Goal: Entertainment & Leisure: Consume media (video, audio)

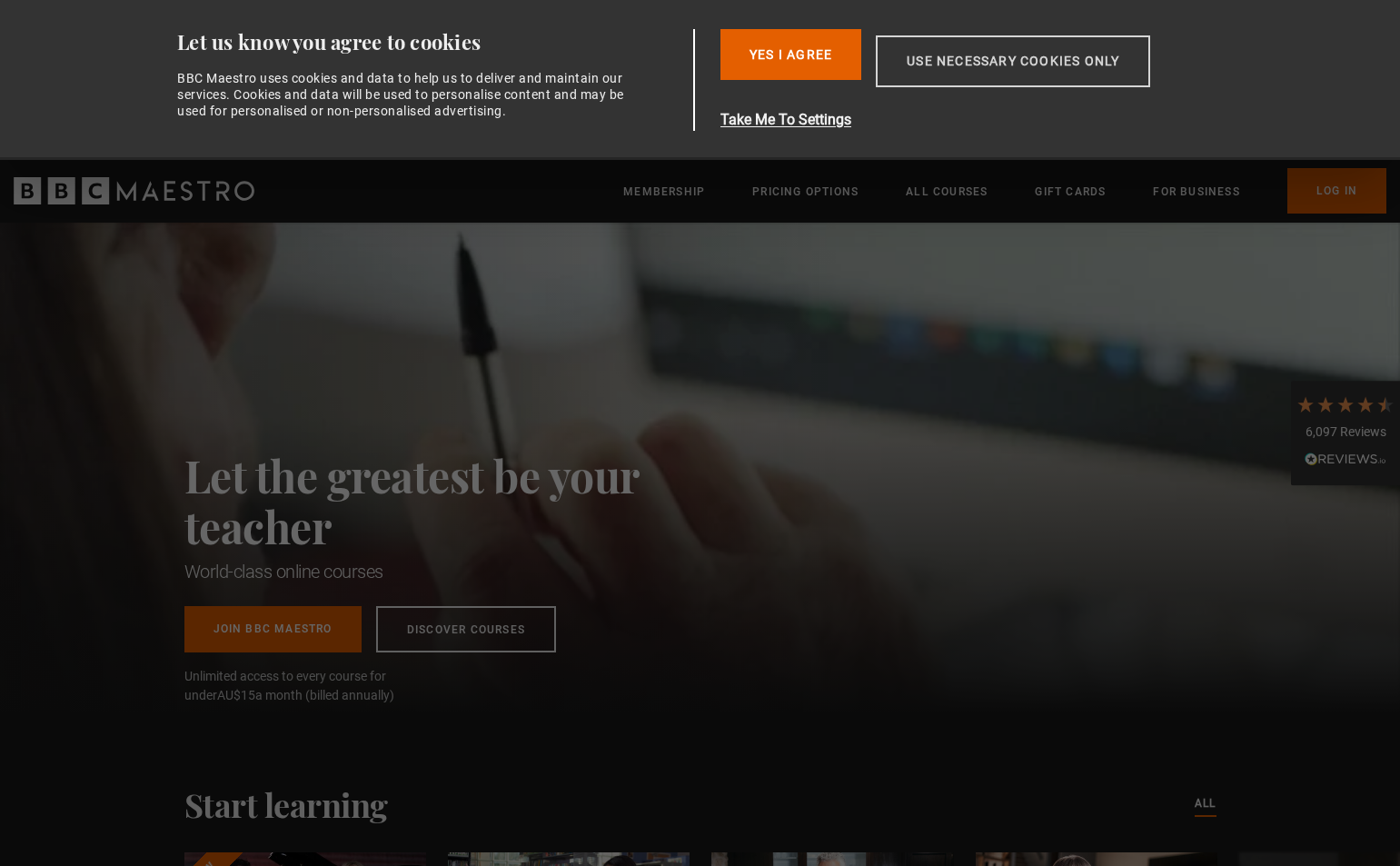
click at [950, 55] on button "Use necessary cookies only" at bounding box center [1012, 61] width 275 height 52
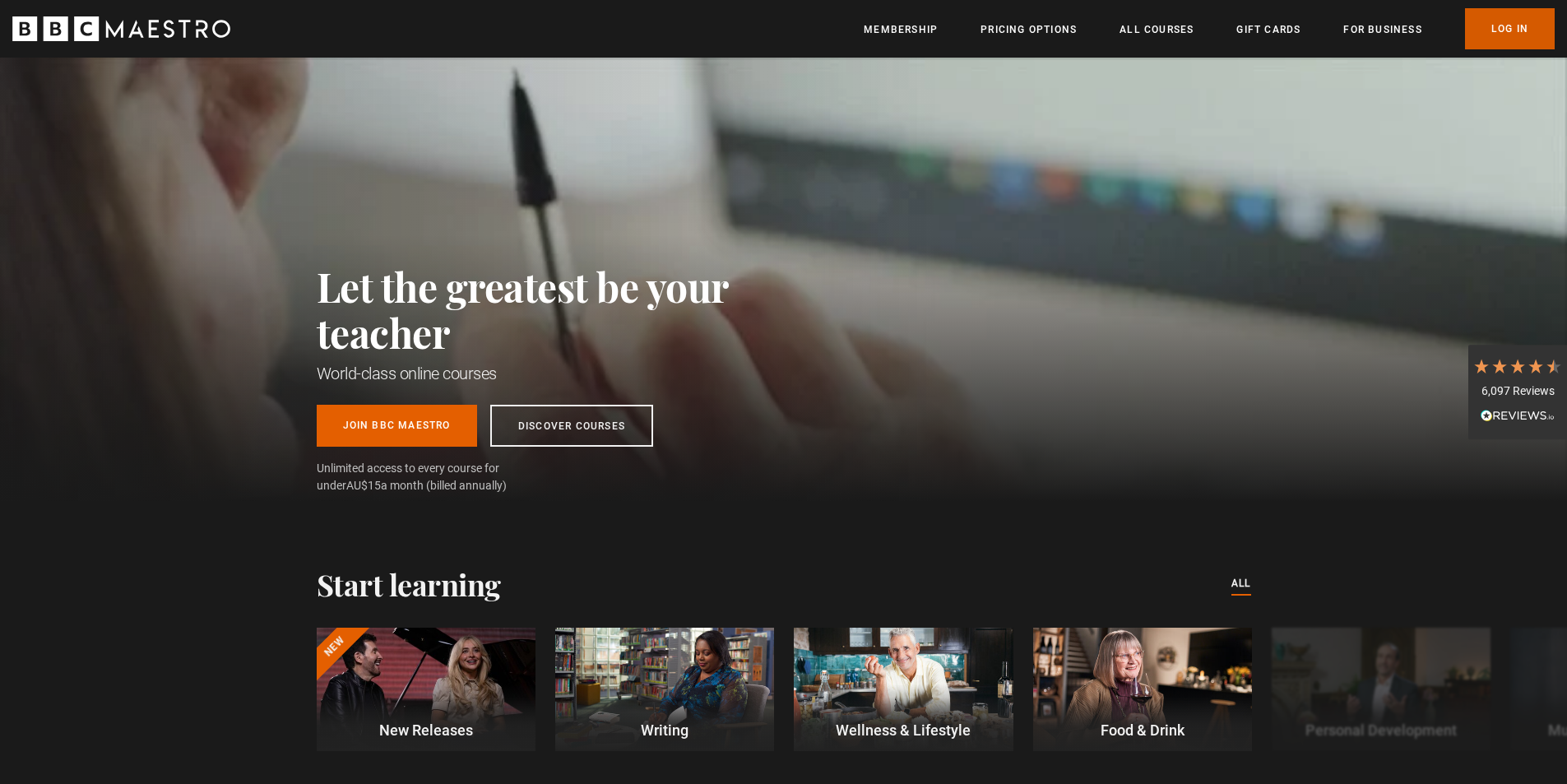
scroll to position [0, 216]
click at [1267, 29] on link "Log In" at bounding box center [1510, 28] width 89 height 41
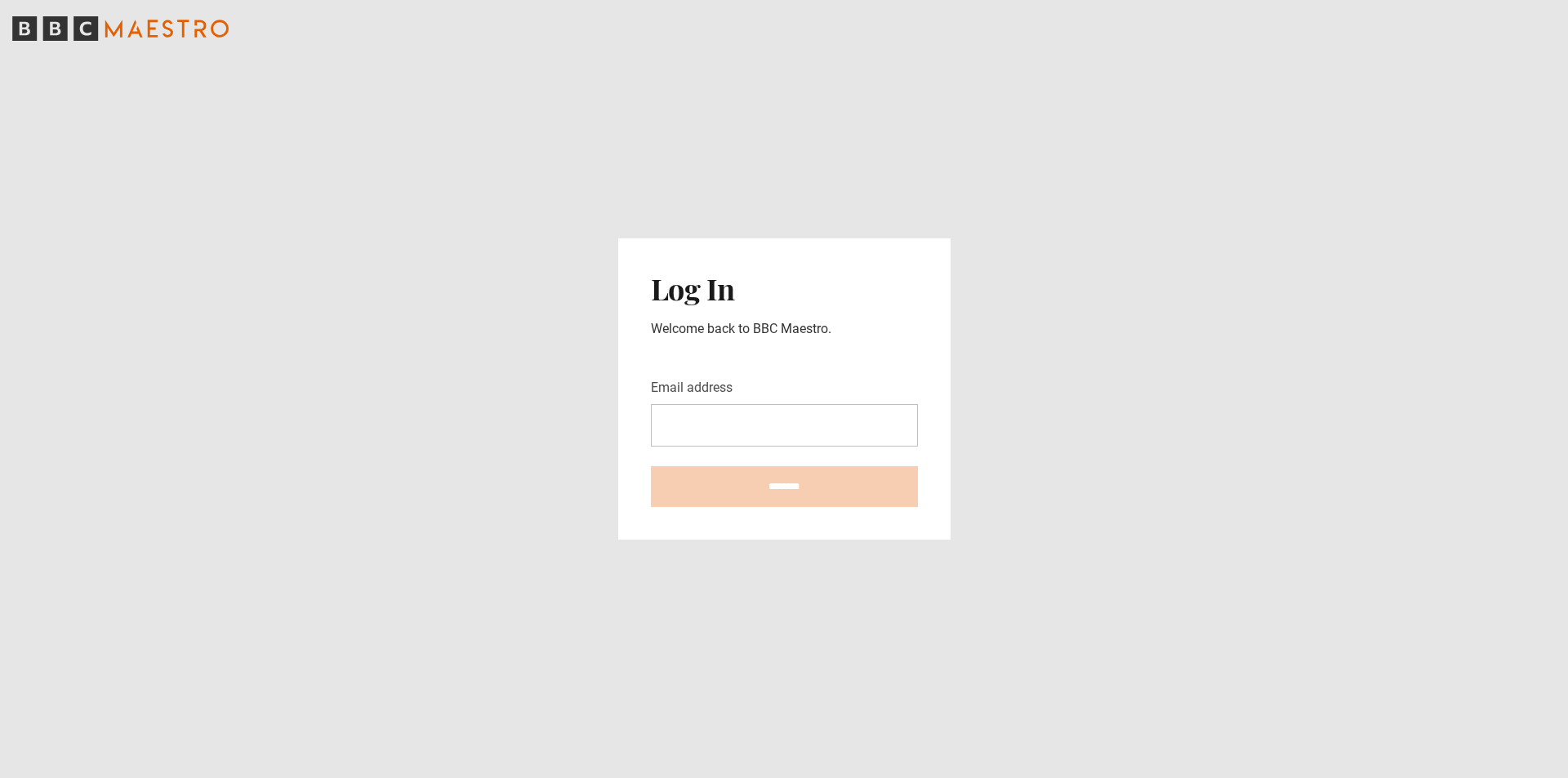
type input "**********"
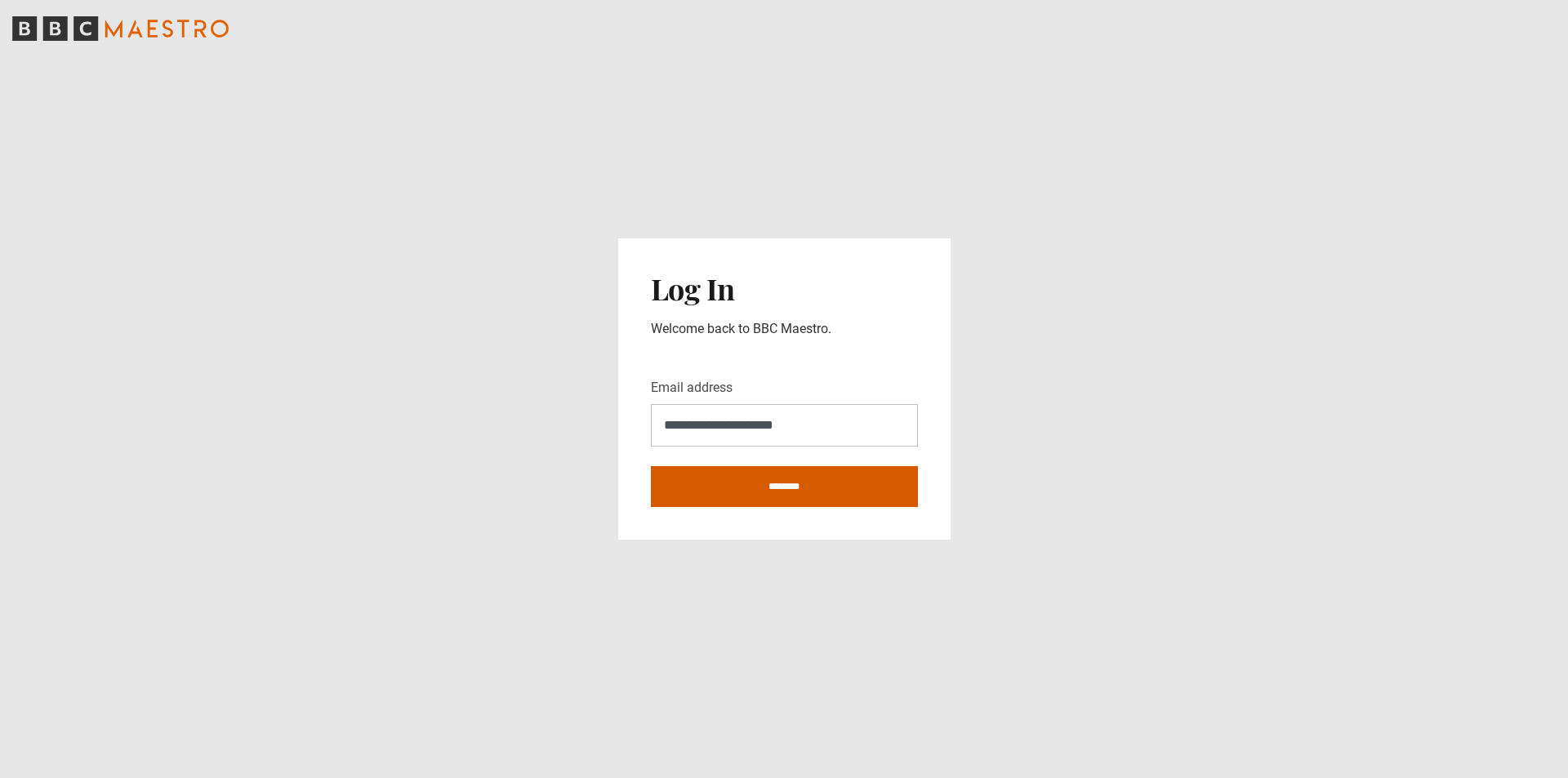
click at [802, 486] on input "********" at bounding box center [784, 486] width 267 height 40
type input "**********"
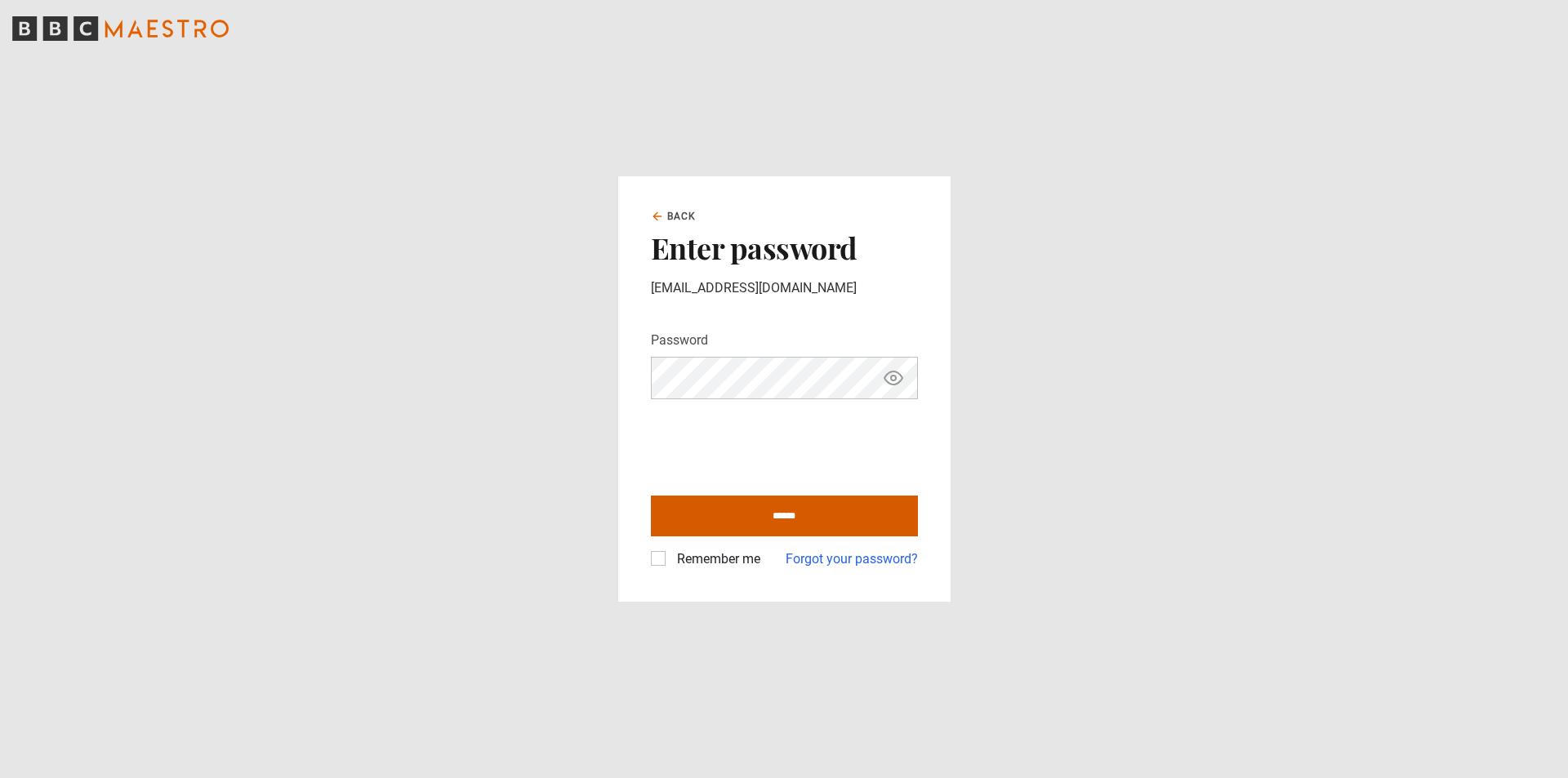
click at [790, 511] on input "******" at bounding box center [784, 515] width 267 height 40
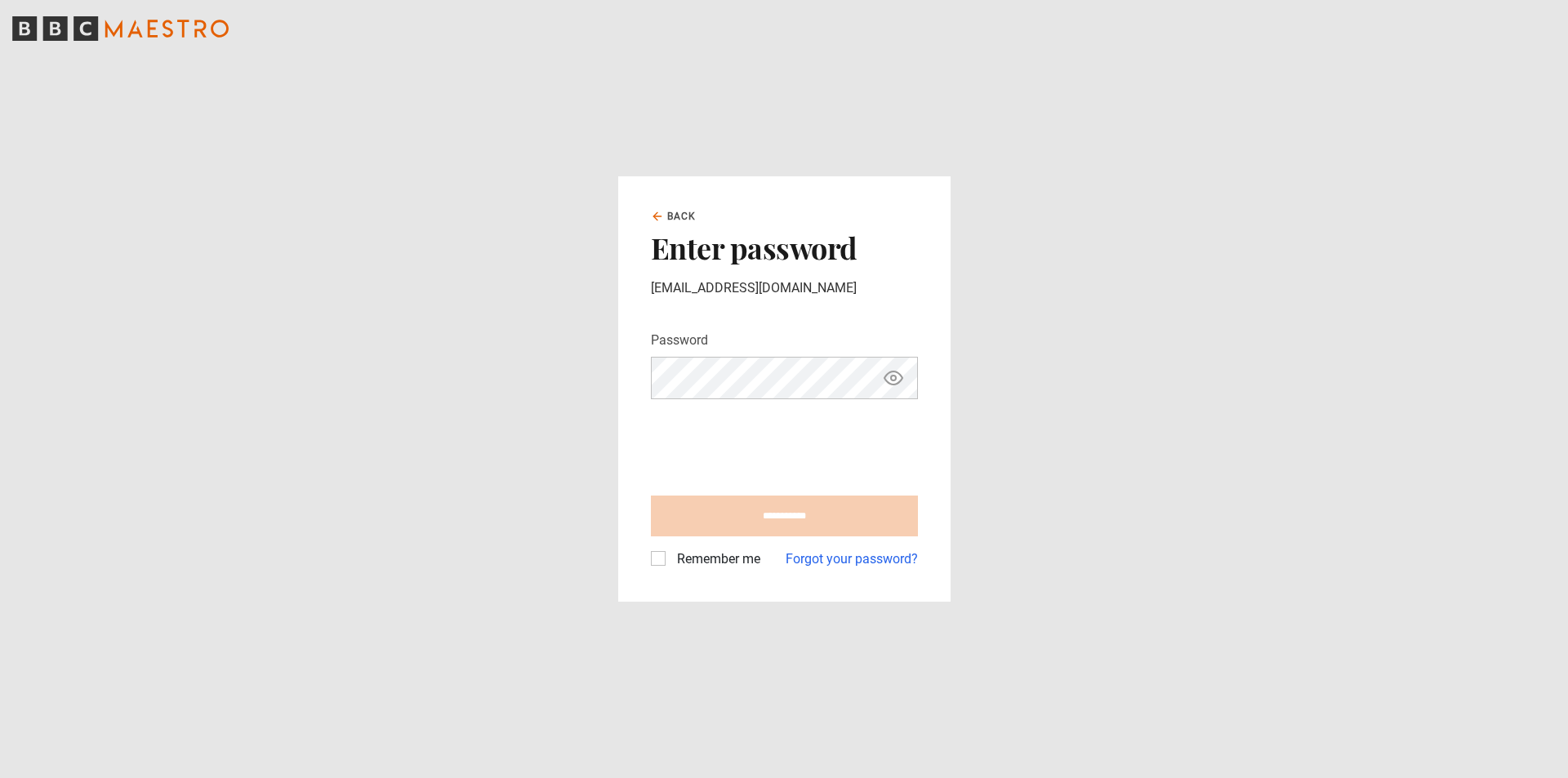
type input "**********"
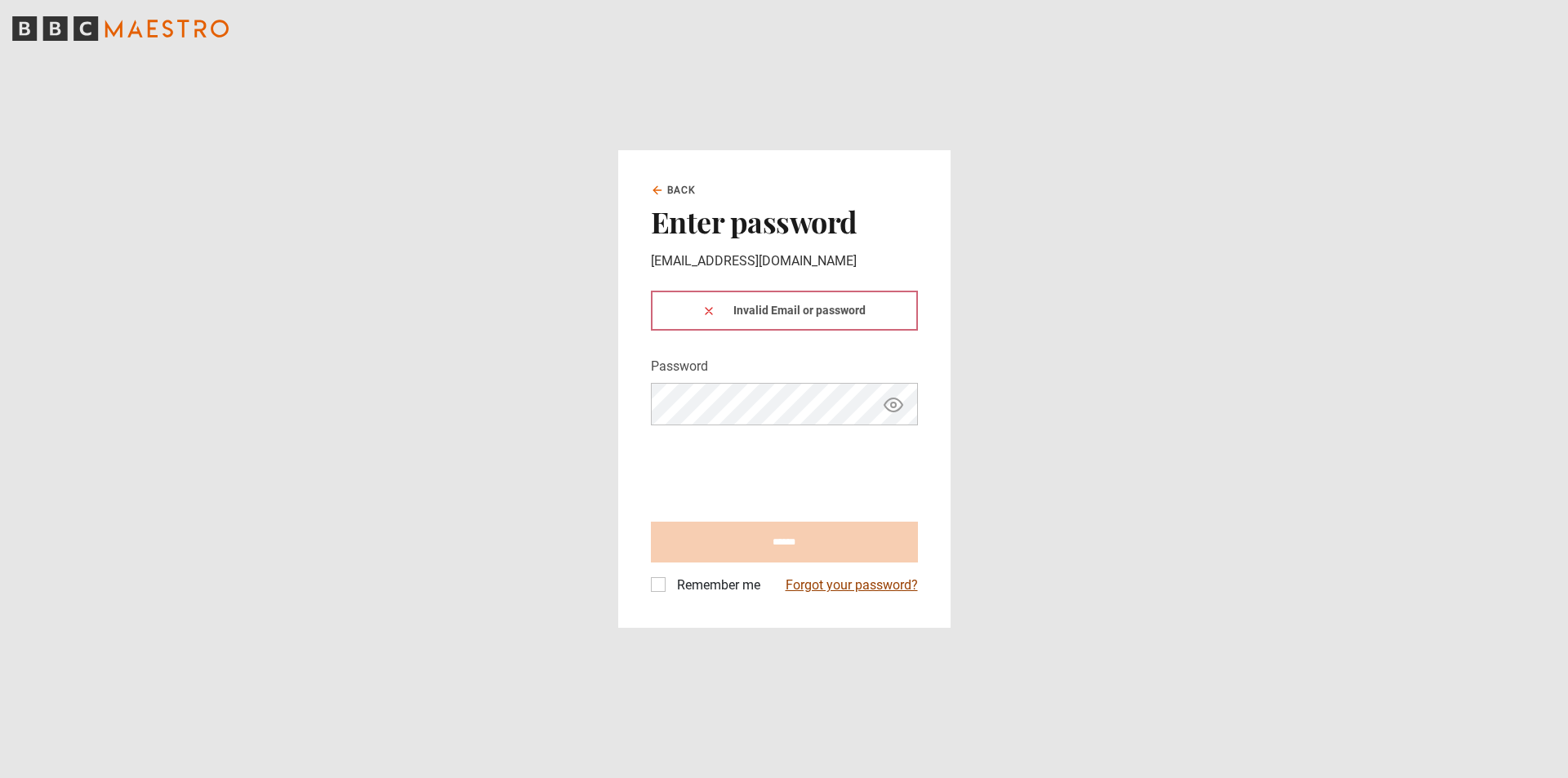
click at [838, 582] on link "Forgot your password?" at bounding box center [852, 585] width 132 height 20
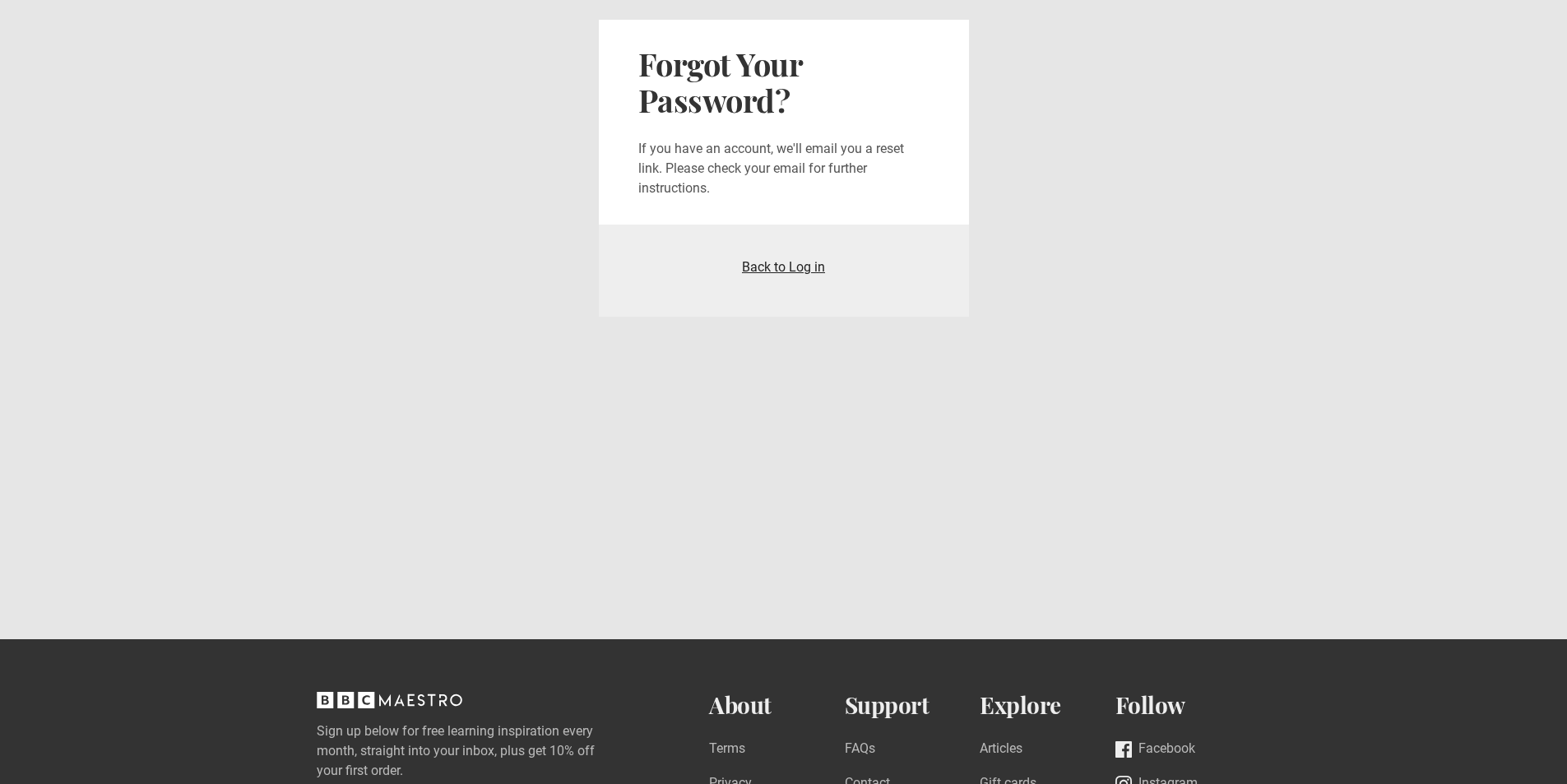
click at [796, 268] on link "Back to Log in" at bounding box center [784, 267] width 83 height 16
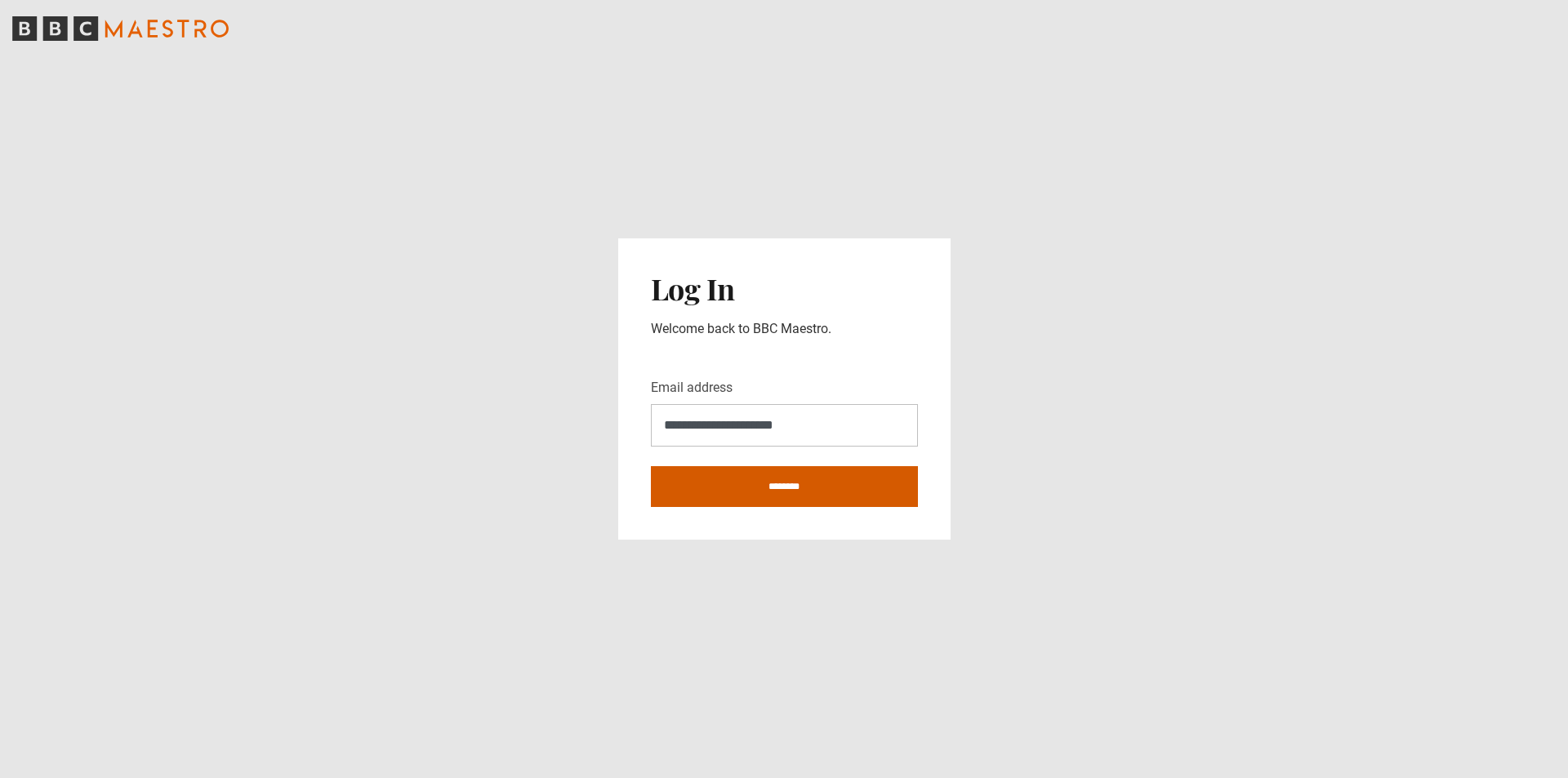
click at [789, 489] on input "********" at bounding box center [784, 486] width 267 height 40
type input "**********"
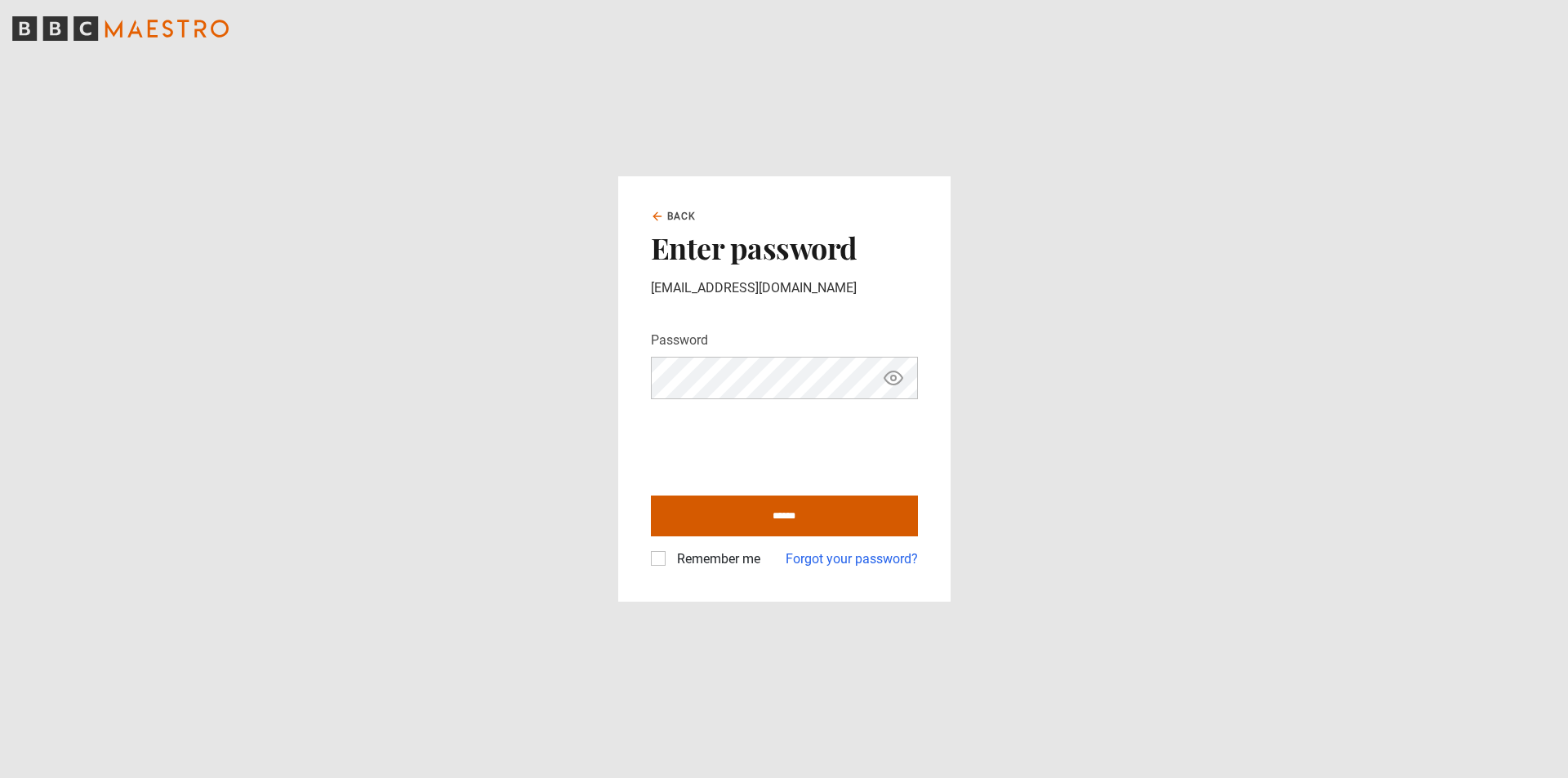
click at [788, 513] on input "******" at bounding box center [784, 515] width 267 height 40
type input "**********"
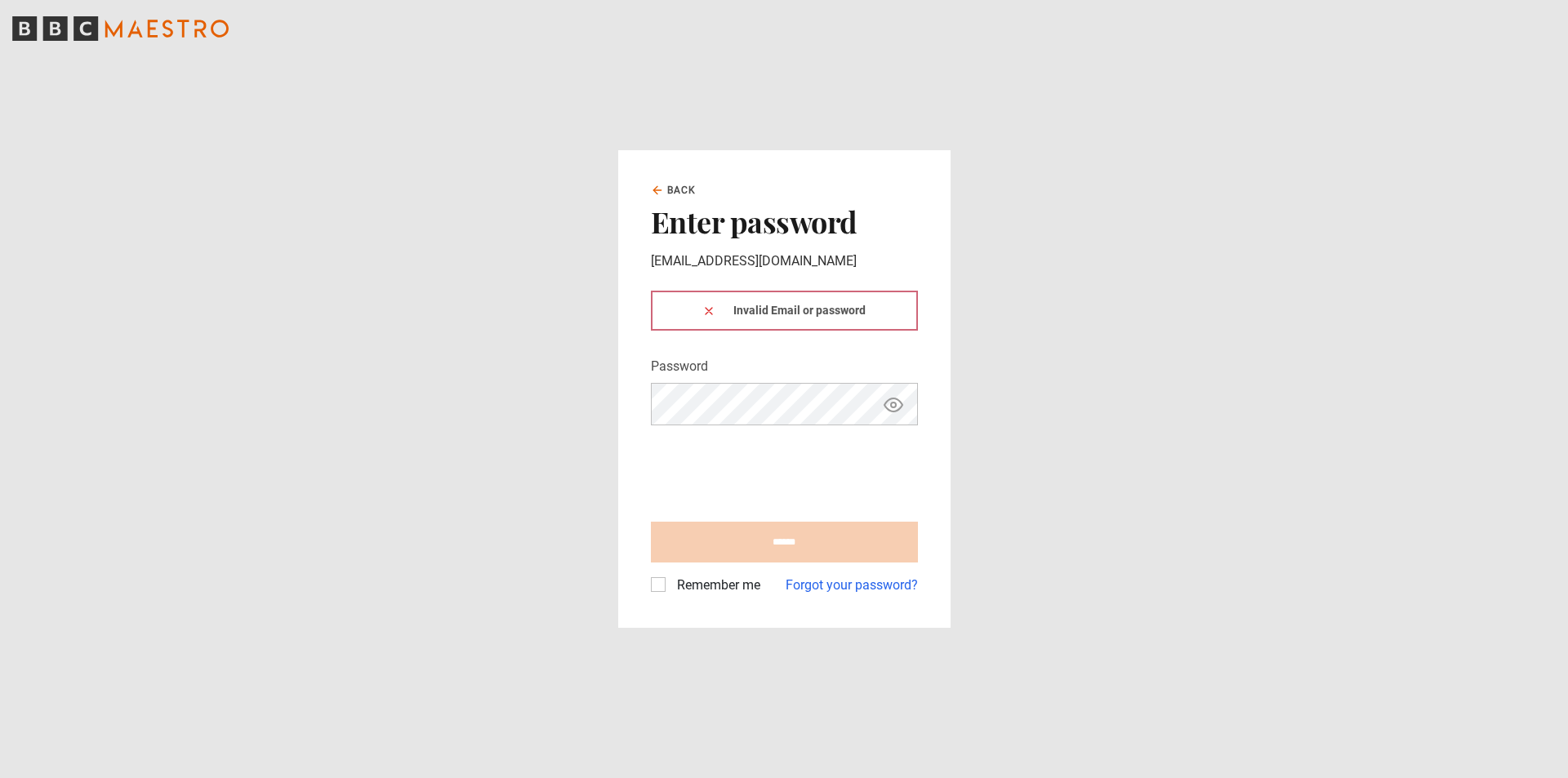
click at [704, 303] on button at bounding box center [708, 310] width 13 height 17
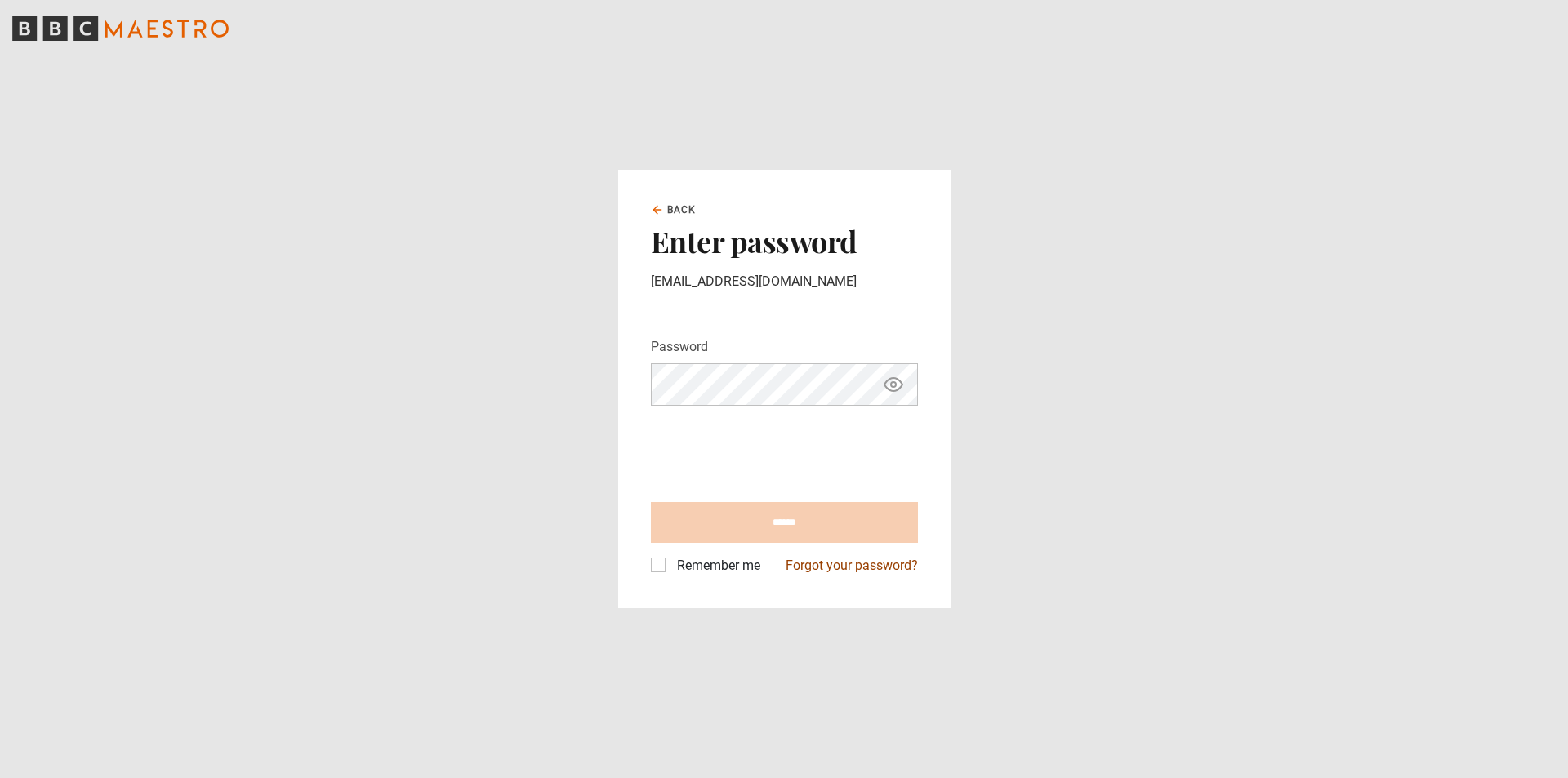
click at [858, 567] on link "Forgot your password?" at bounding box center [852, 565] width 132 height 20
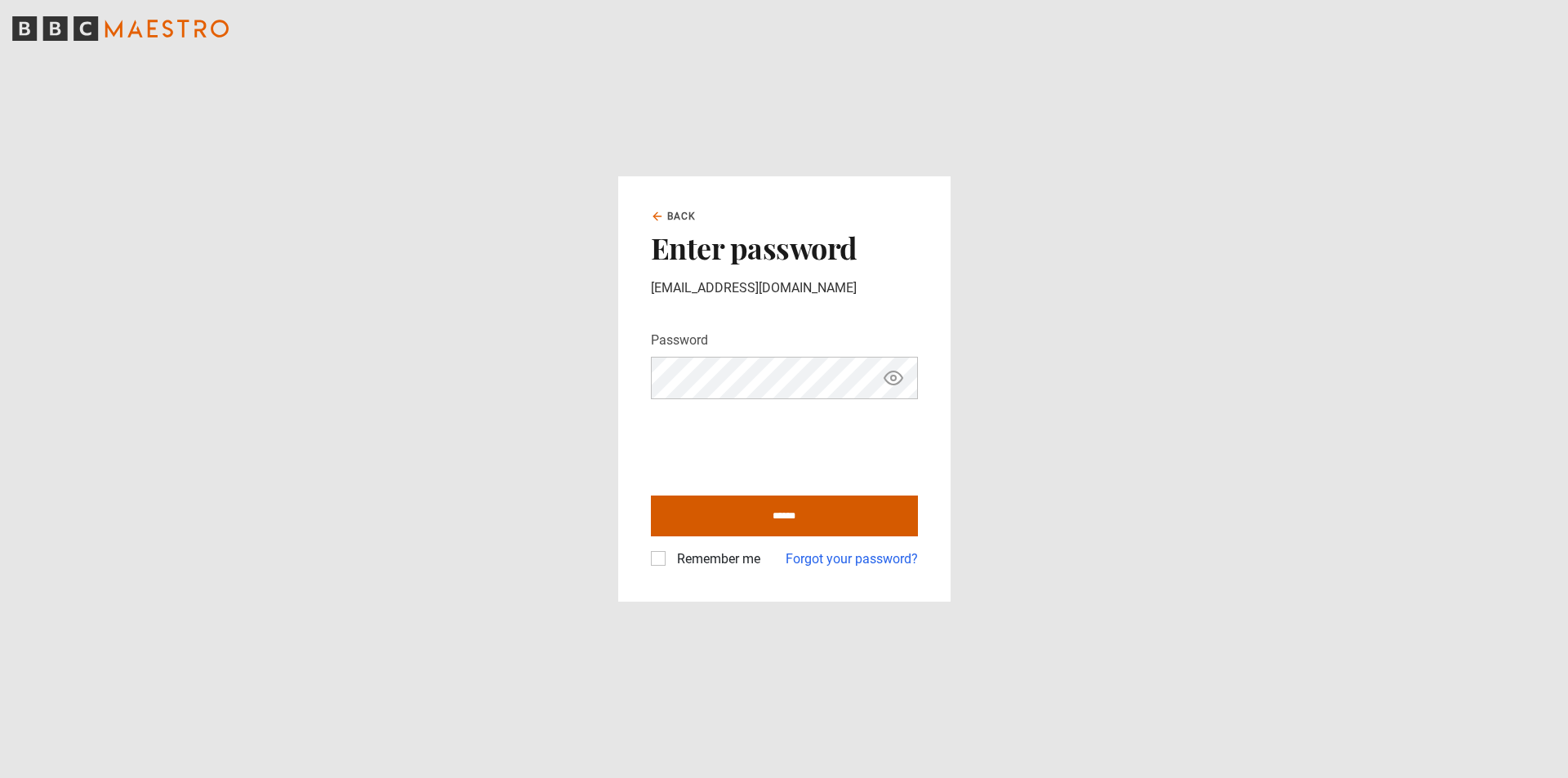
click at [793, 522] on input "******" at bounding box center [784, 515] width 267 height 40
type input "**********"
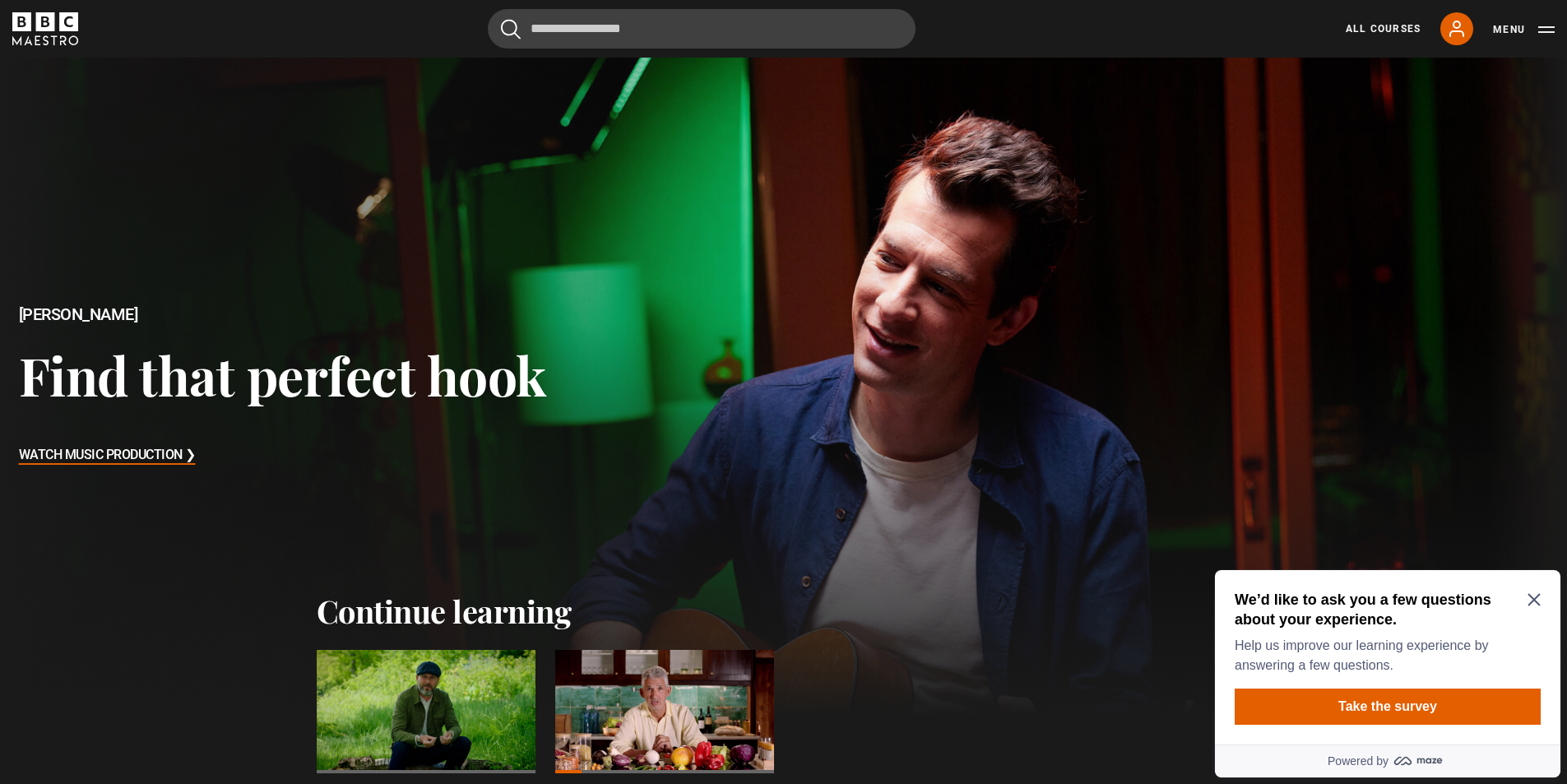
click at [1536, 596] on icon "Close Maze Prompt" at bounding box center [1534, 599] width 13 height 13
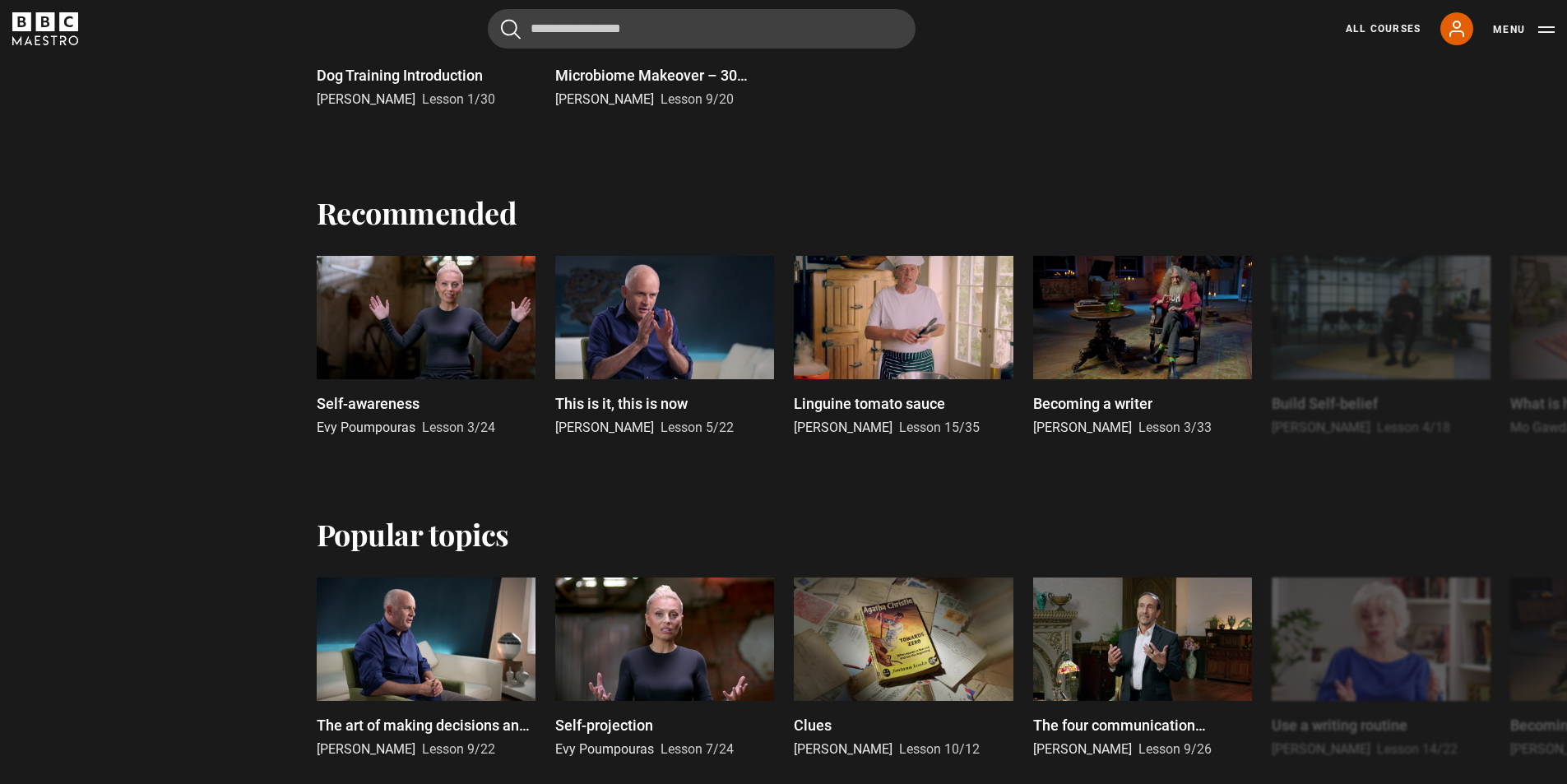
scroll to position [721, 0]
click at [1551, 26] on button "Menu" at bounding box center [1524, 29] width 62 height 16
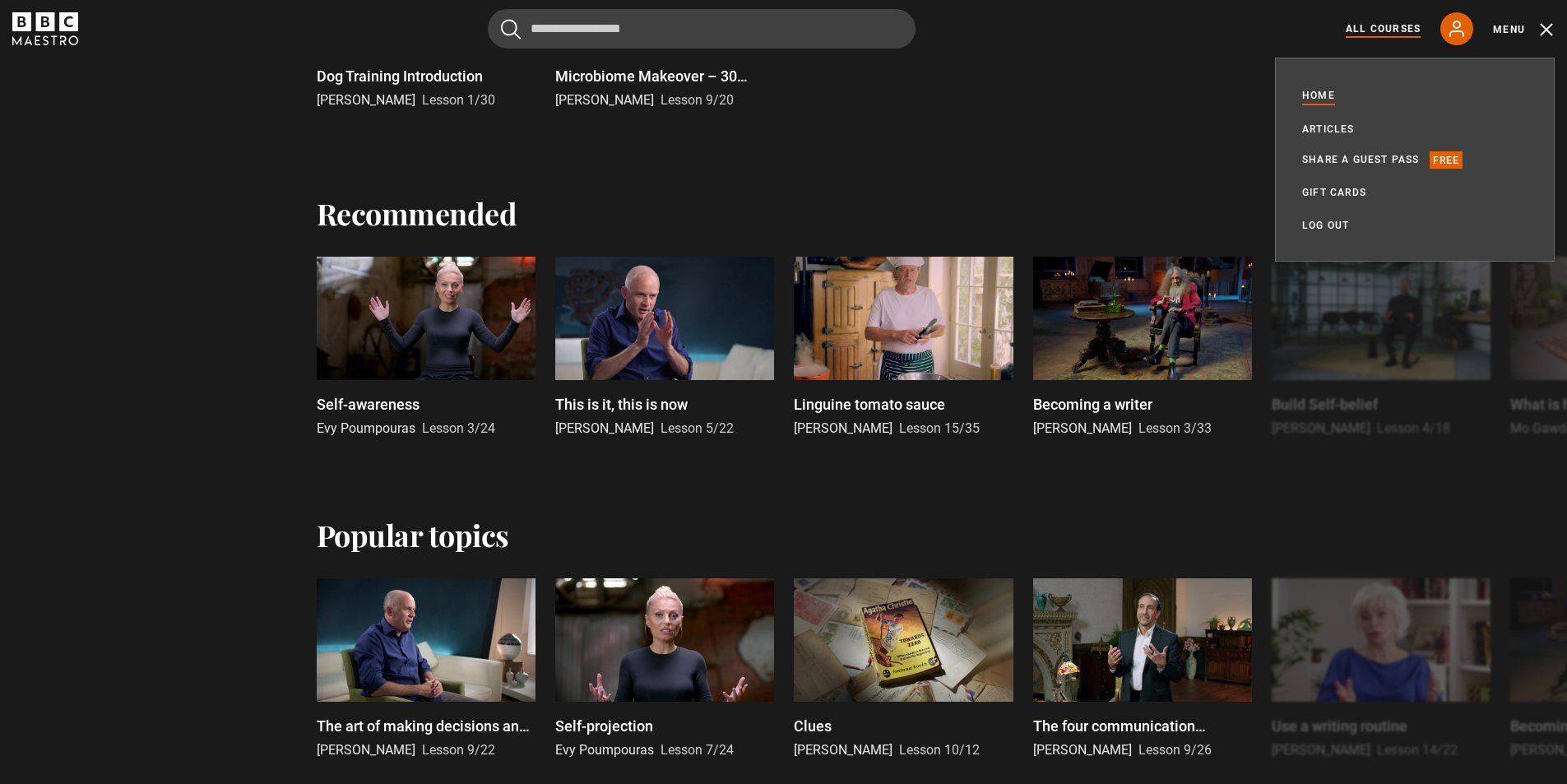
click at [1403, 24] on link "All Courses" at bounding box center [1383, 29] width 75 height 15
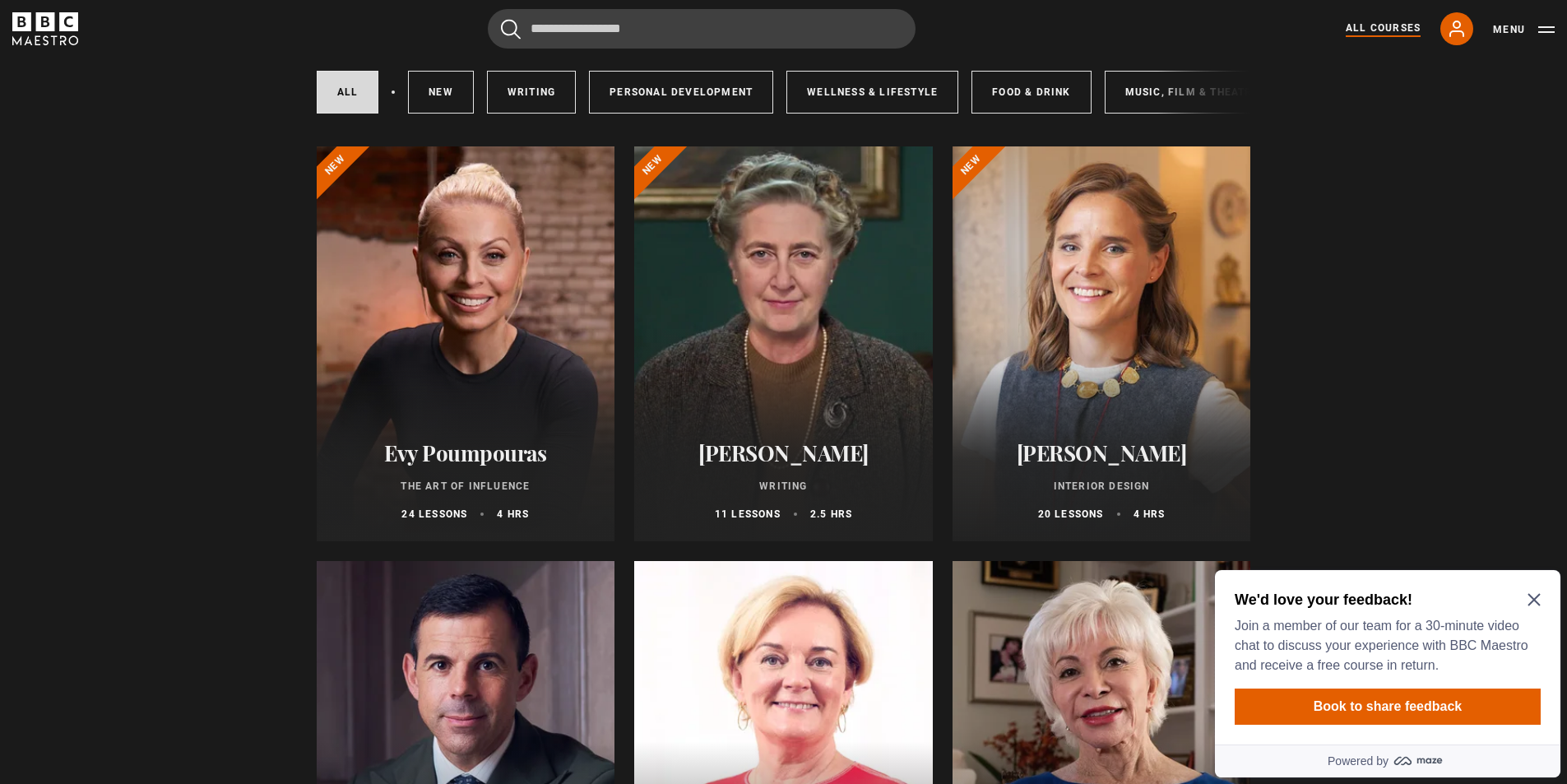
scroll to position [142, 0]
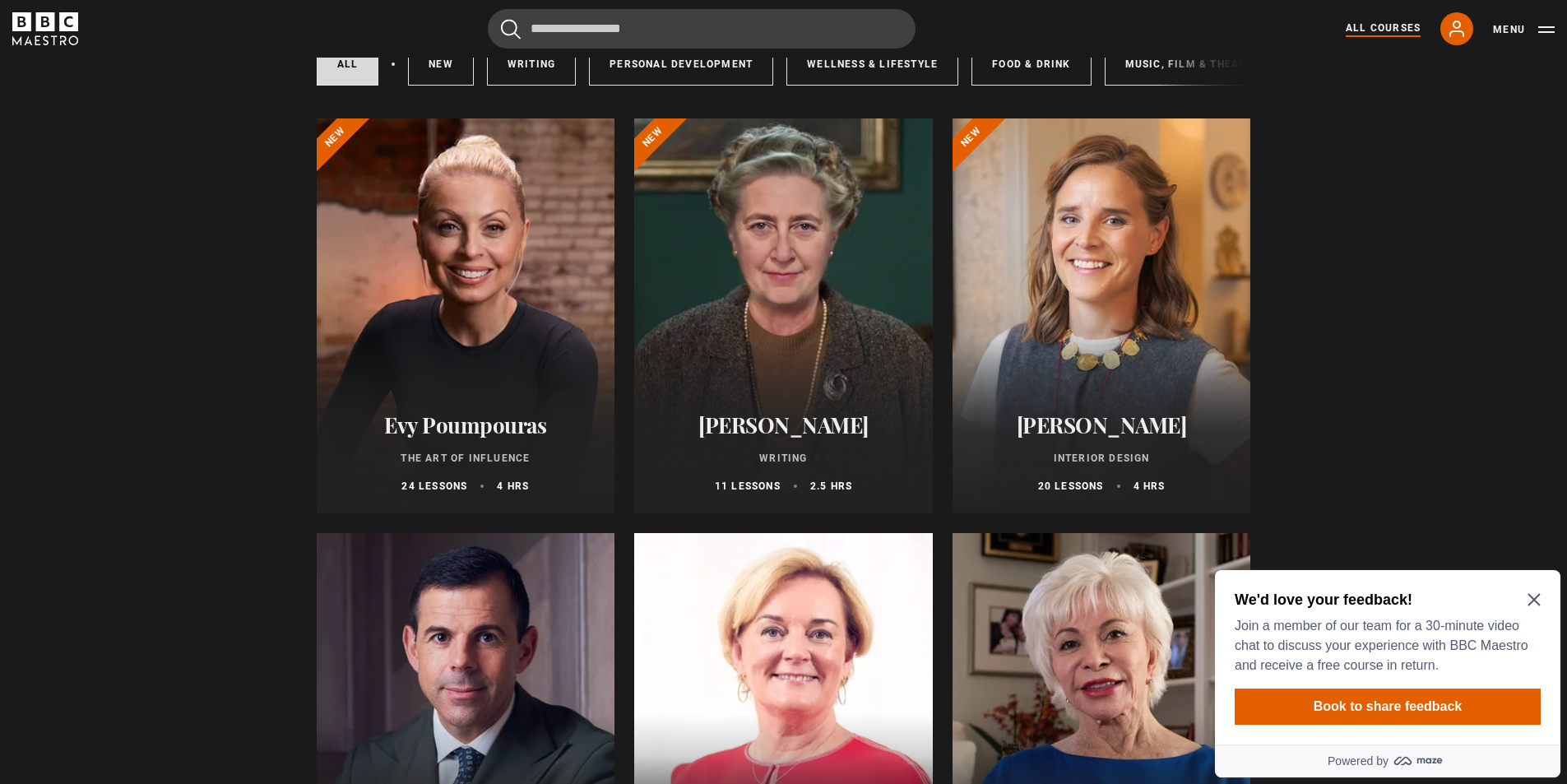
click at [510, 437] on h2 "Evy Poumpouras" at bounding box center [465, 424] width 259 height 25
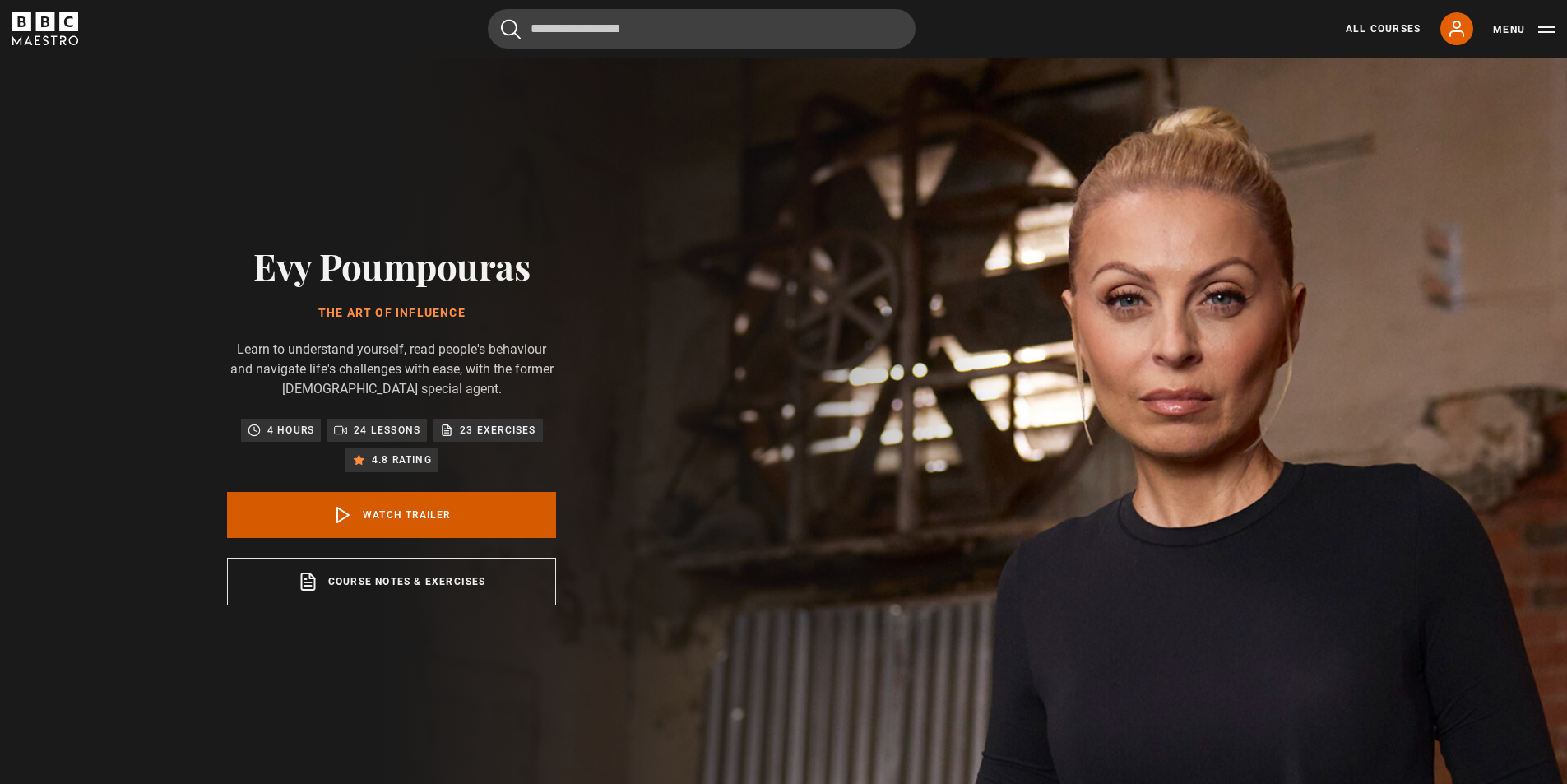
click at [390, 515] on link "Watch Trailer" at bounding box center [392, 515] width 329 height 46
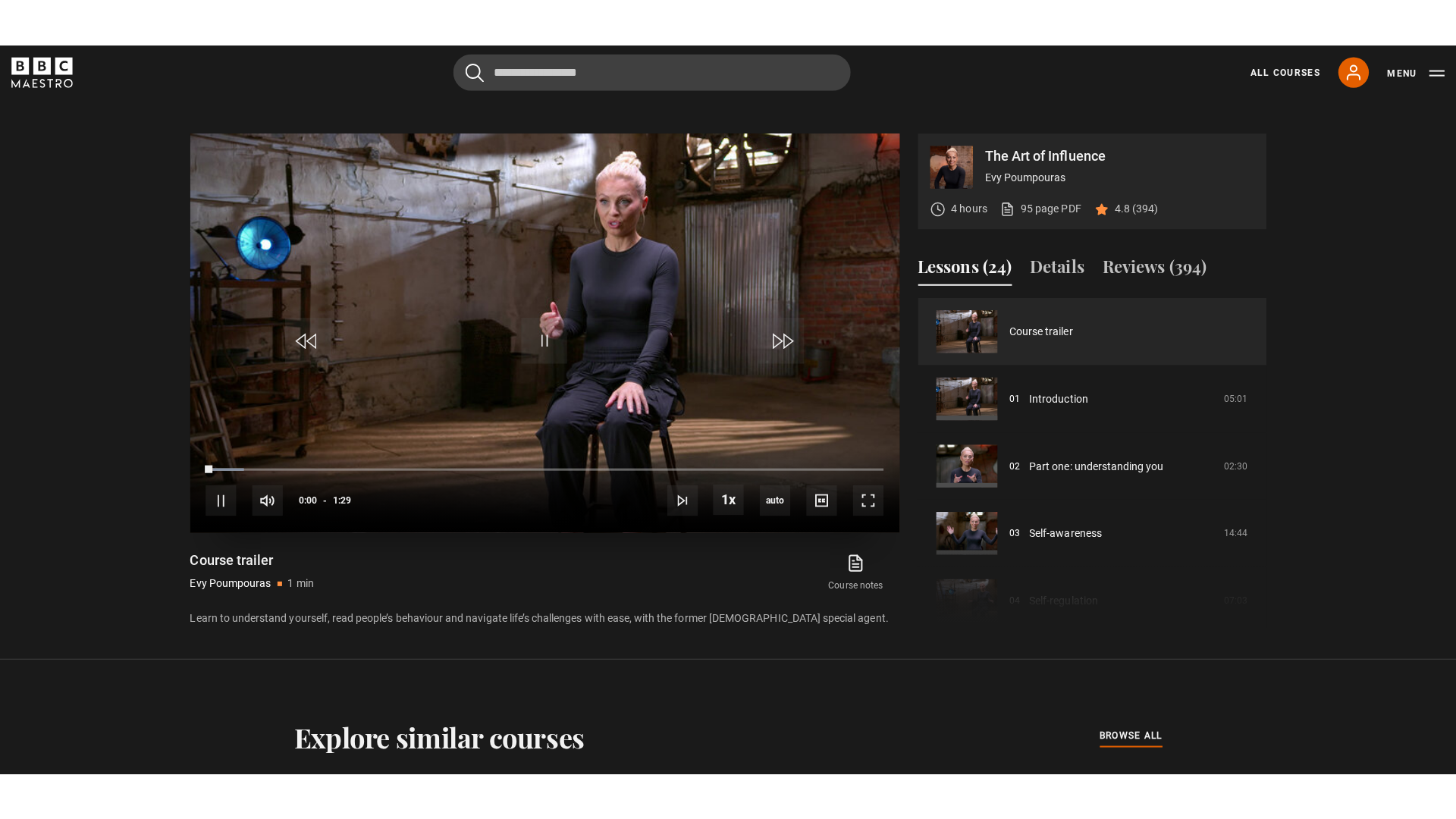
scroll to position [730, 0]
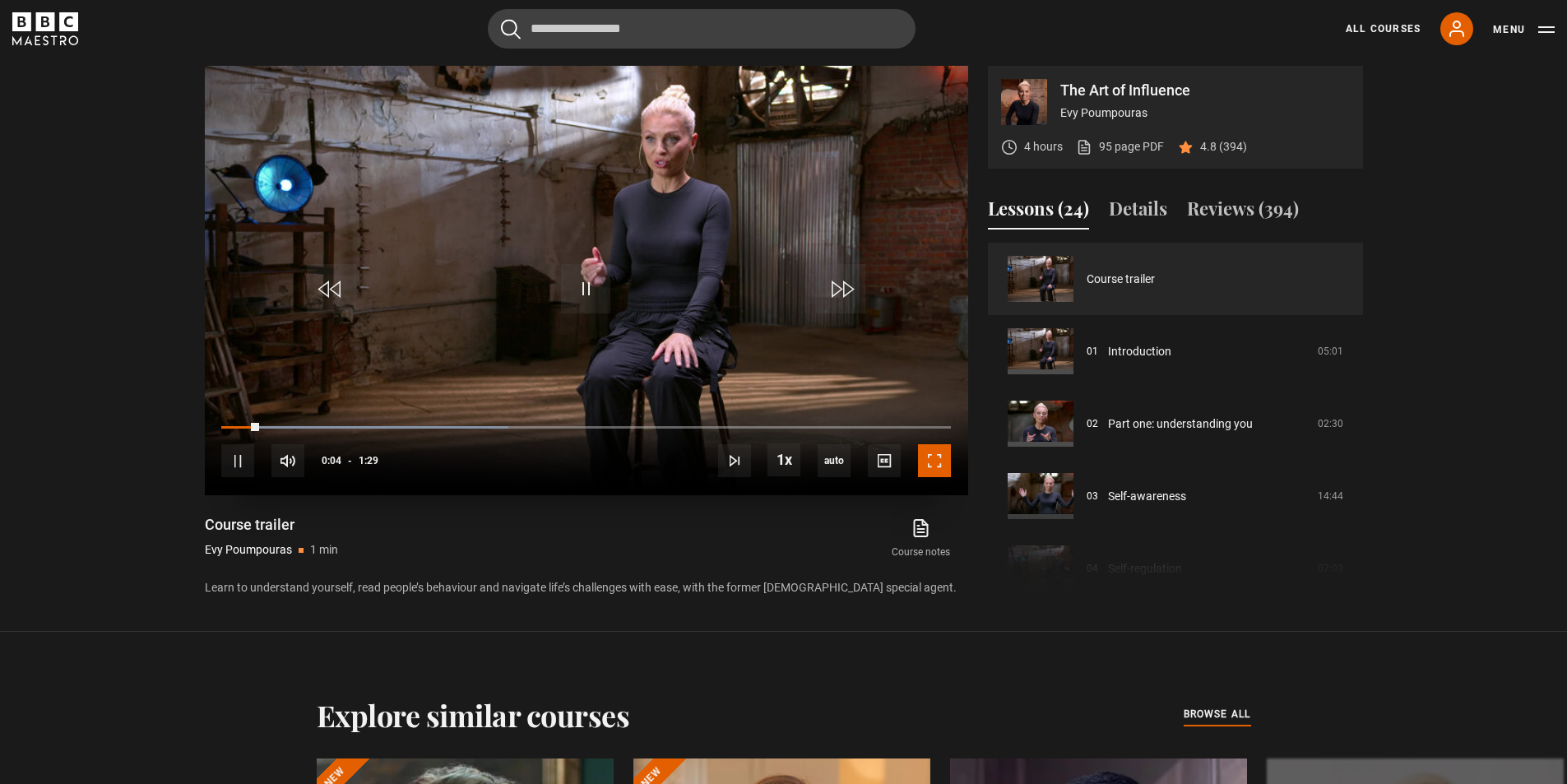
click at [937, 456] on span "Video Player" at bounding box center [934, 461] width 33 height 33
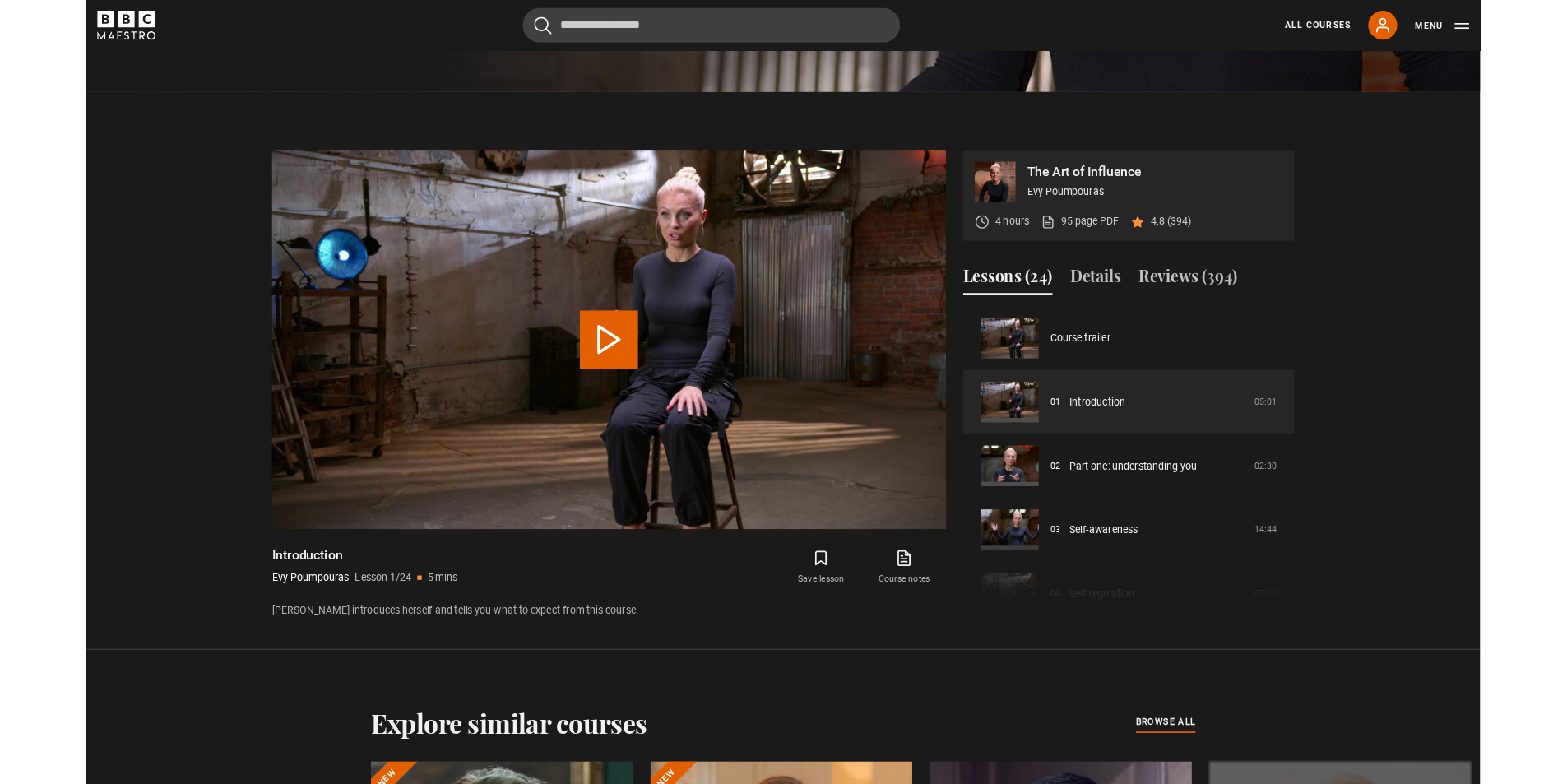
scroll to position [897, 0]
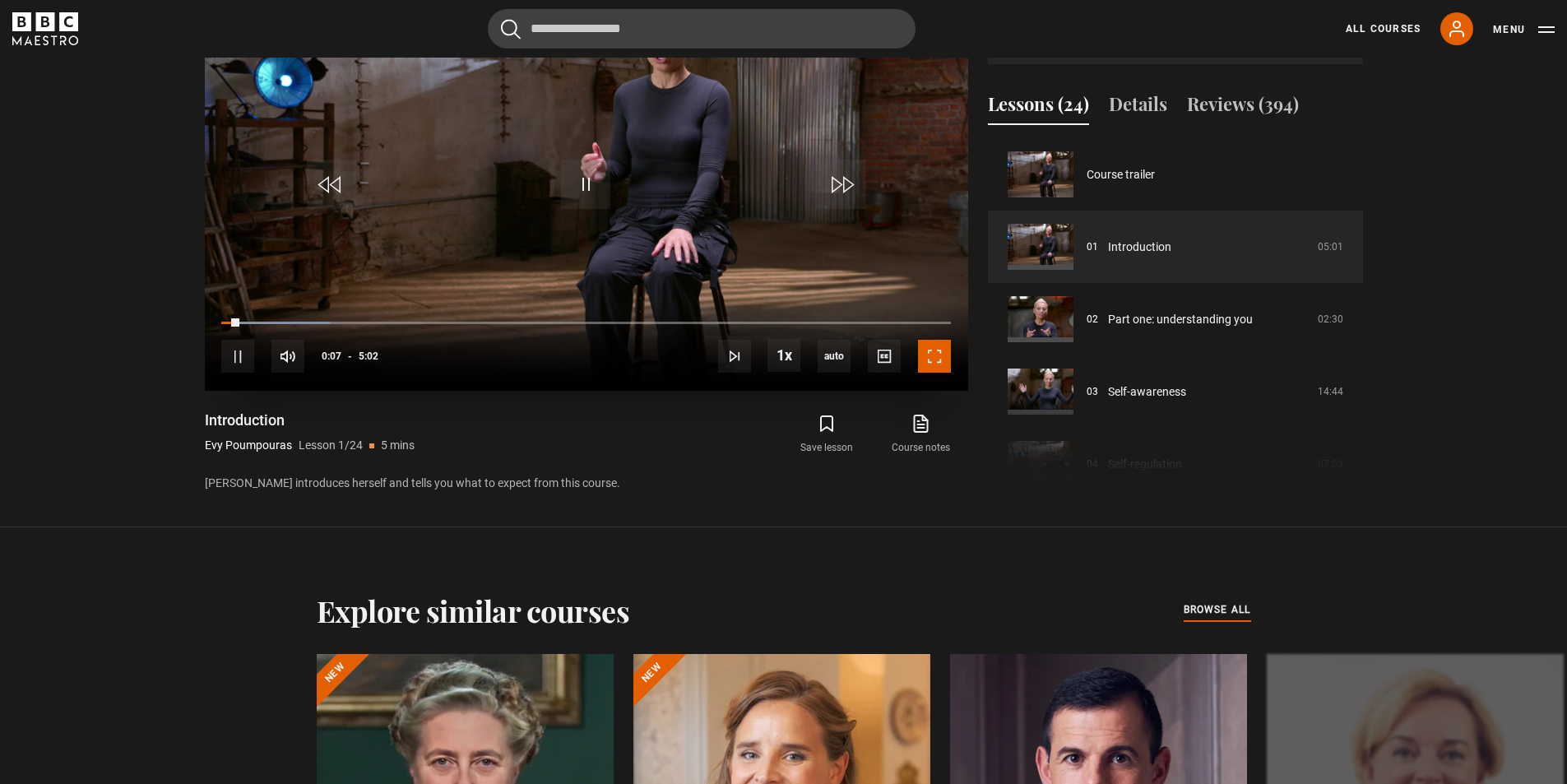
click at [942, 356] on span "Video Player" at bounding box center [934, 356] width 33 height 33
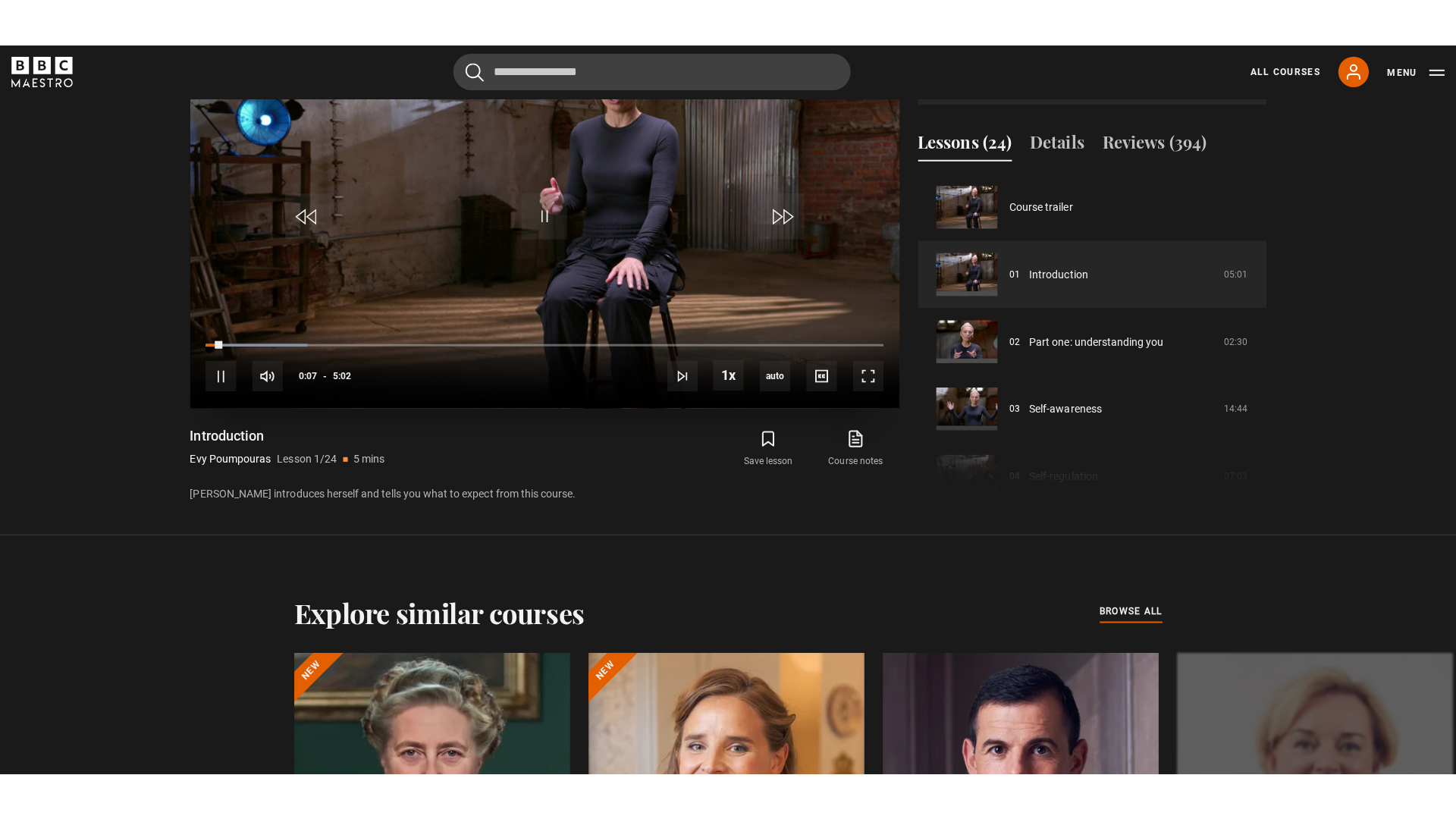
scroll to position [791, 0]
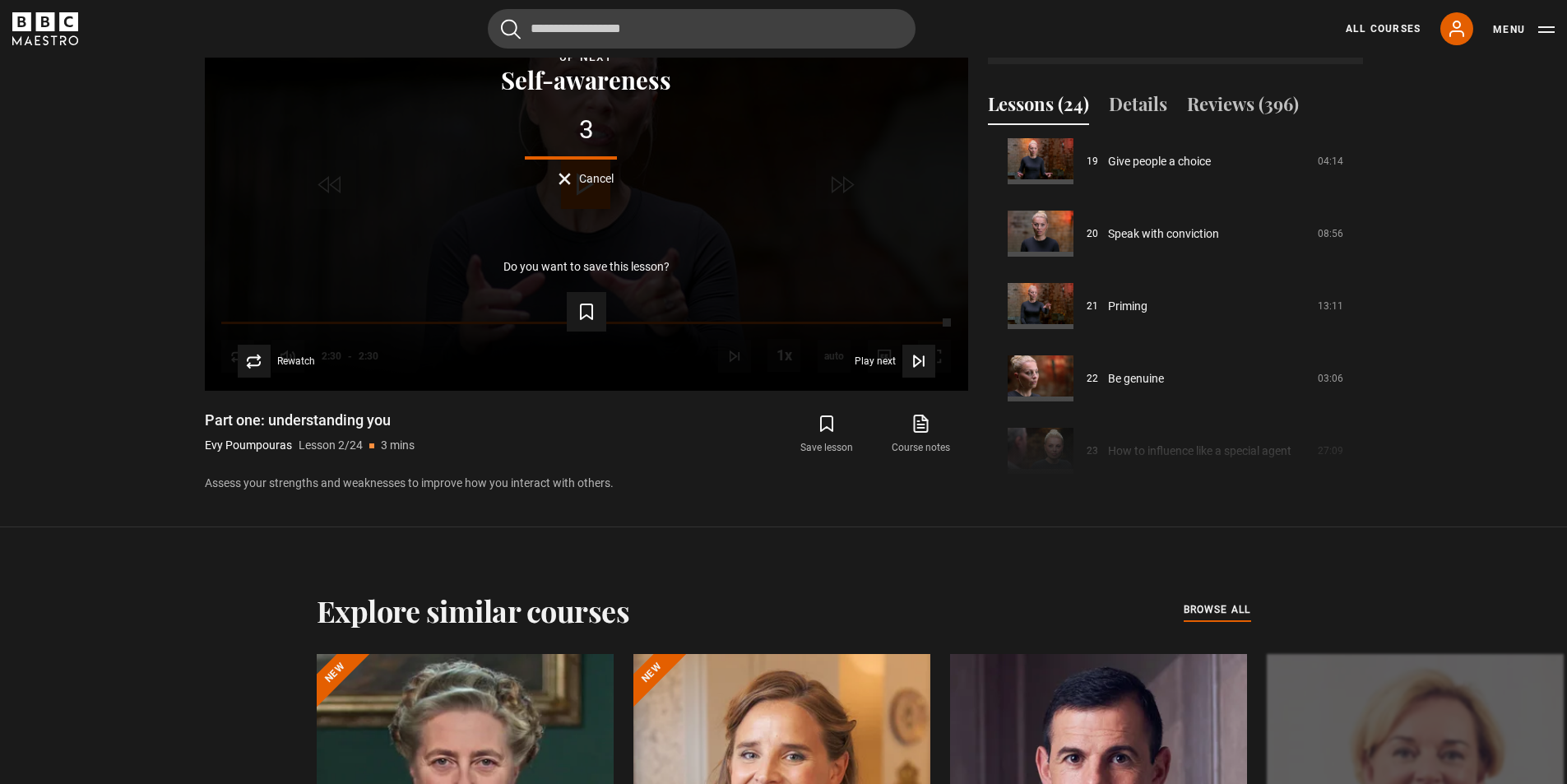
scroll to position [1395, 0]
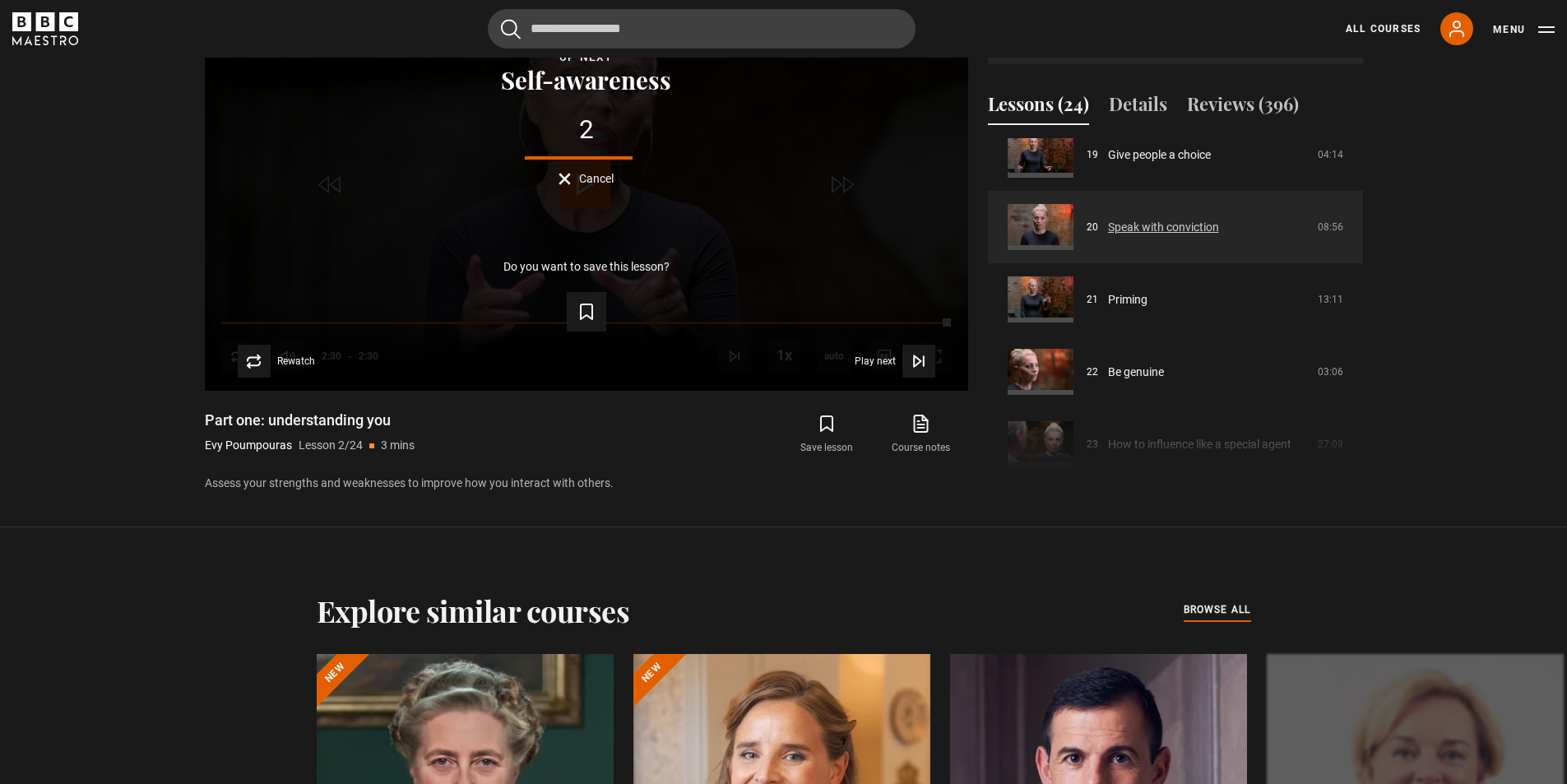
click at [1175, 229] on link "Speak with conviction" at bounding box center [1164, 227] width 111 height 17
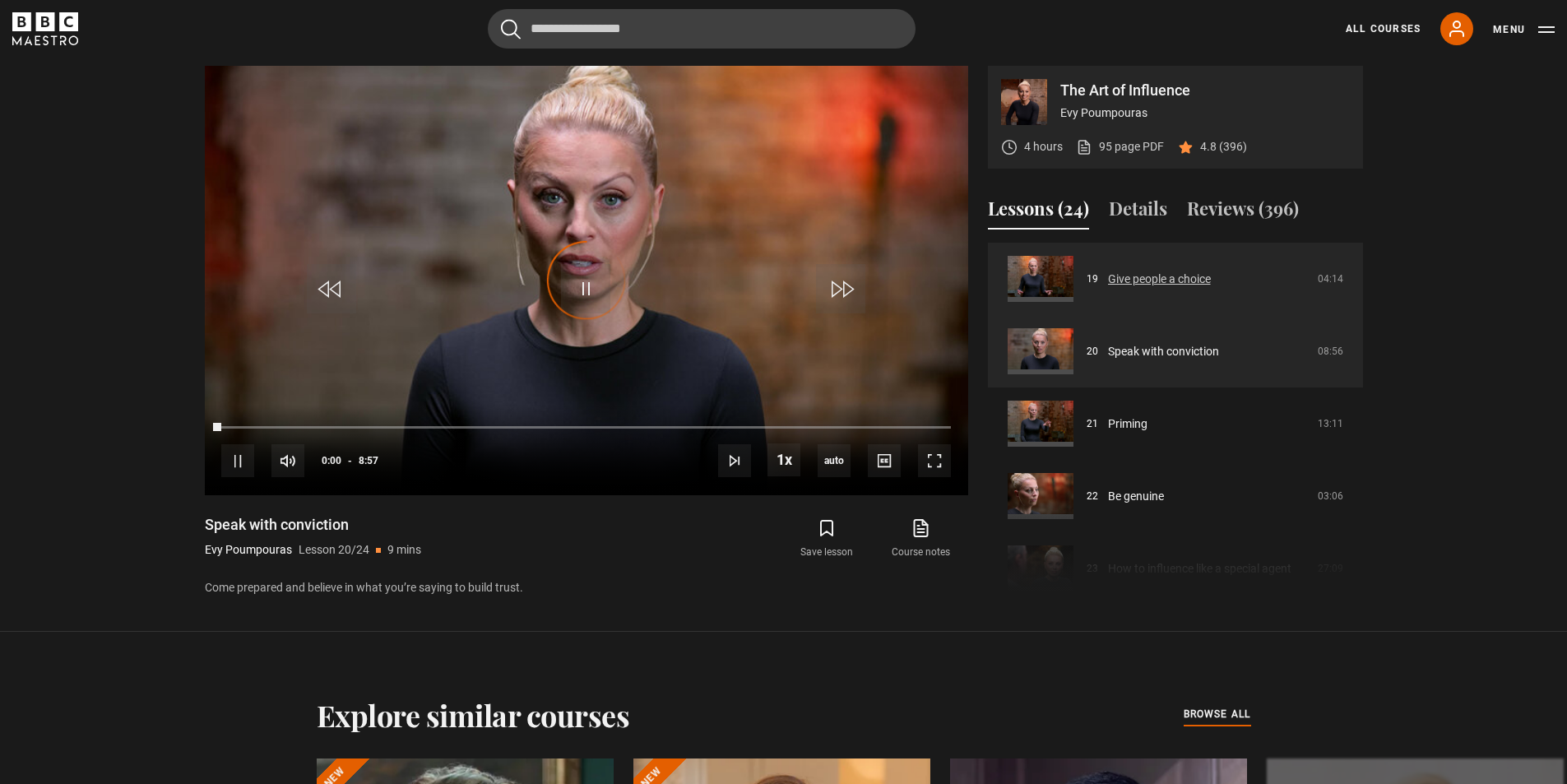
click at [1159, 280] on link "Give people a choice" at bounding box center [1160, 279] width 103 height 17
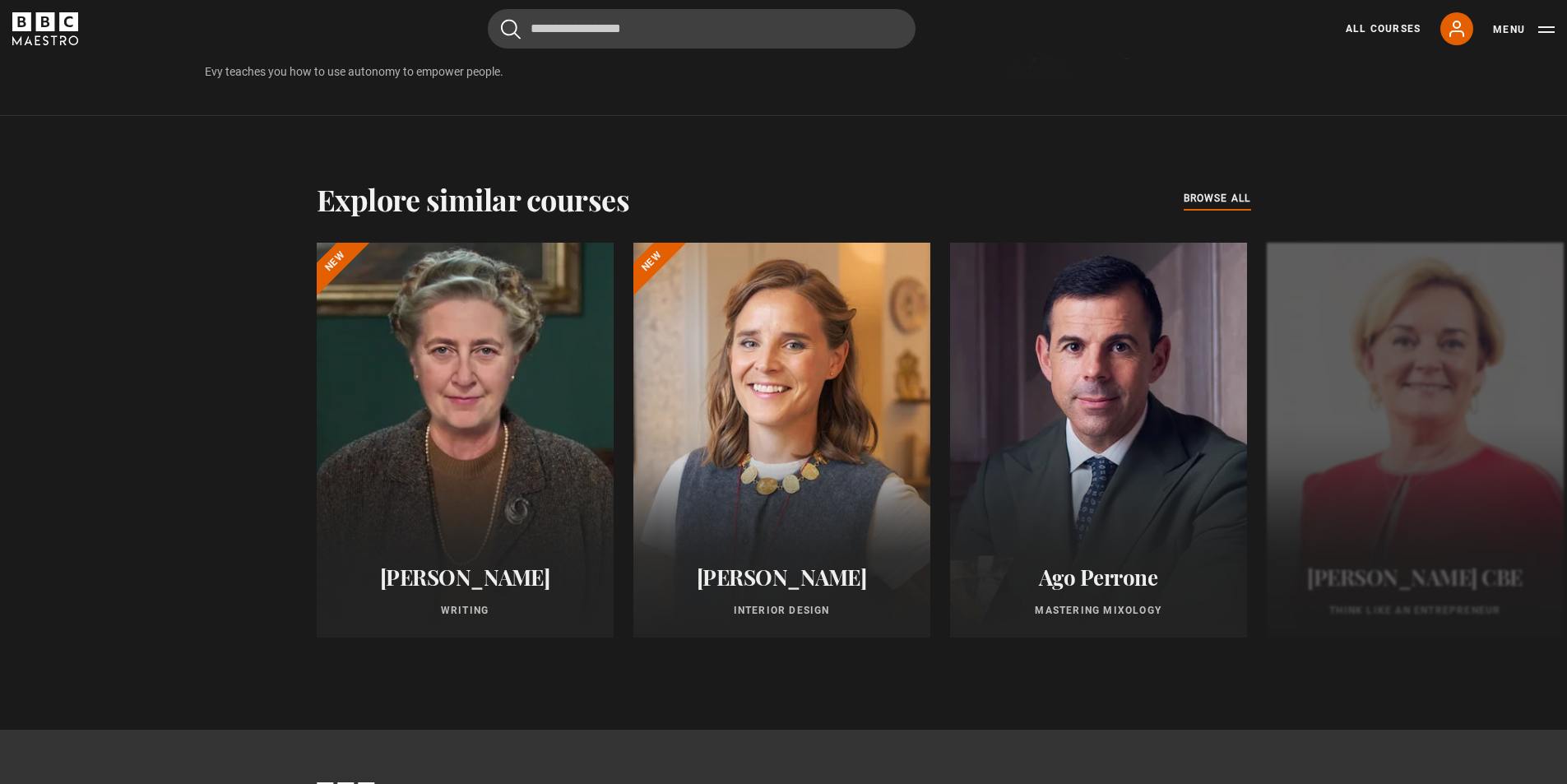
scroll to position [1283, 0]
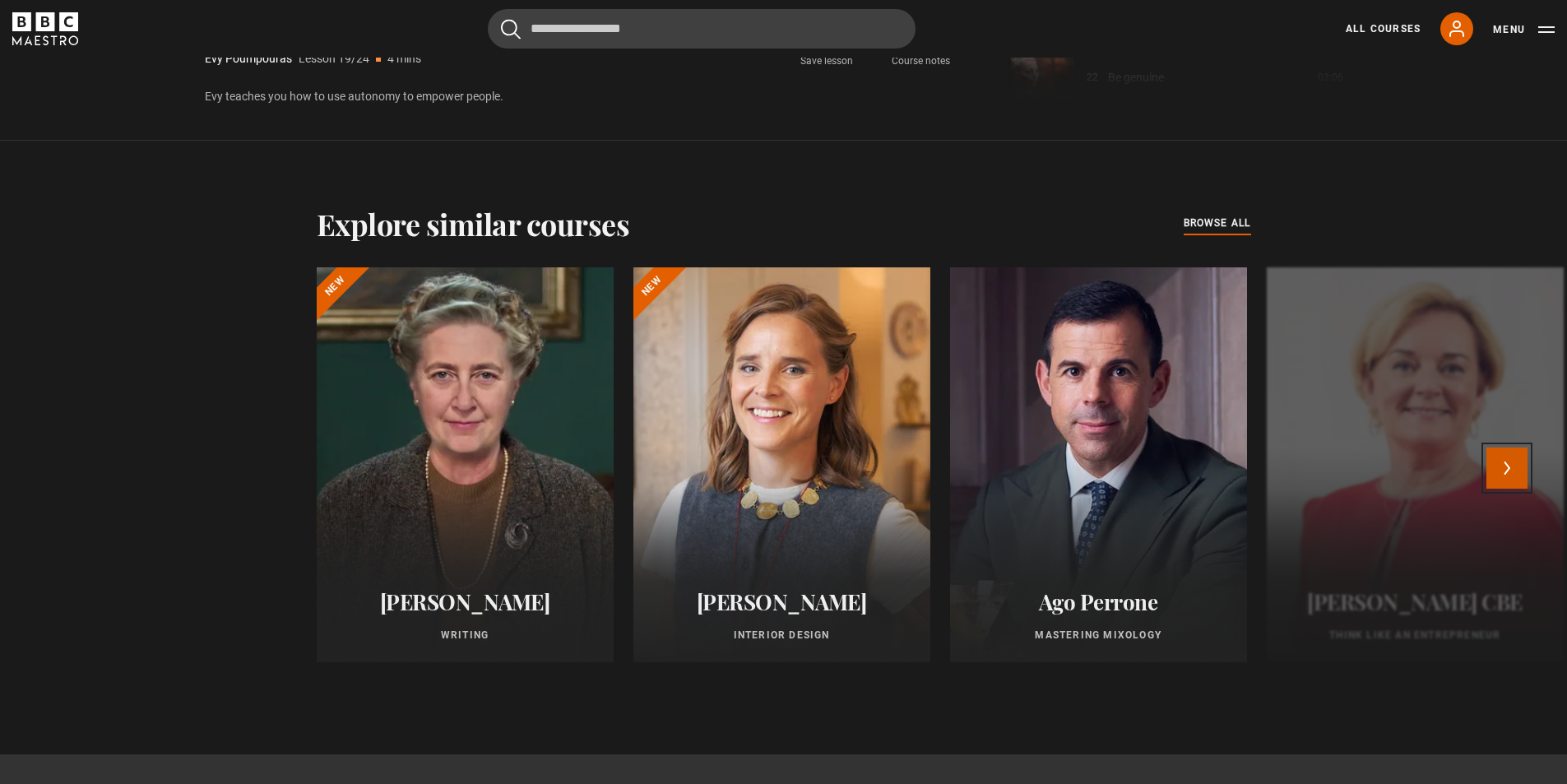
click at [1512, 470] on button "Next" at bounding box center [1506, 467] width 41 height 41
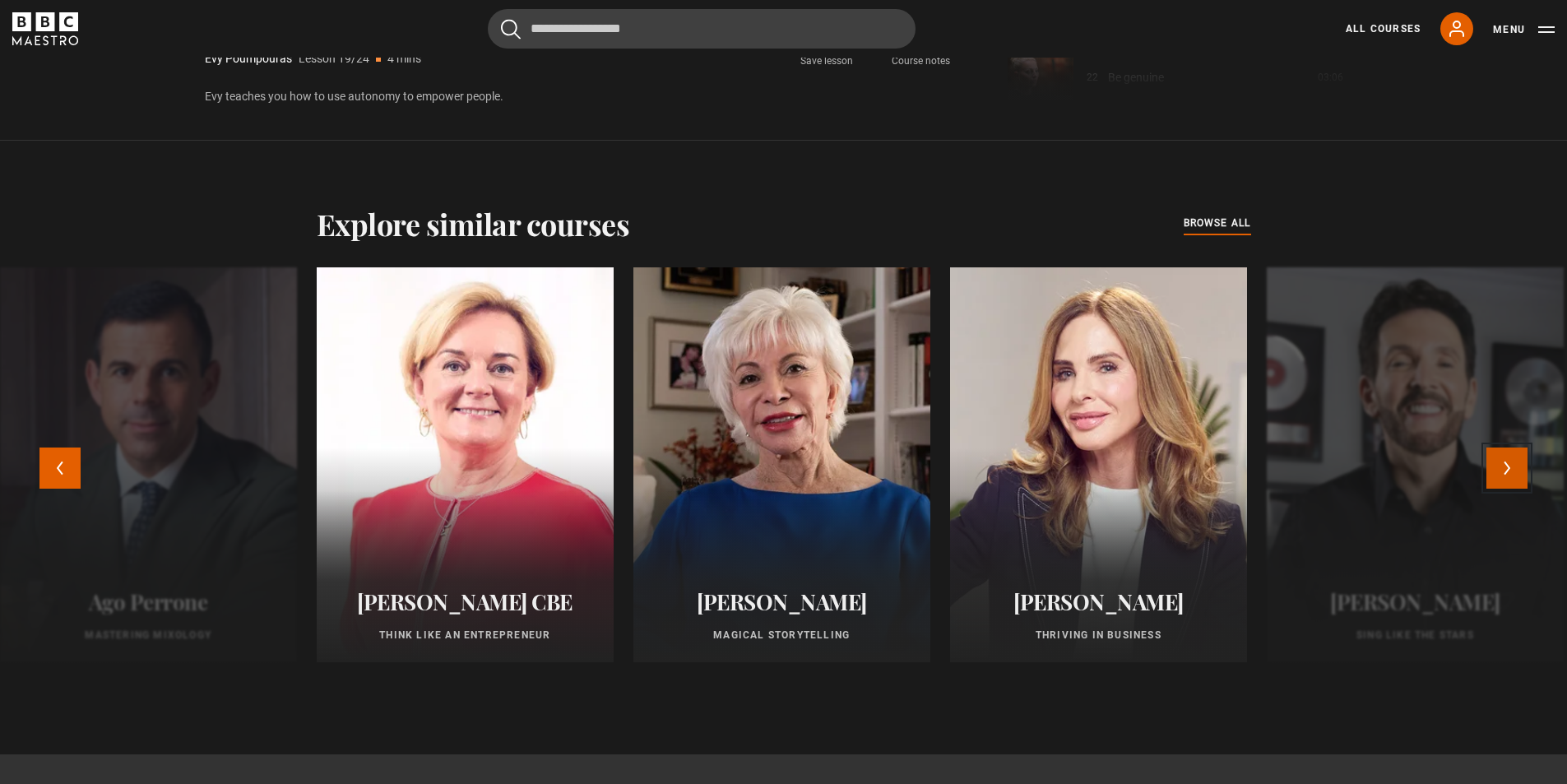
click at [1512, 470] on button "Next" at bounding box center [1506, 467] width 41 height 41
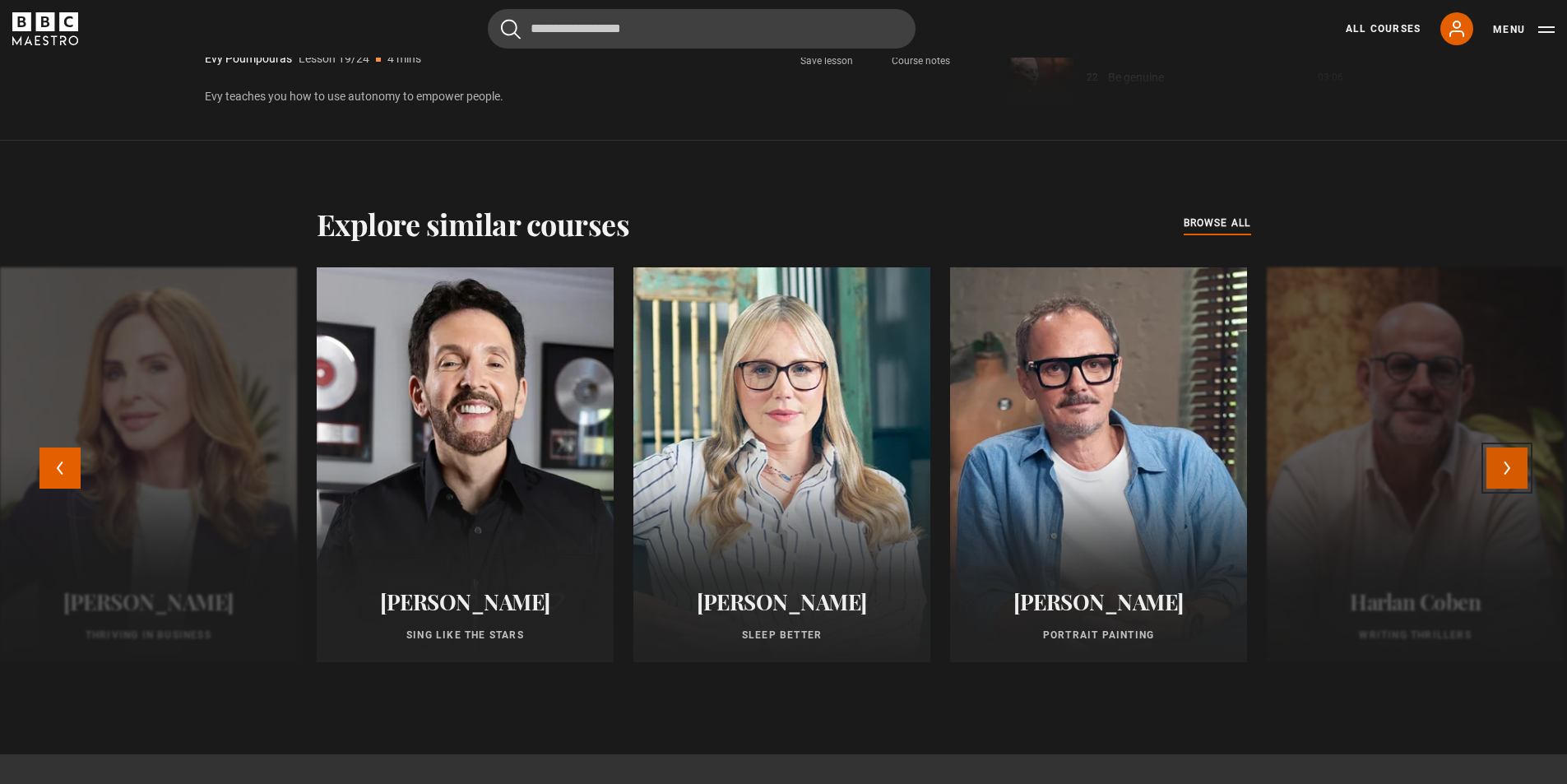
click at [1512, 470] on button "Next" at bounding box center [1506, 467] width 41 height 41
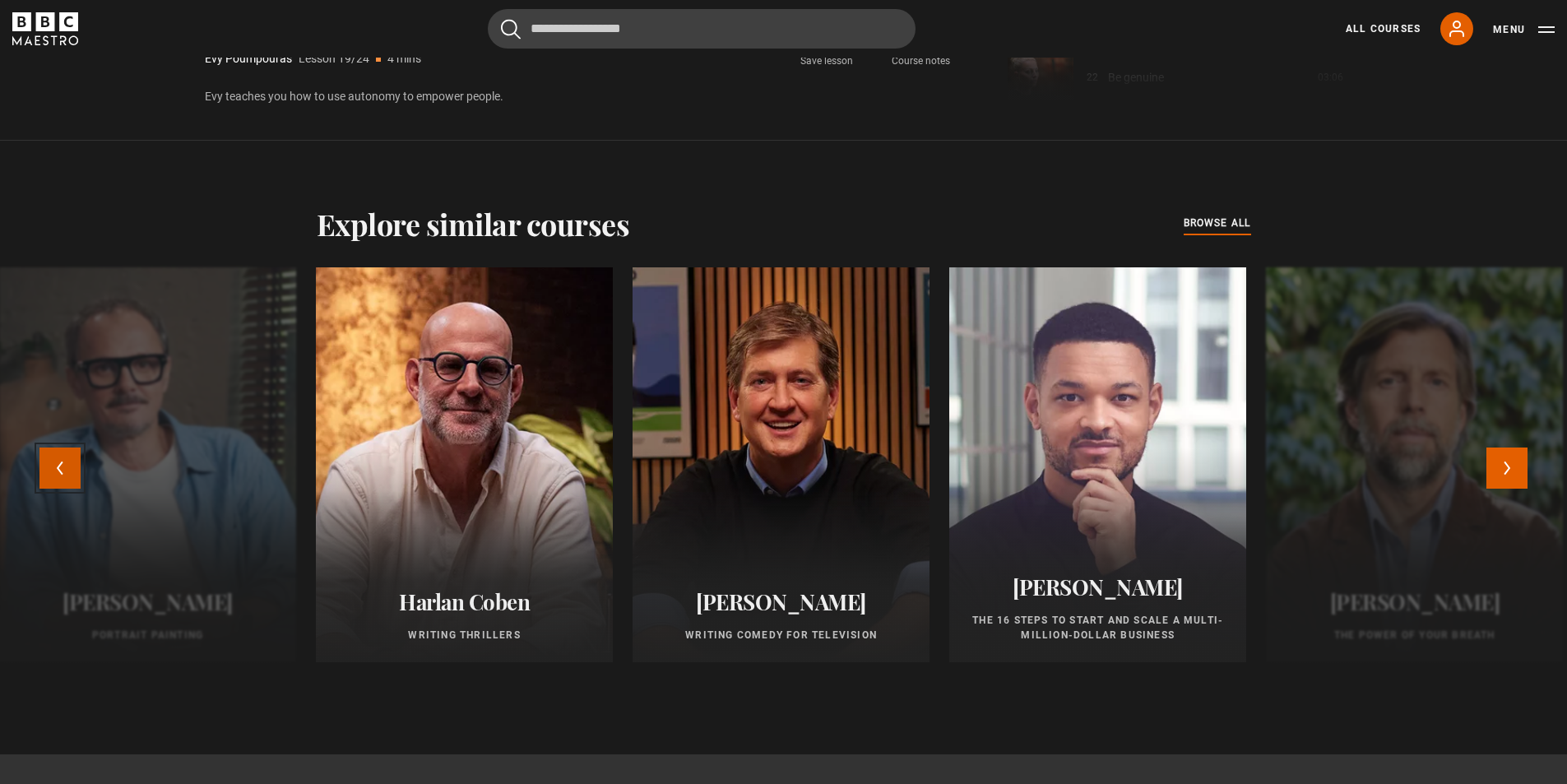
click at [55, 462] on button "Previous" at bounding box center [60, 467] width 41 height 41
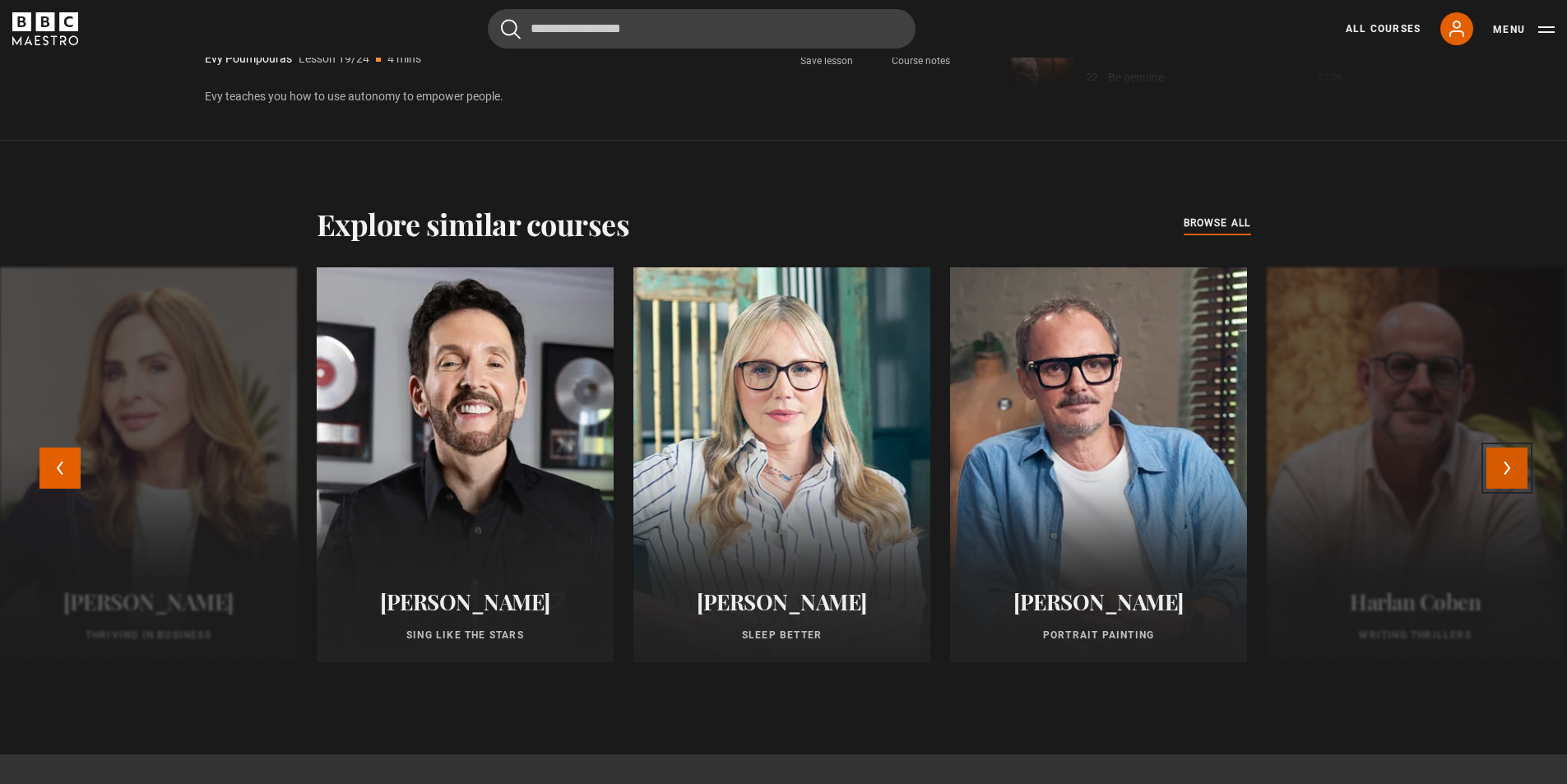
click at [1511, 468] on button "Next" at bounding box center [1506, 467] width 41 height 41
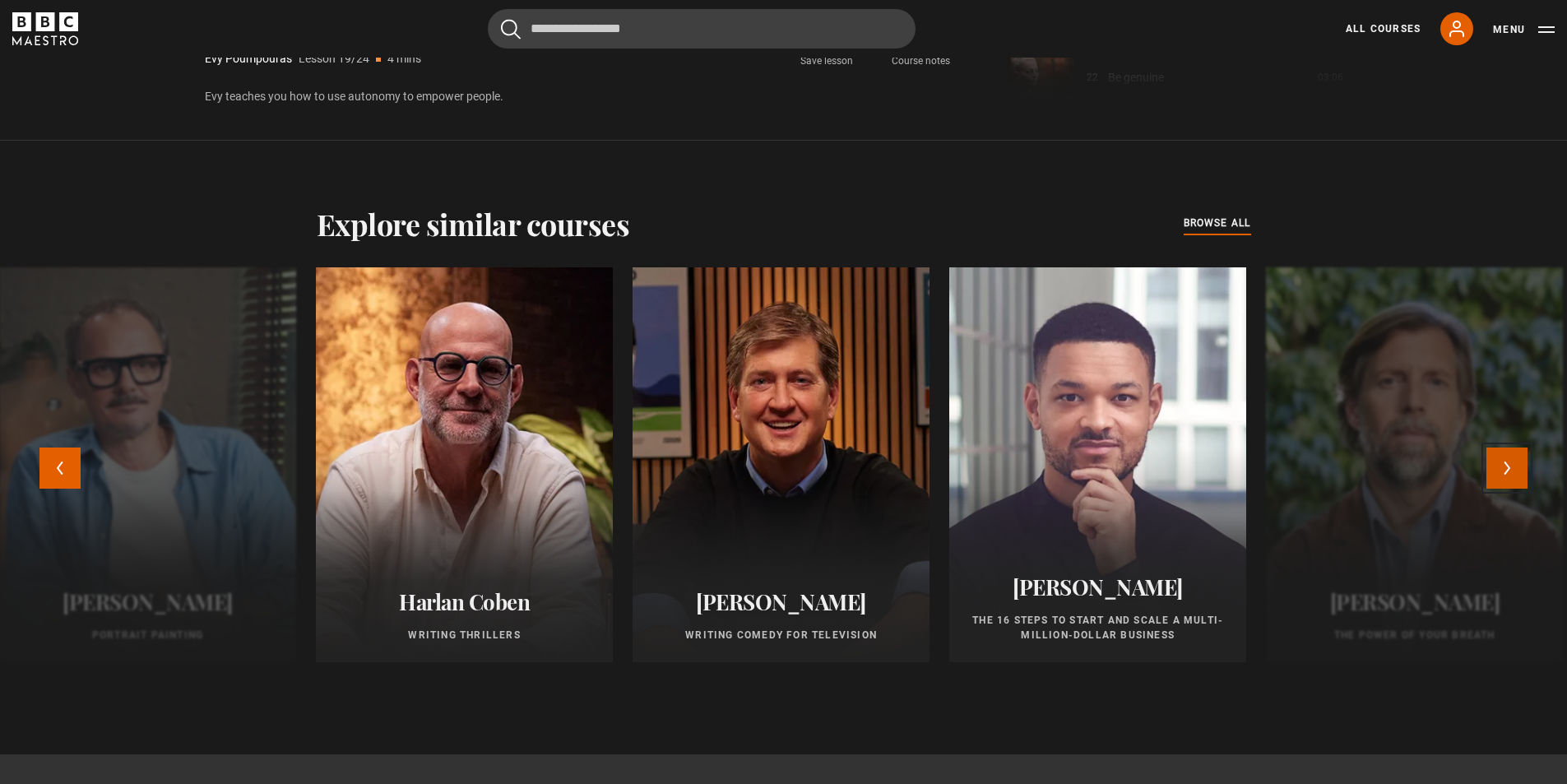
click at [1511, 468] on button "Next" at bounding box center [1506, 467] width 41 height 41
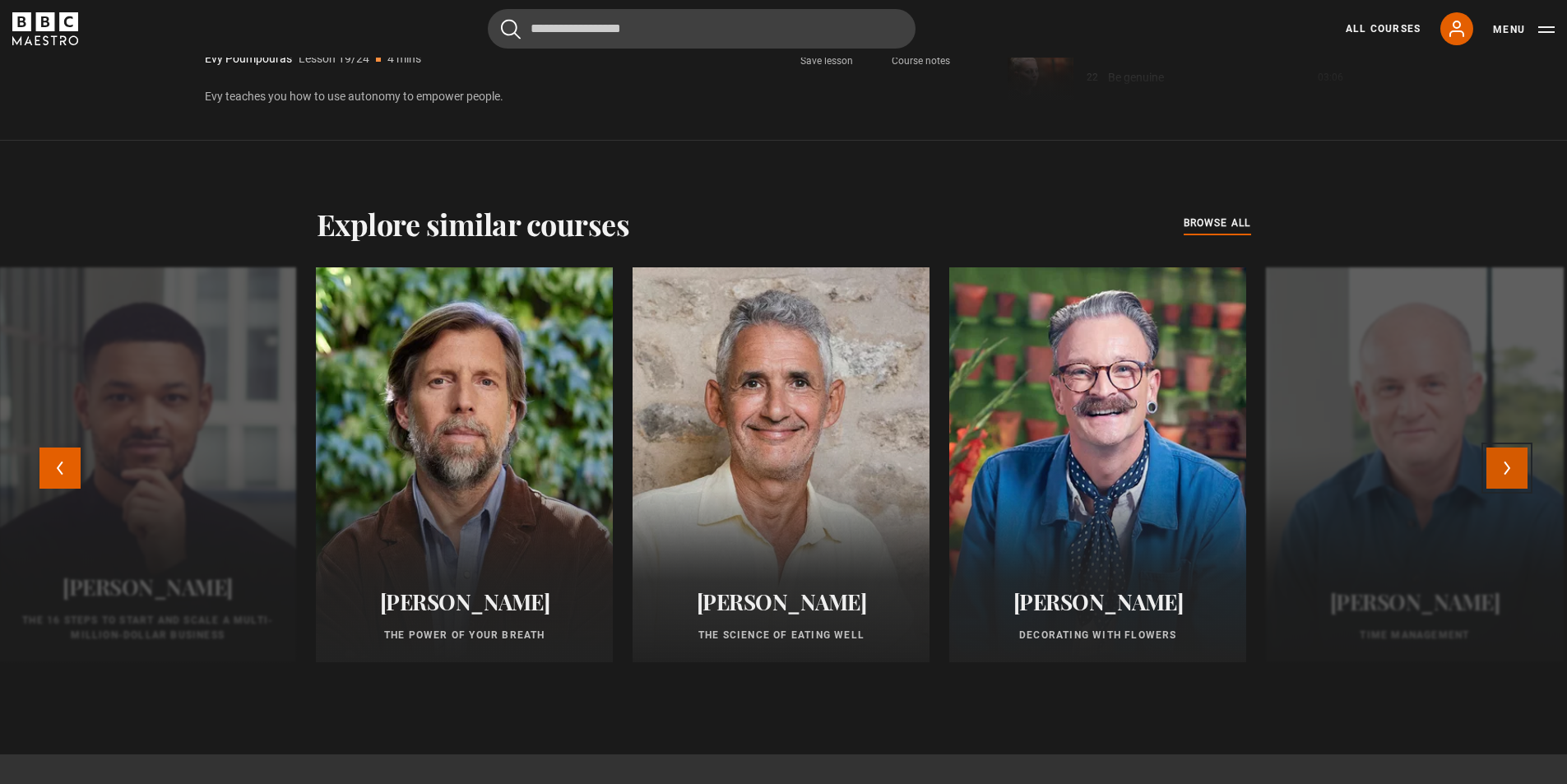
click at [1511, 468] on button "Next" at bounding box center [1506, 467] width 41 height 41
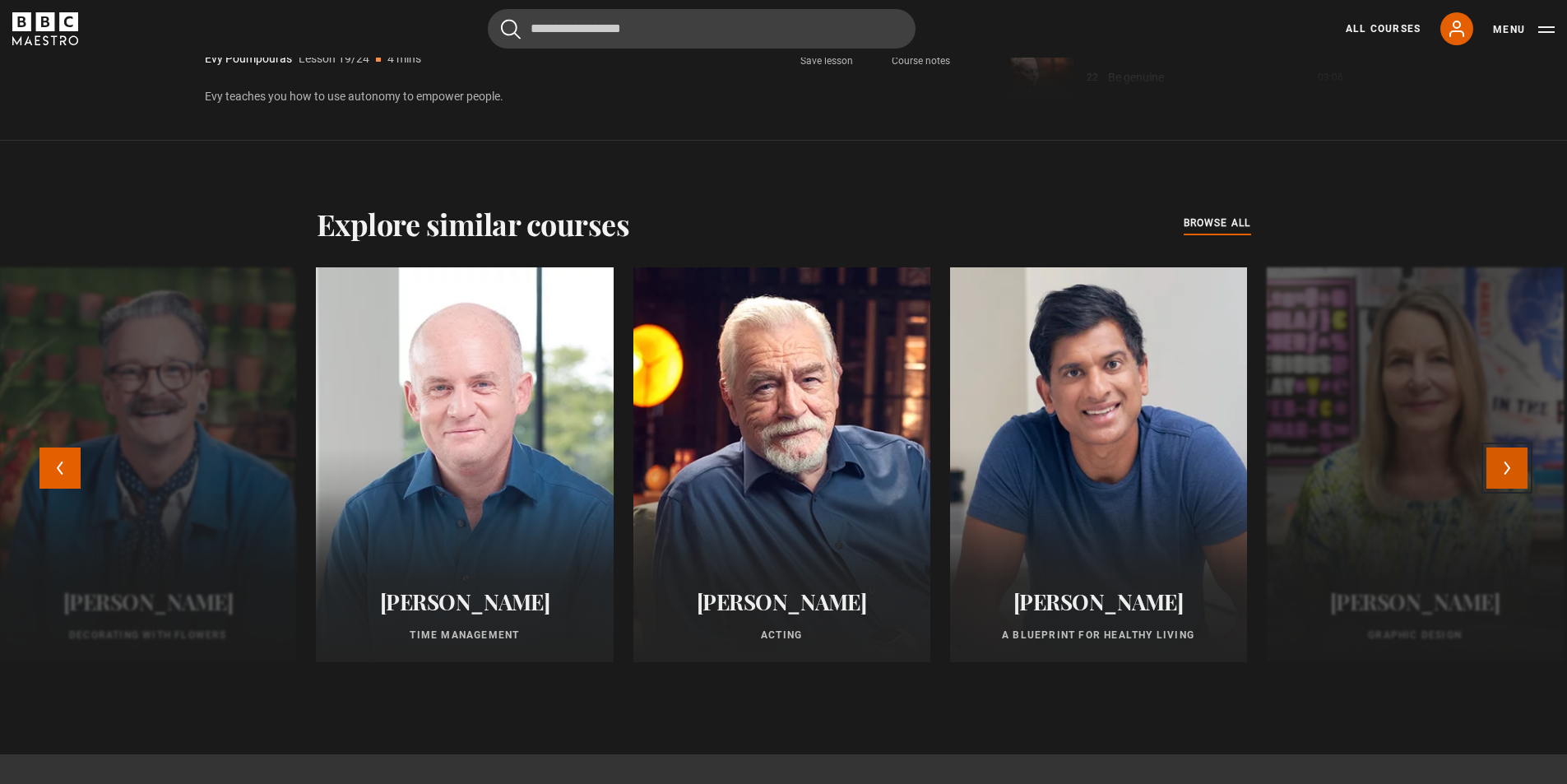
click at [1511, 468] on button "Next" at bounding box center [1506, 467] width 41 height 41
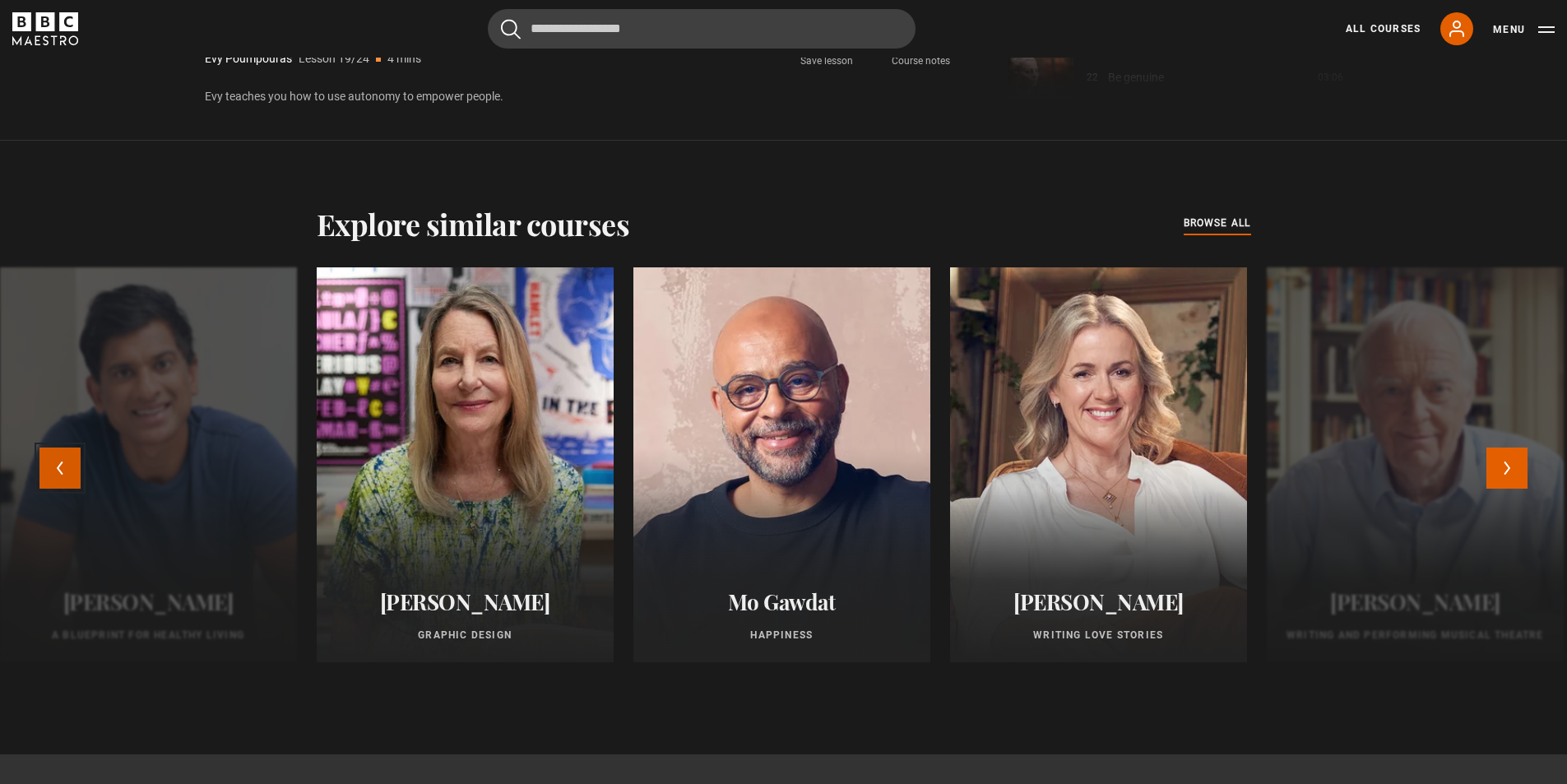
click at [49, 463] on button "Previous" at bounding box center [60, 467] width 41 height 41
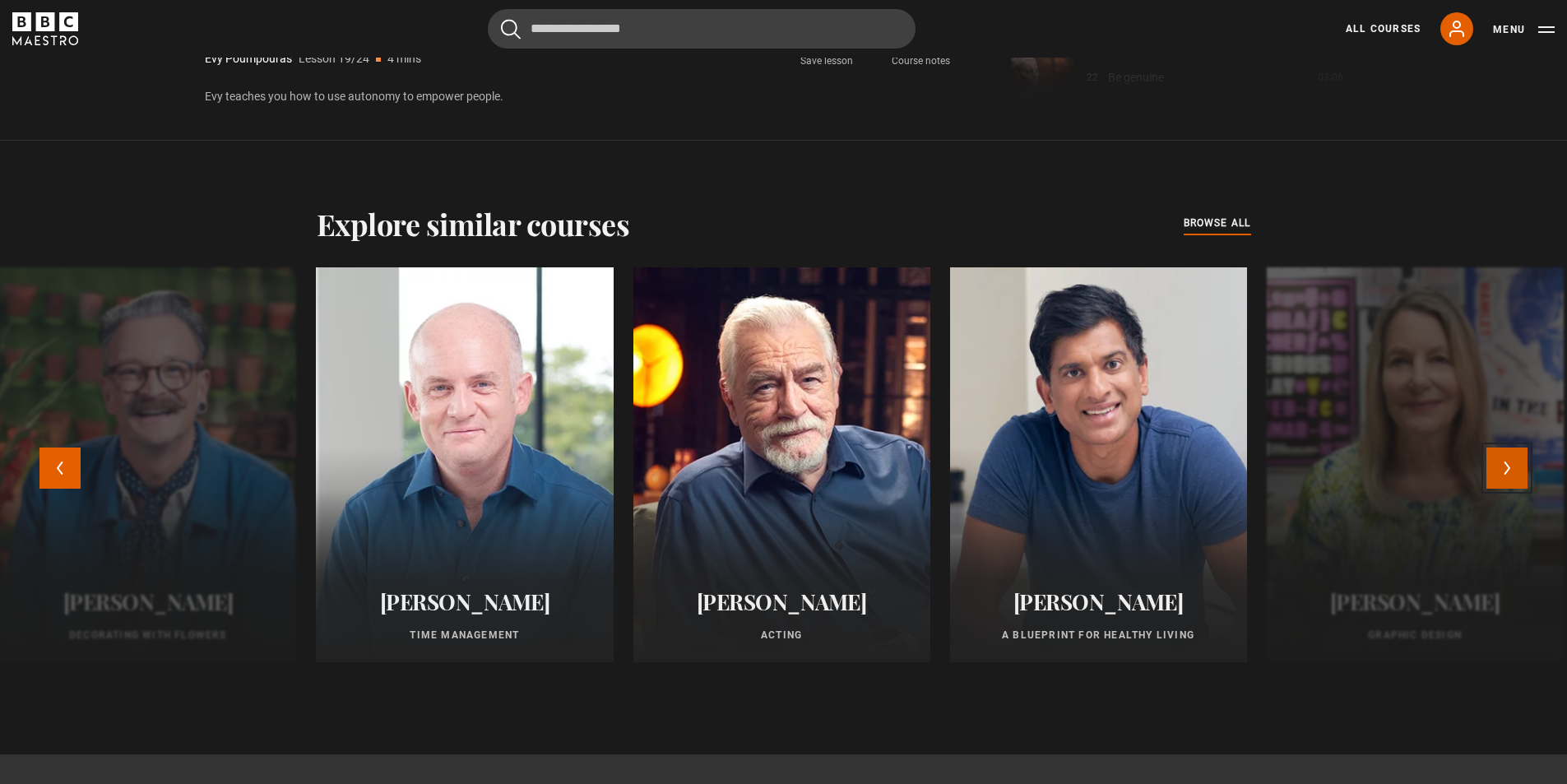
click at [1517, 473] on button "Next" at bounding box center [1506, 467] width 41 height 41
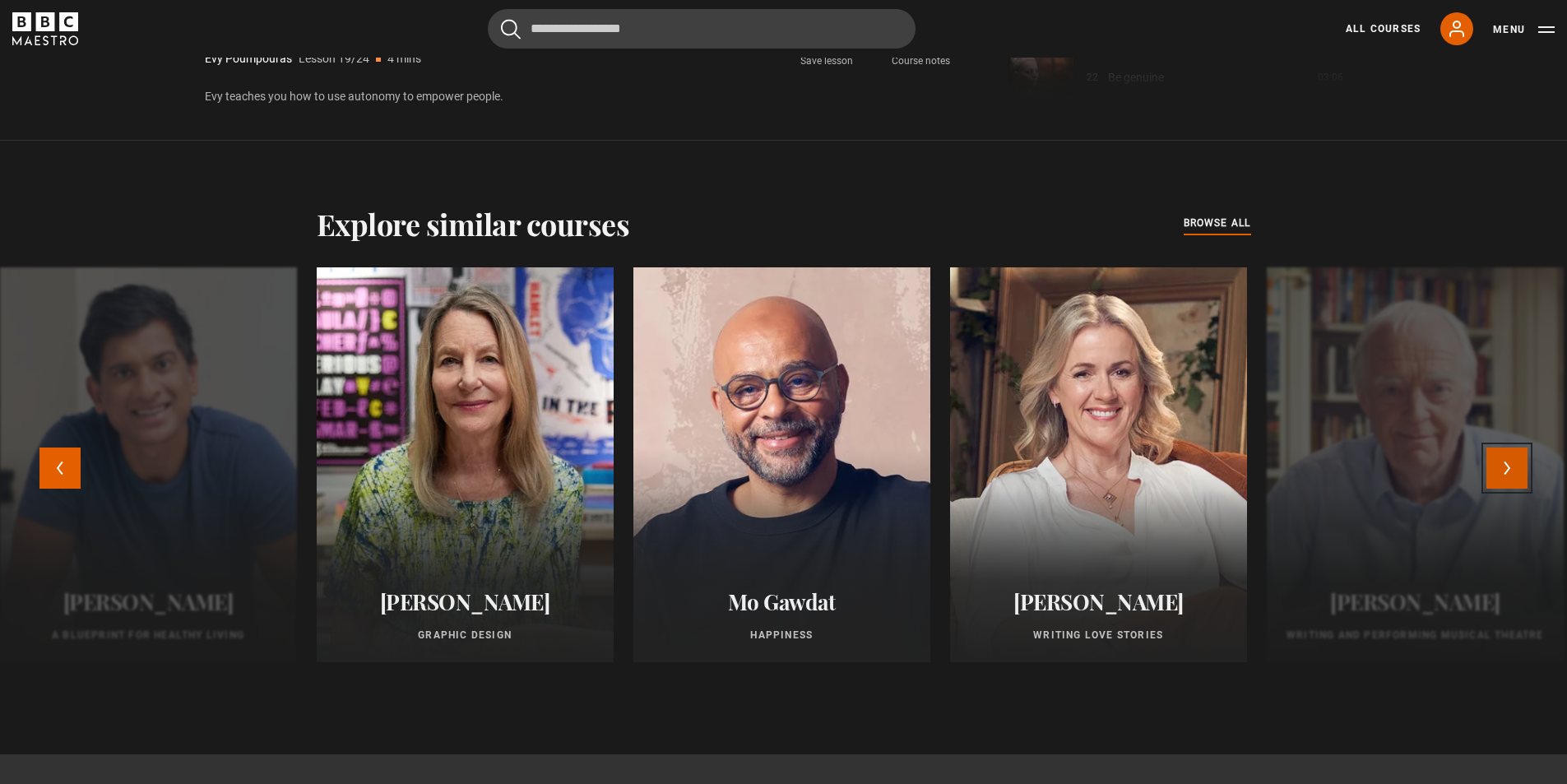
click at [1513, 465] on button "Next" at bounding box center [1506, 467] width 41 height 41
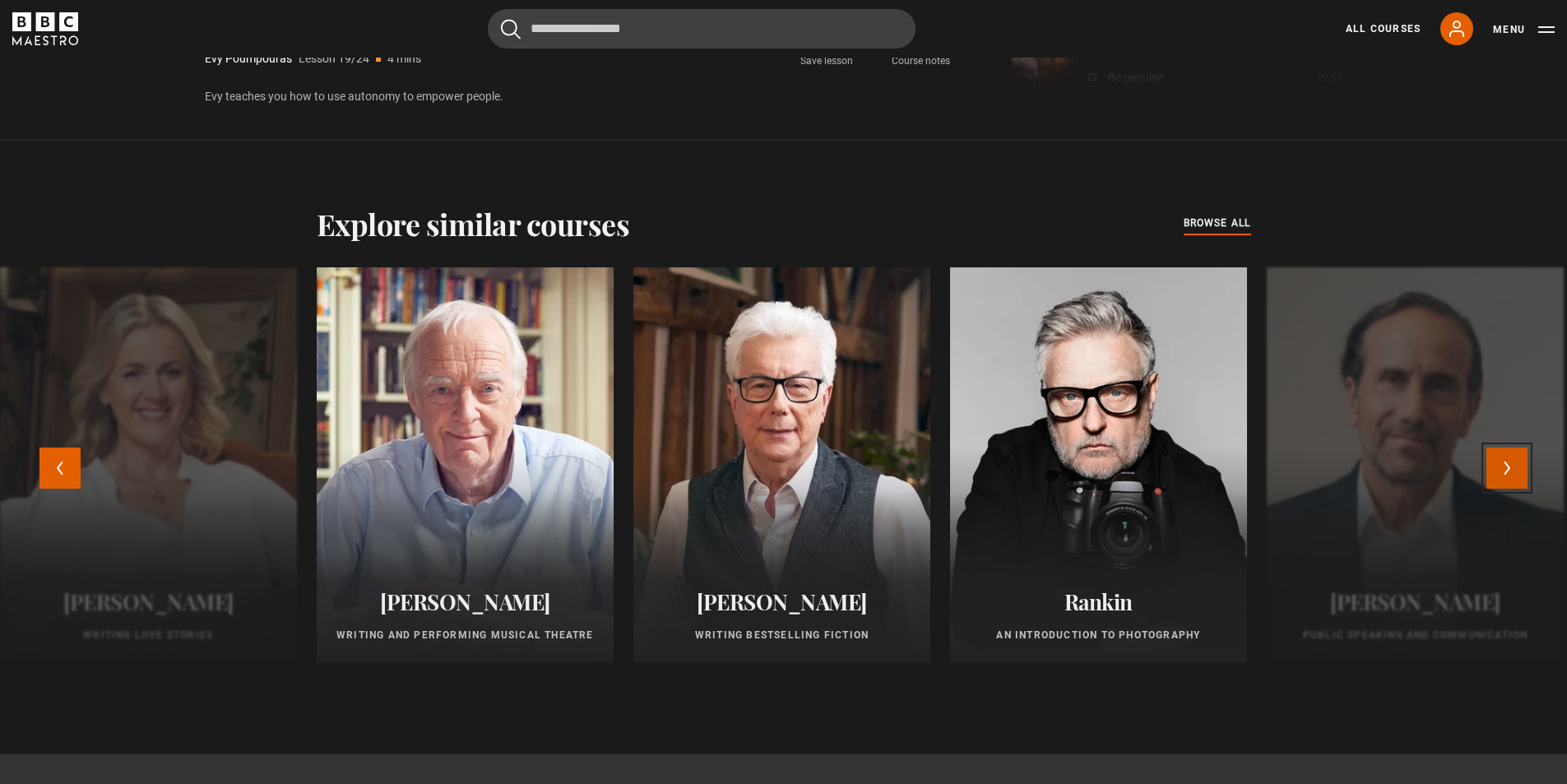
click at [1513, 465] on button "Next" at bounding box center [1506, 467] width 41 height 41
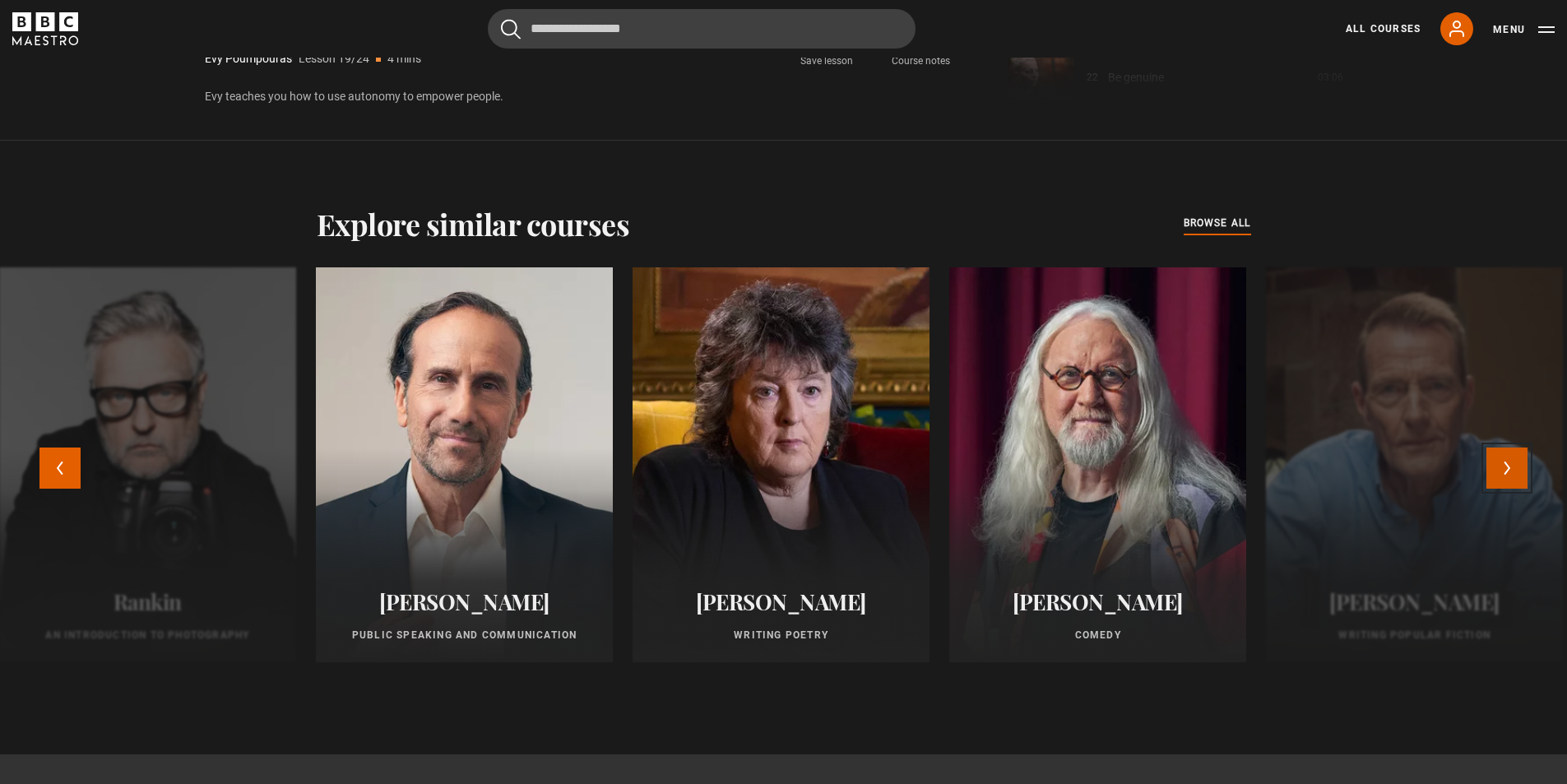
click at [1518, 463] on button "Next" at bounding box center [1506, 467] width 41 height 41
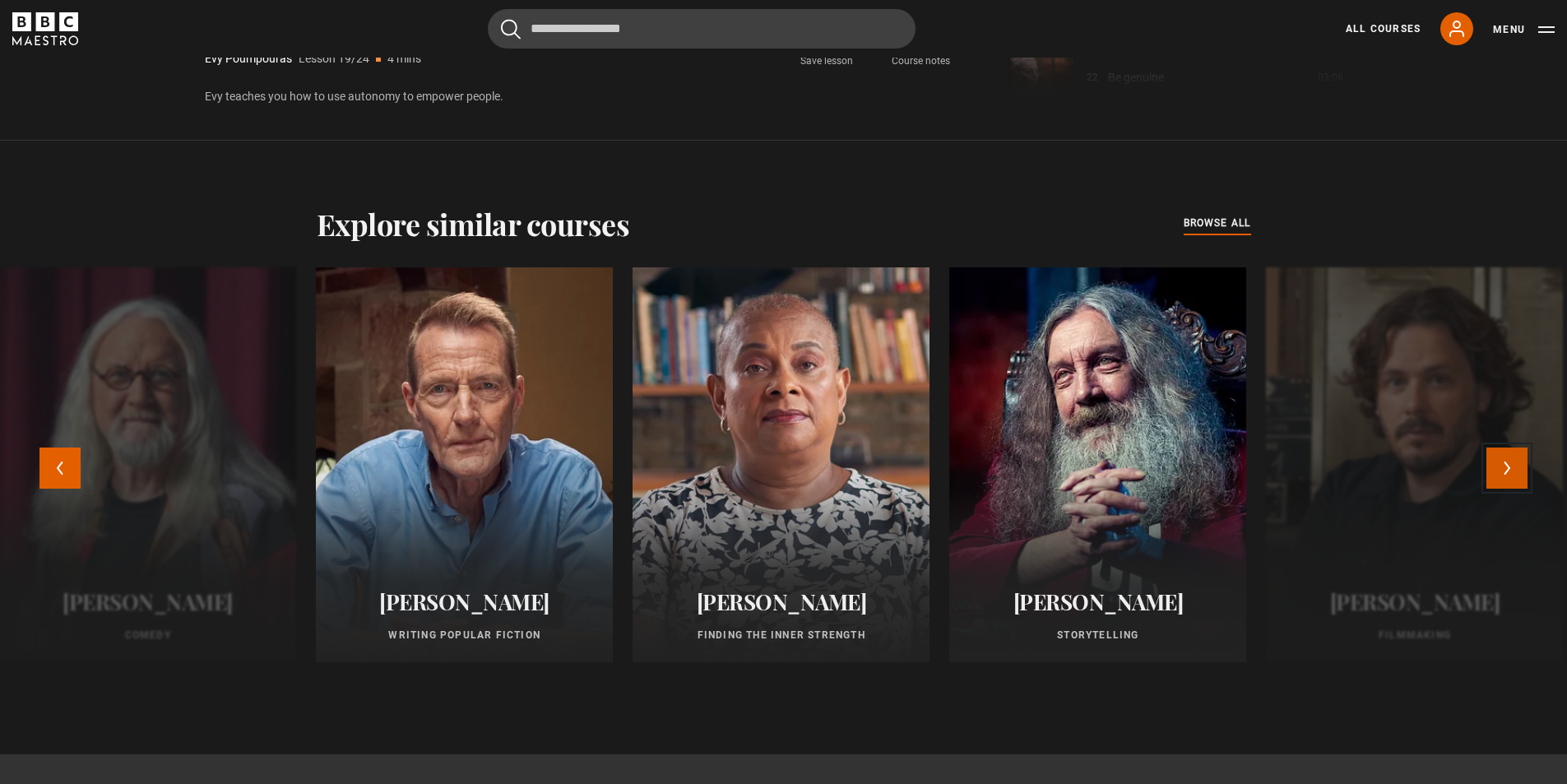
click at [1518, 463] on button "Next" at bounding box center [1506, 467] width 41 height 41
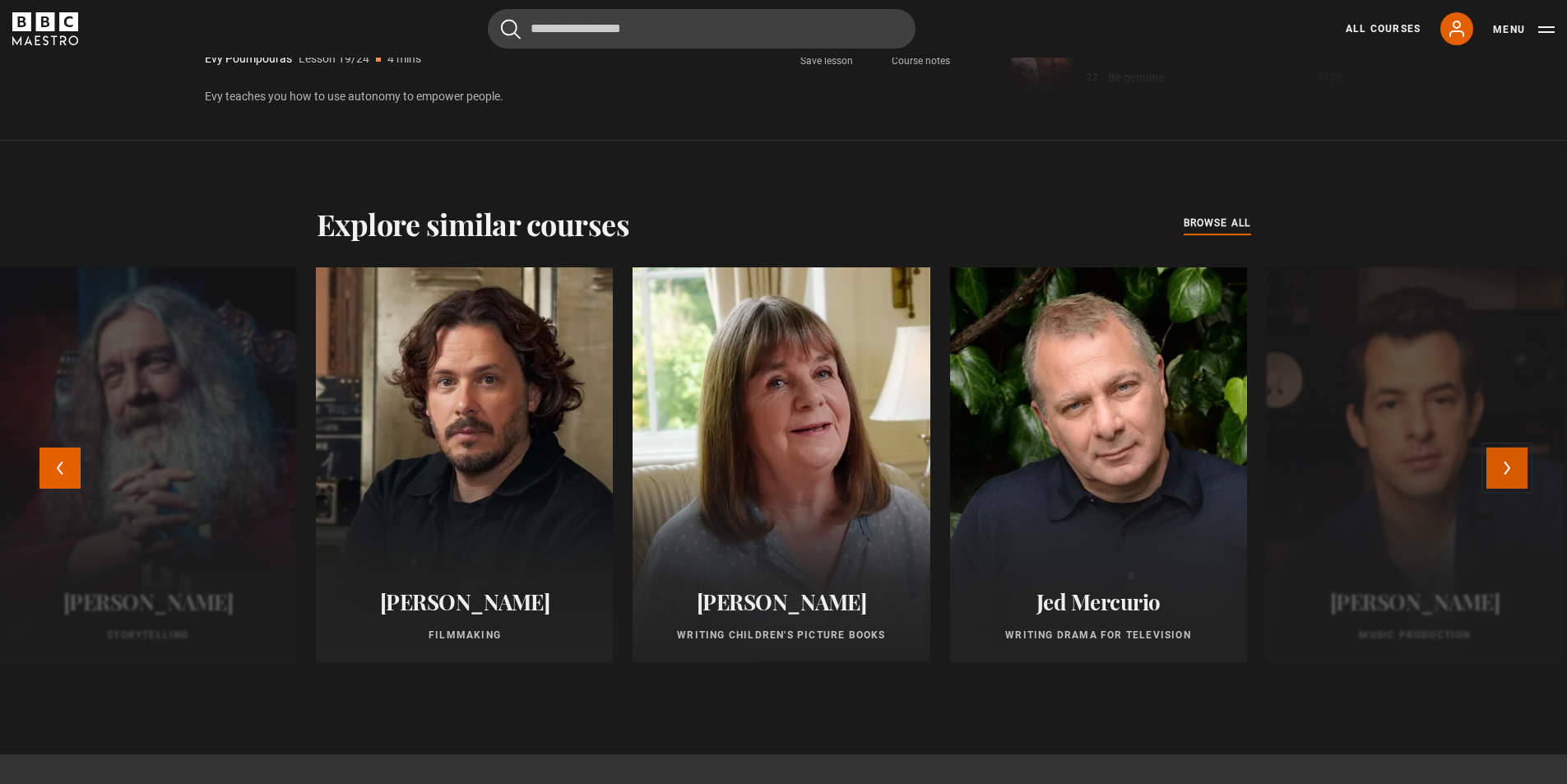
click at [1518, 463] on button "Next" at bounding box center [1506, 467] width 41 height 41
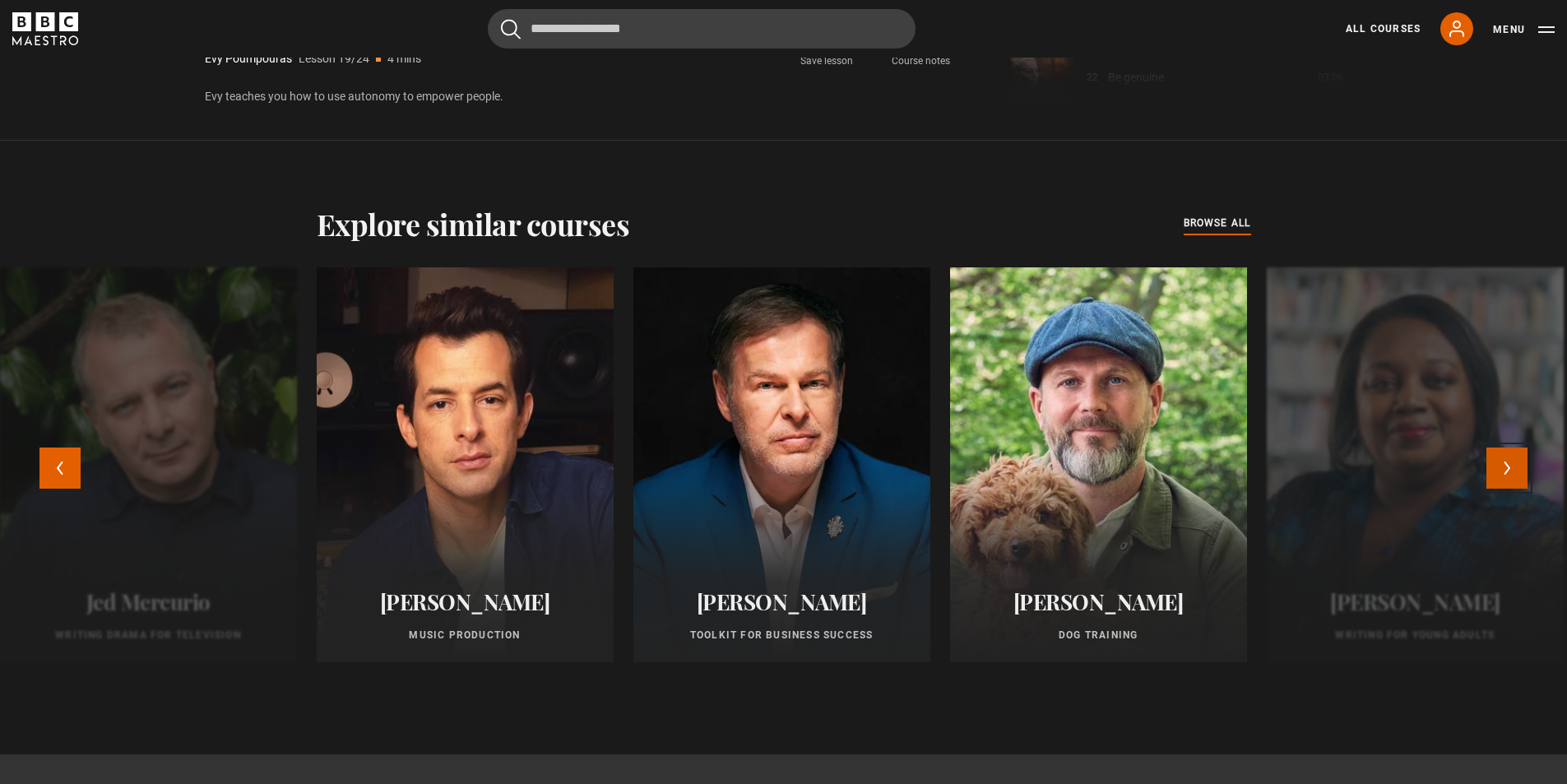
click at [1513, 463] on button "Next" at bounding box center [1506, 467] width 41 height 41
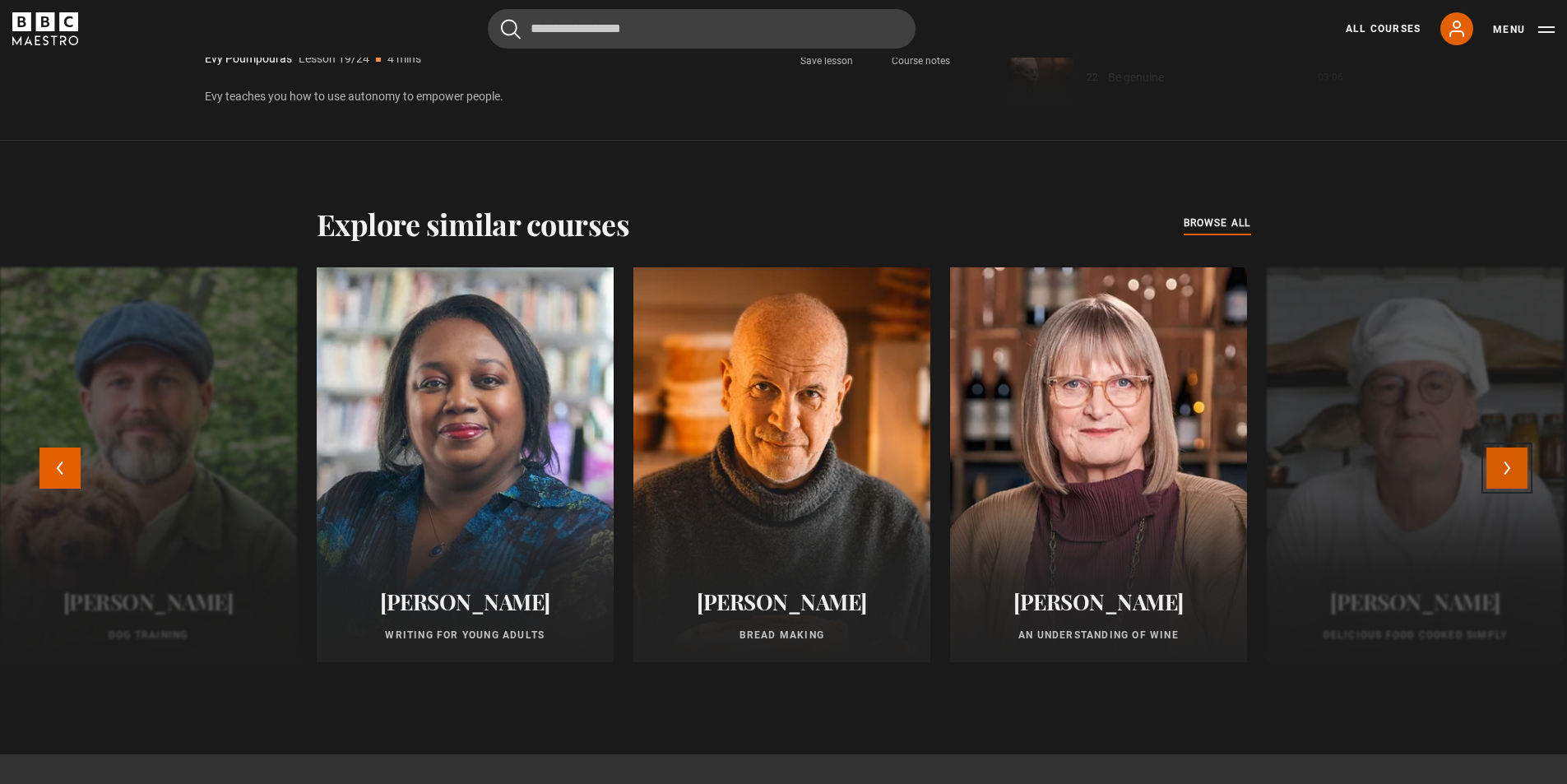
click at [1513, 463] on button "Next" at bounding box center [1506, 467] width 41 height 41
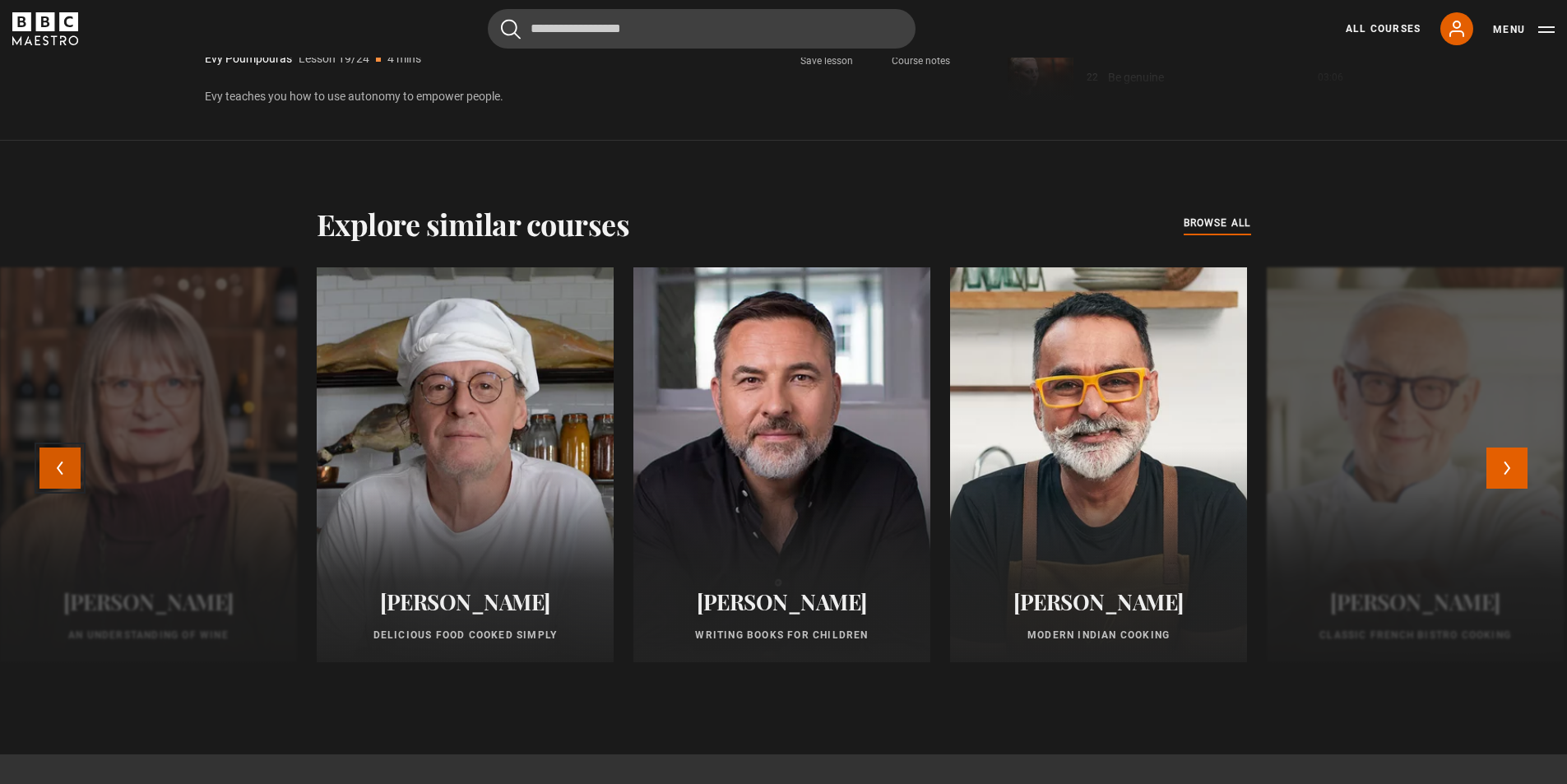
click at [53, 472] on button "Previous" at bounding box center [60, 467] width 41 height 41
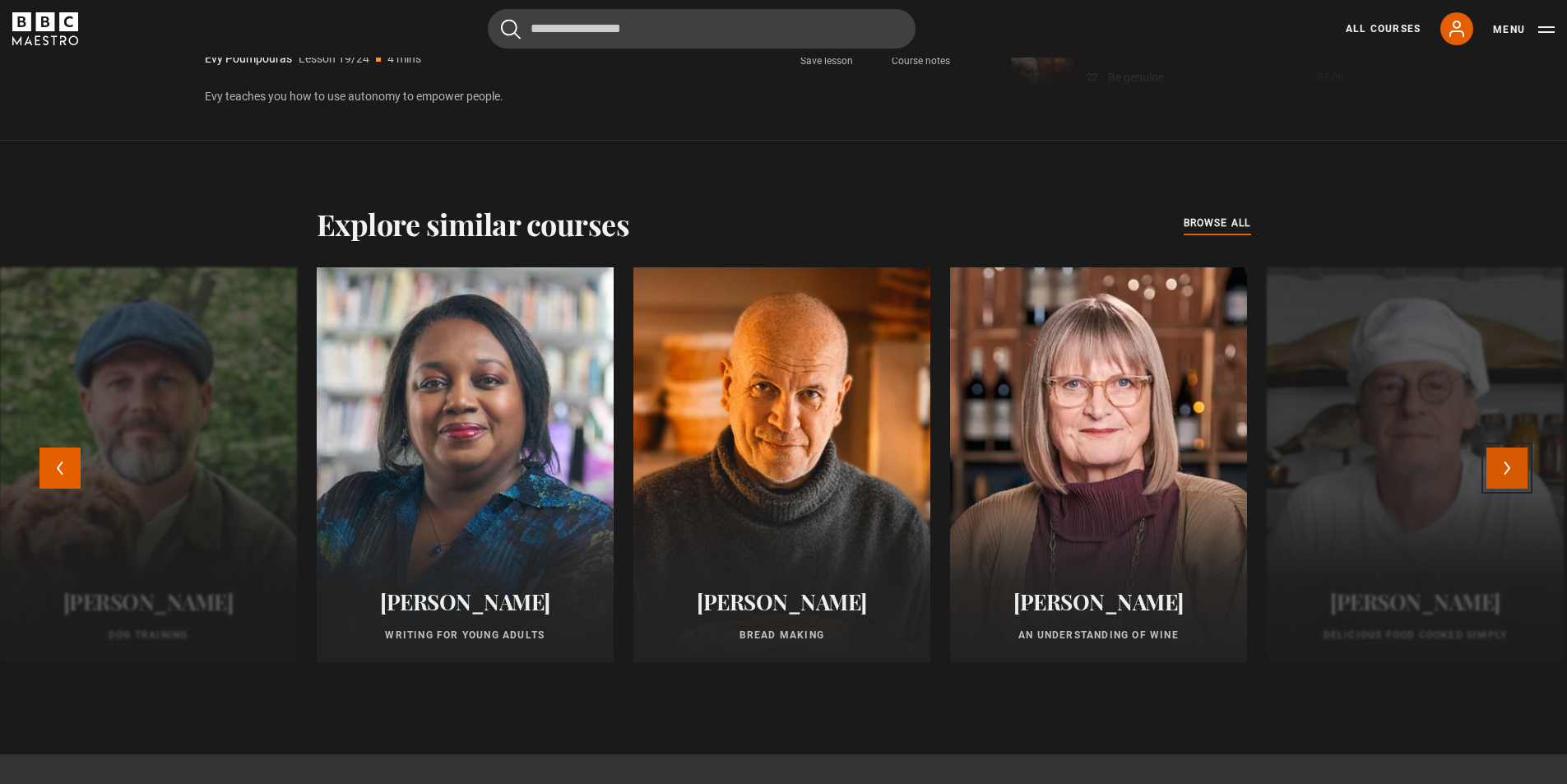
click at [1514, 470] on button "Next" at bounding box center [1506, 467] width 41 height 41
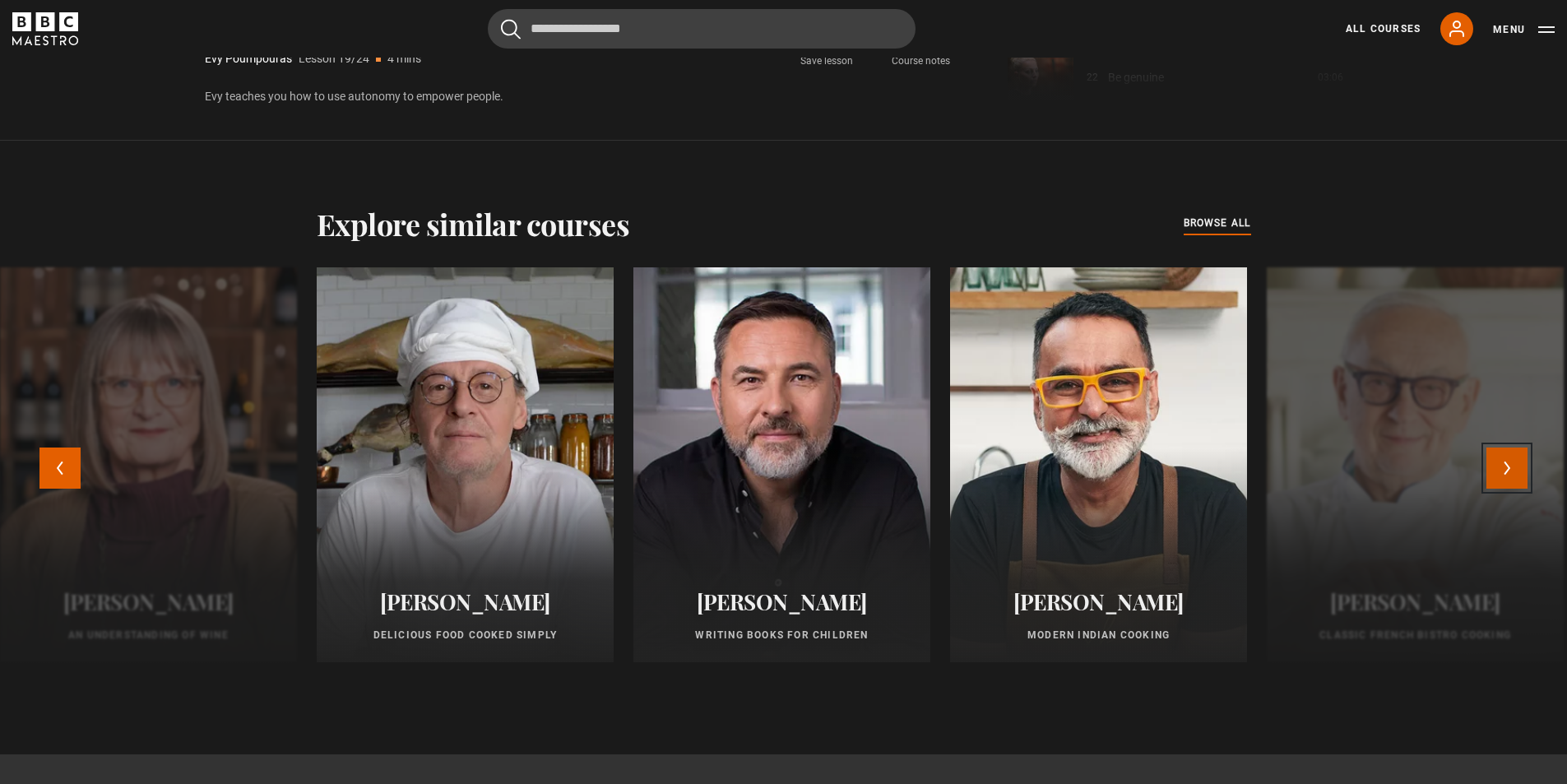
click at [1513, 470] on button "Next" at bounding box center [1506, 467] width 41 height 41
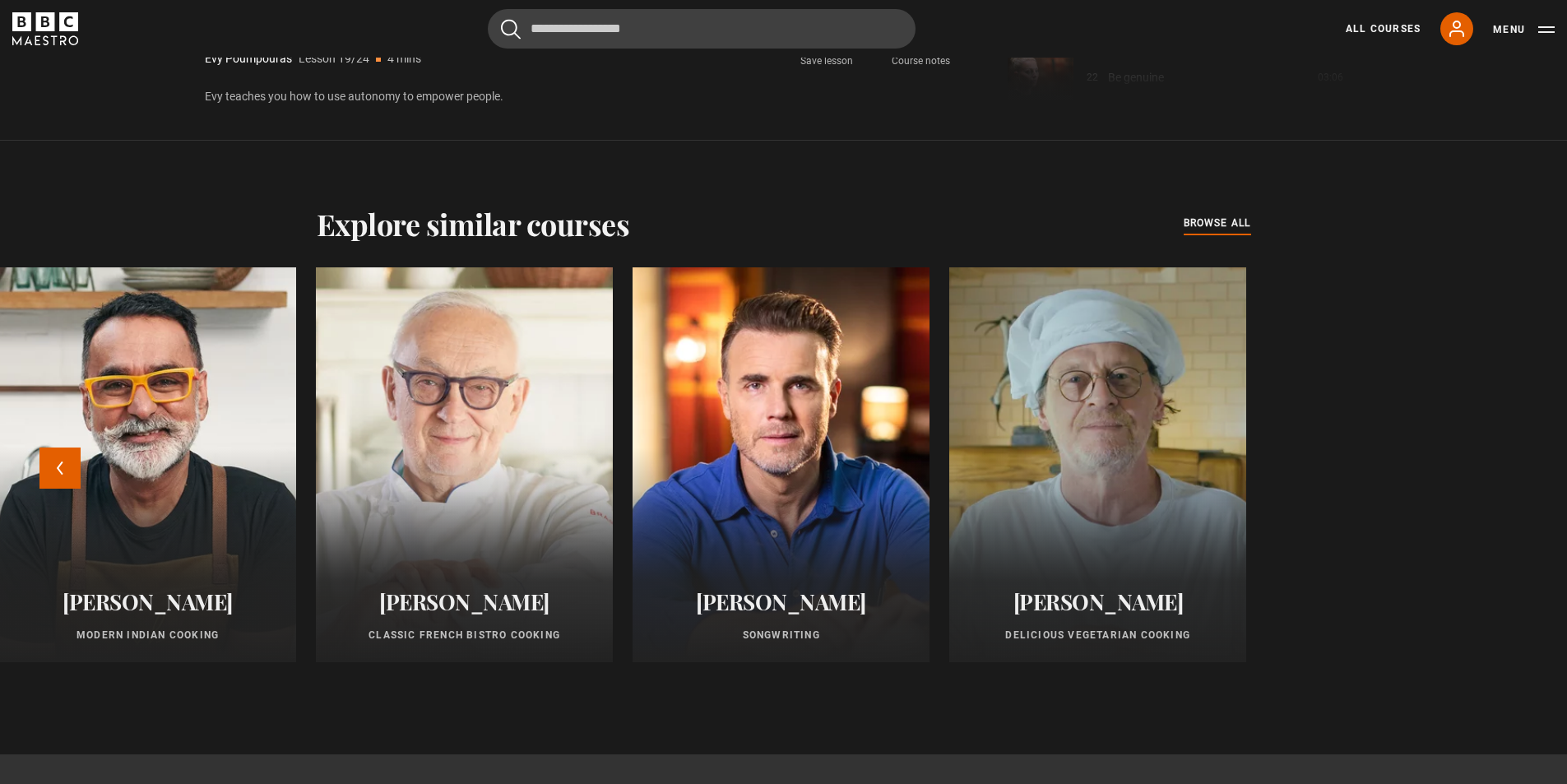
click at [516, 635] on p "Classic French Bistro Cooking" at bounding box center [464, 634] width 257 height 15
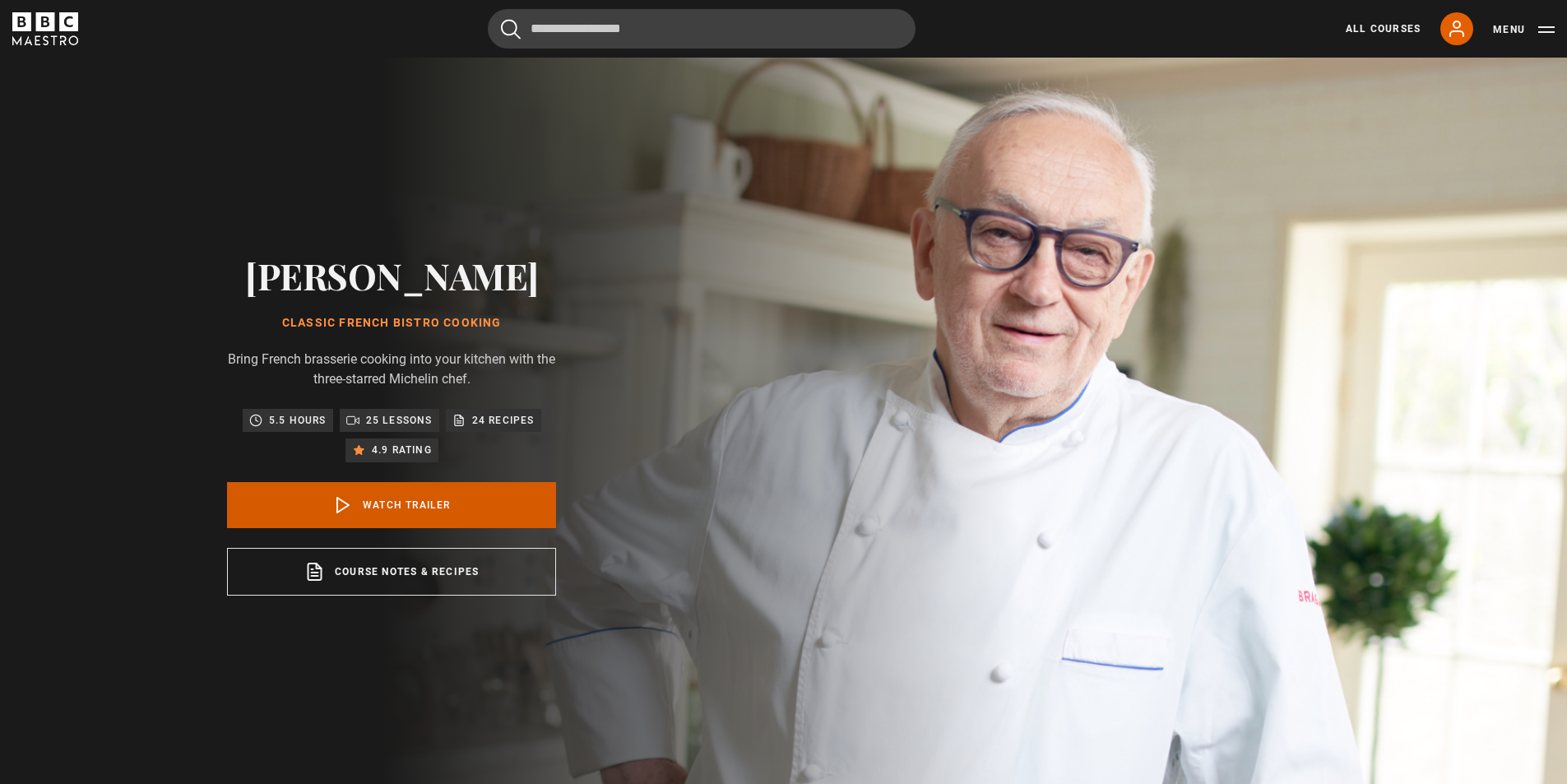
click at [404, 502] on link "Watch Trailer" at bounding box center [392, 504] width 329 height 46
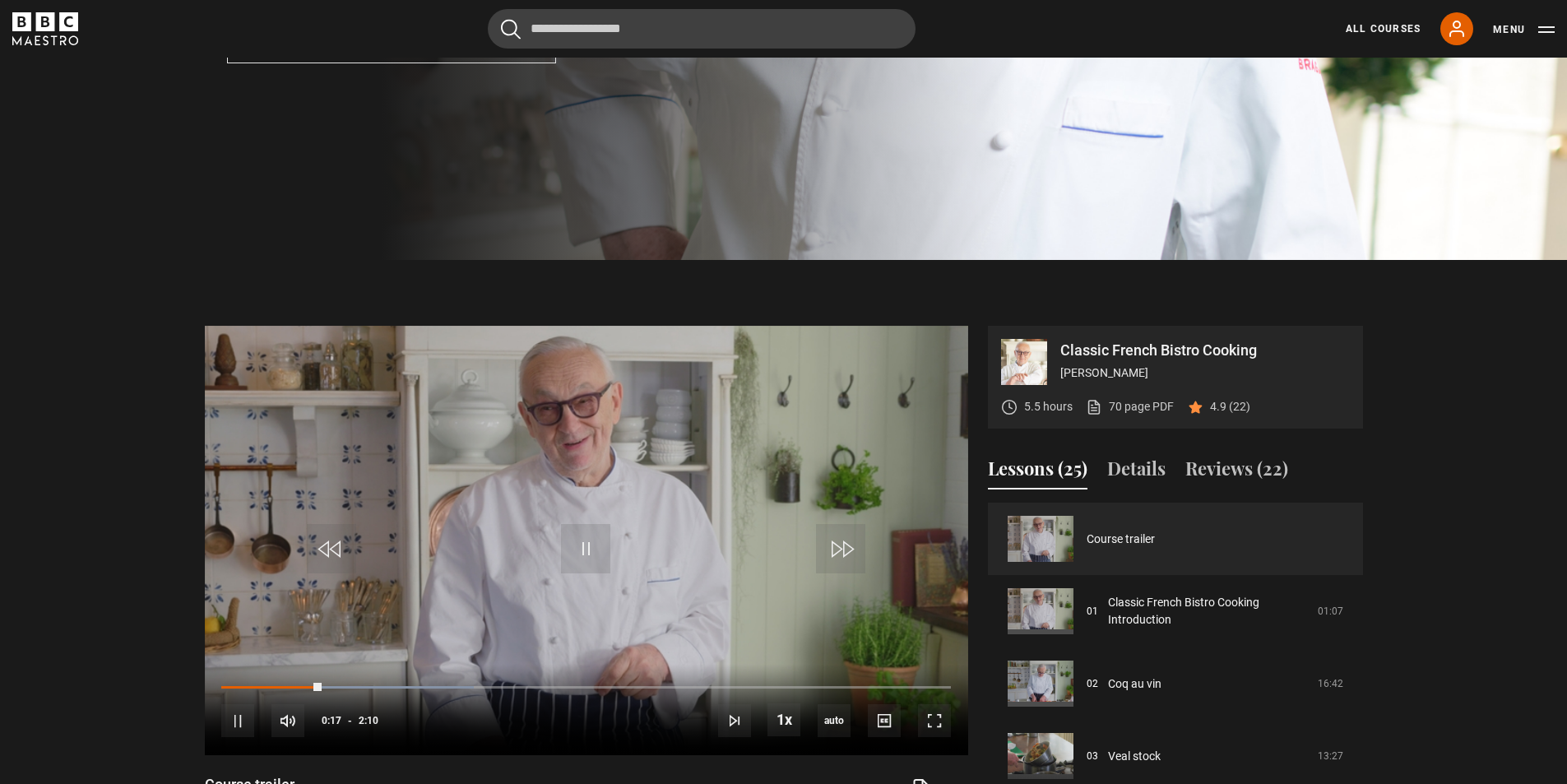
scroll to position [575, 0]
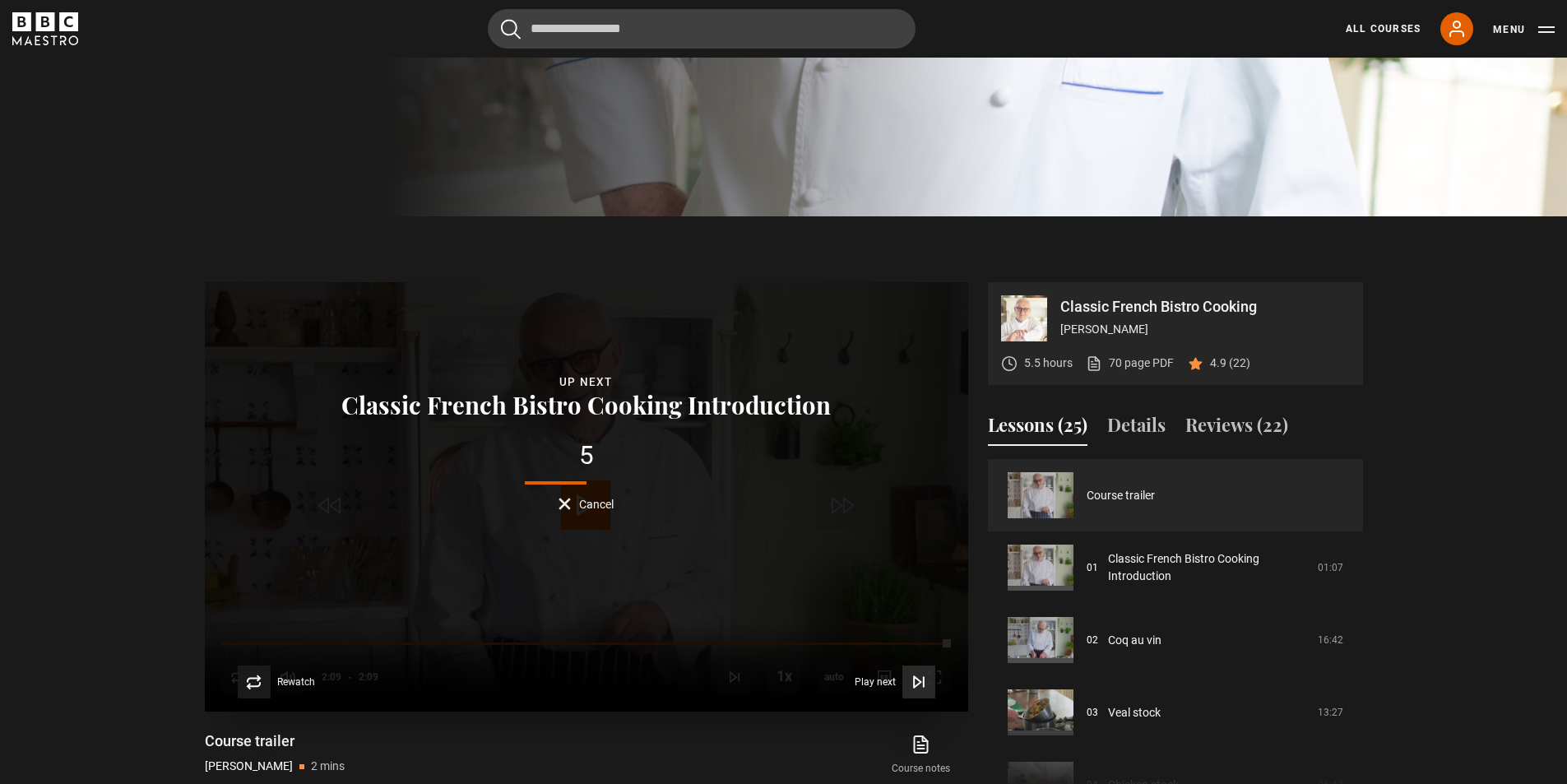
click at [865, 677] on span "Play next" at bounding box center [875, 681] width 41 height 10
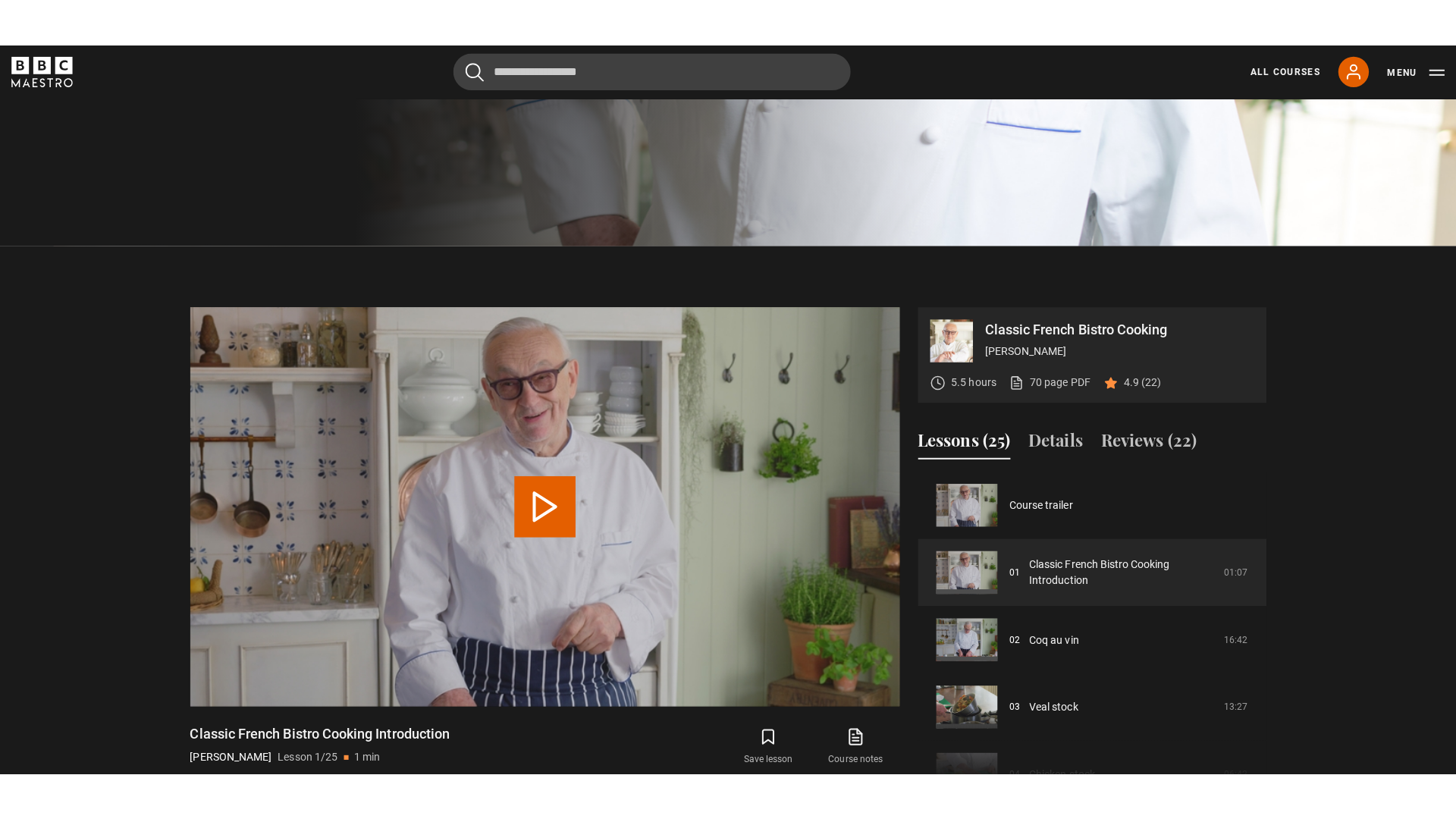
scroll to position [730, 0]
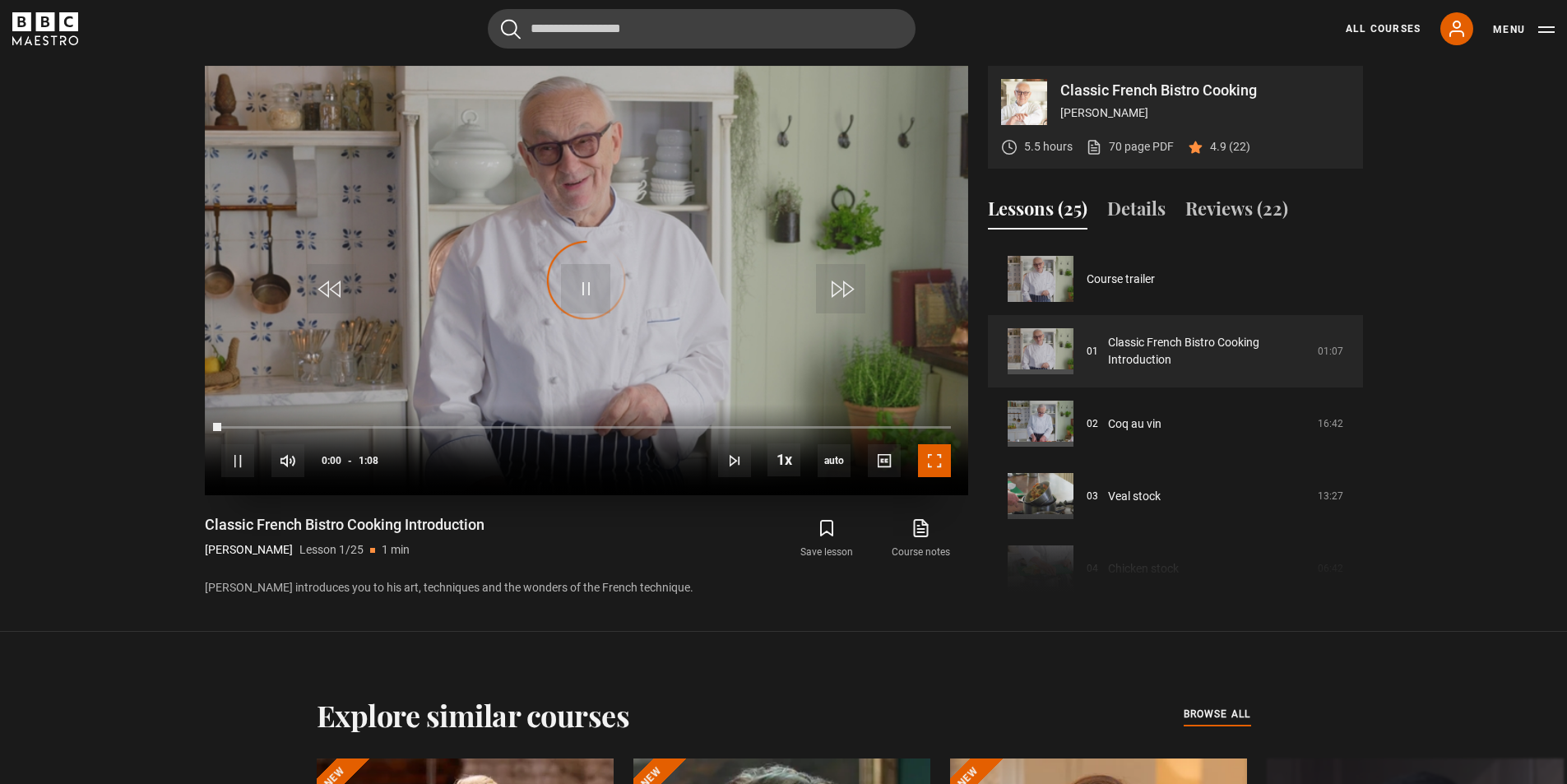
drag, startPoint x: 932, startPoint y: 464, endPoint x: 949, endPoint y: 510, distance: 49.0
click at [932, 464] on span "Video Player" at bounding box center [934, 461] width 33 height 33
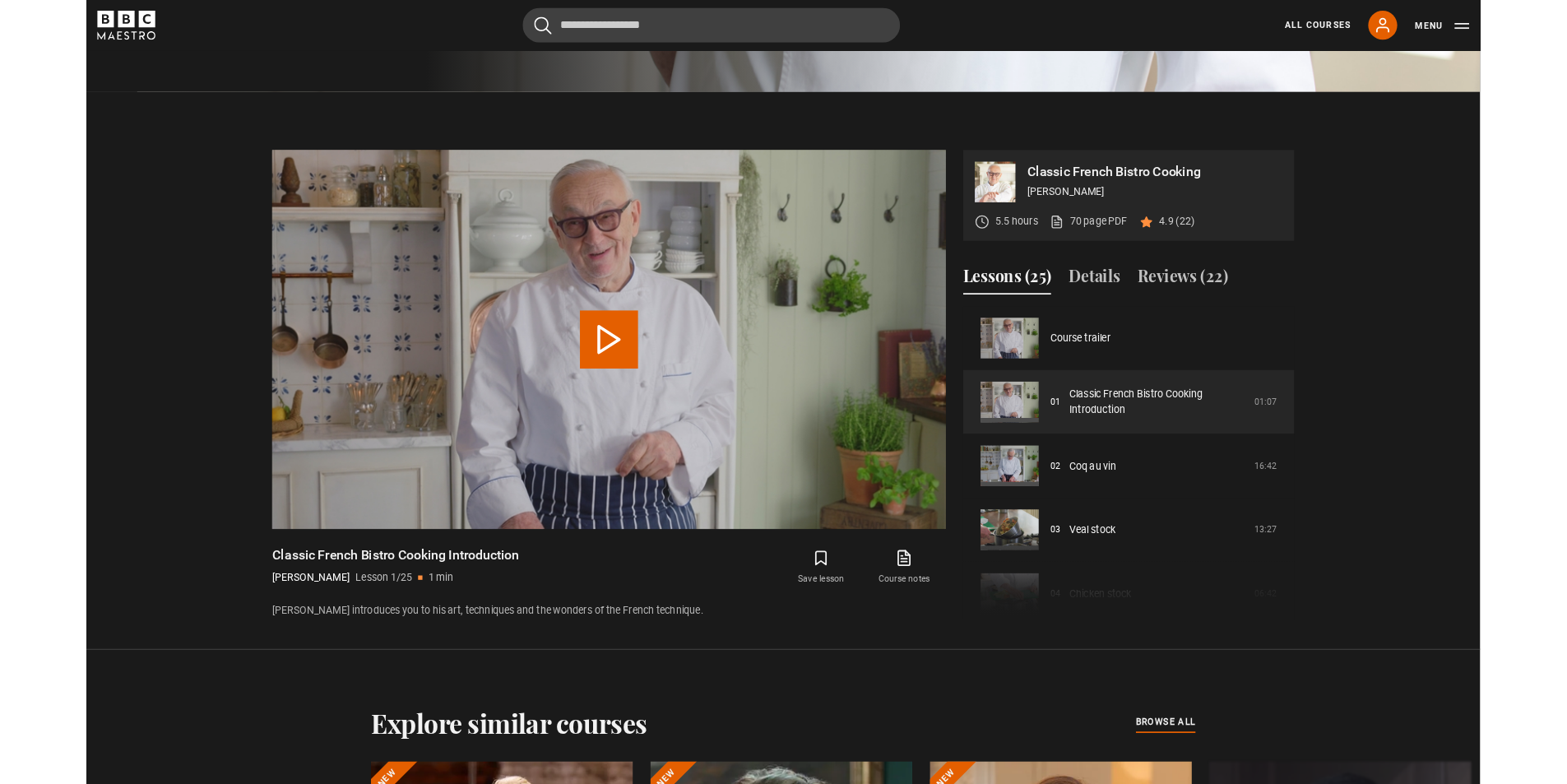
scroll to position [897, 0]
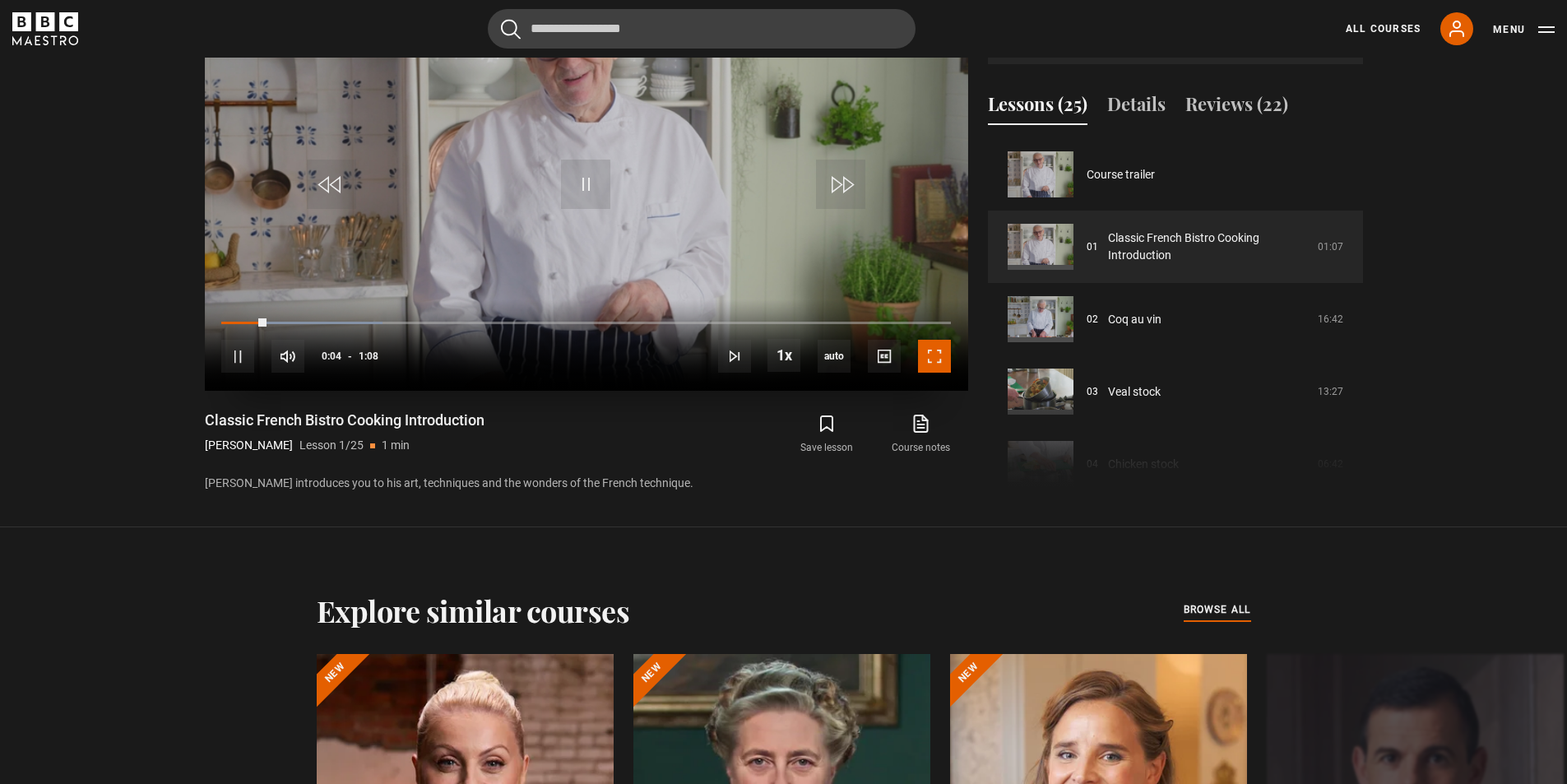
drag, startPoint x: 939, startPoint y: 359, endPoint x: 939, endPoint y: 430, distance: 71.0
click at [939, 359] on span "Video Player" at bounding box center [934, 356] width 33 height 33
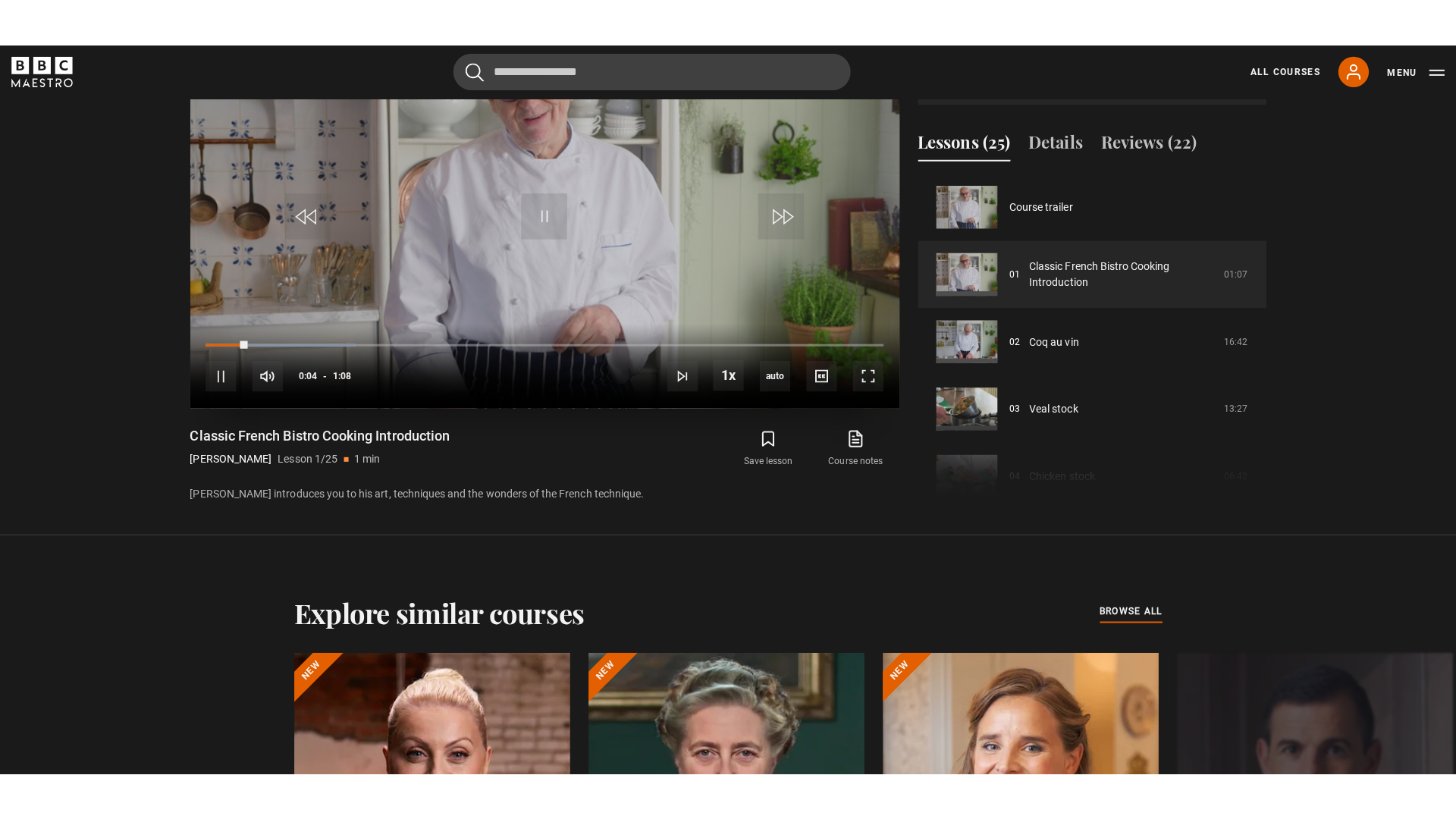
scroll to position [791, 0]
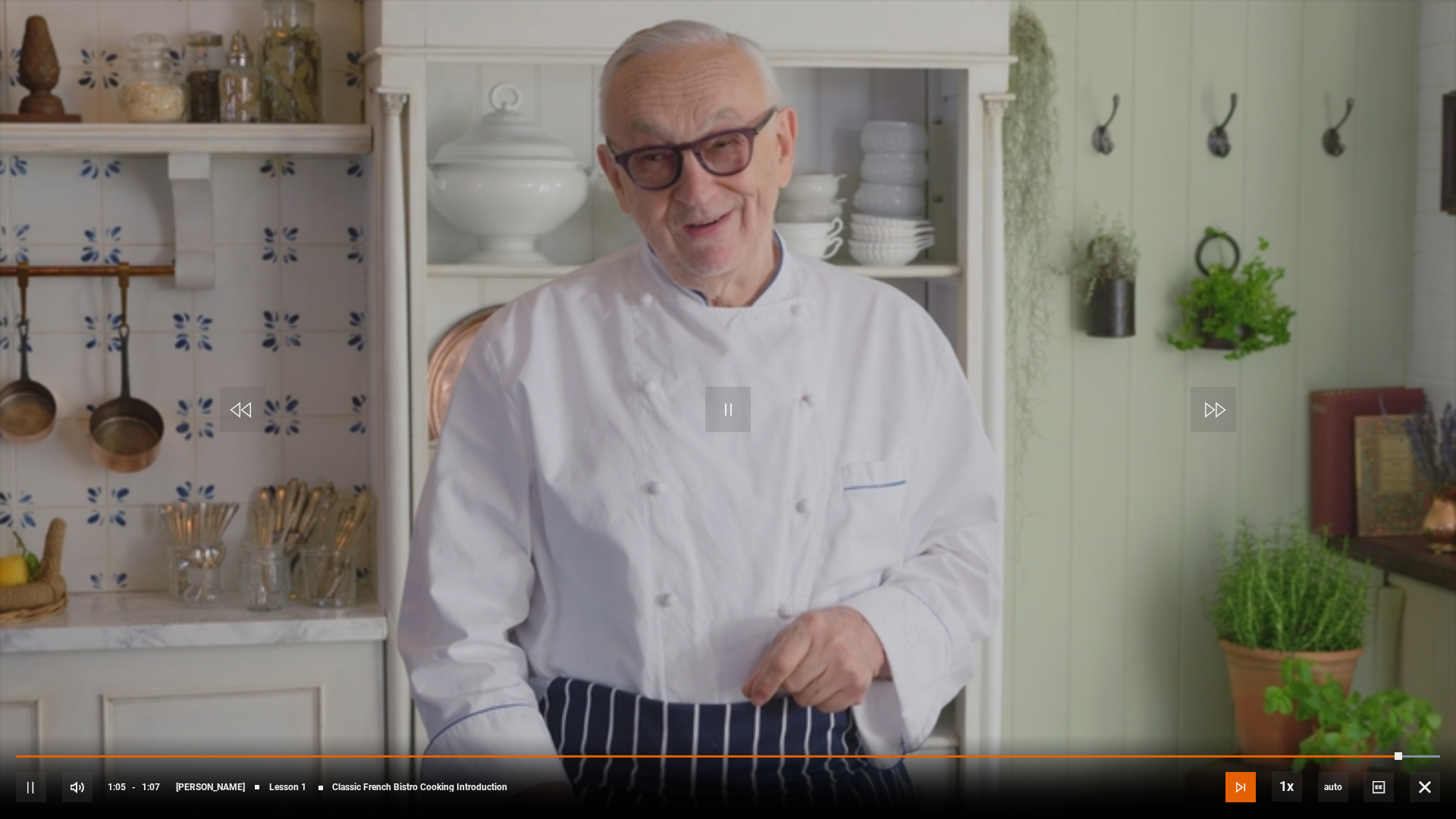
click at [1232, 722] on span "Video Player" at bounding box center [1240, 787] width 30 height 30
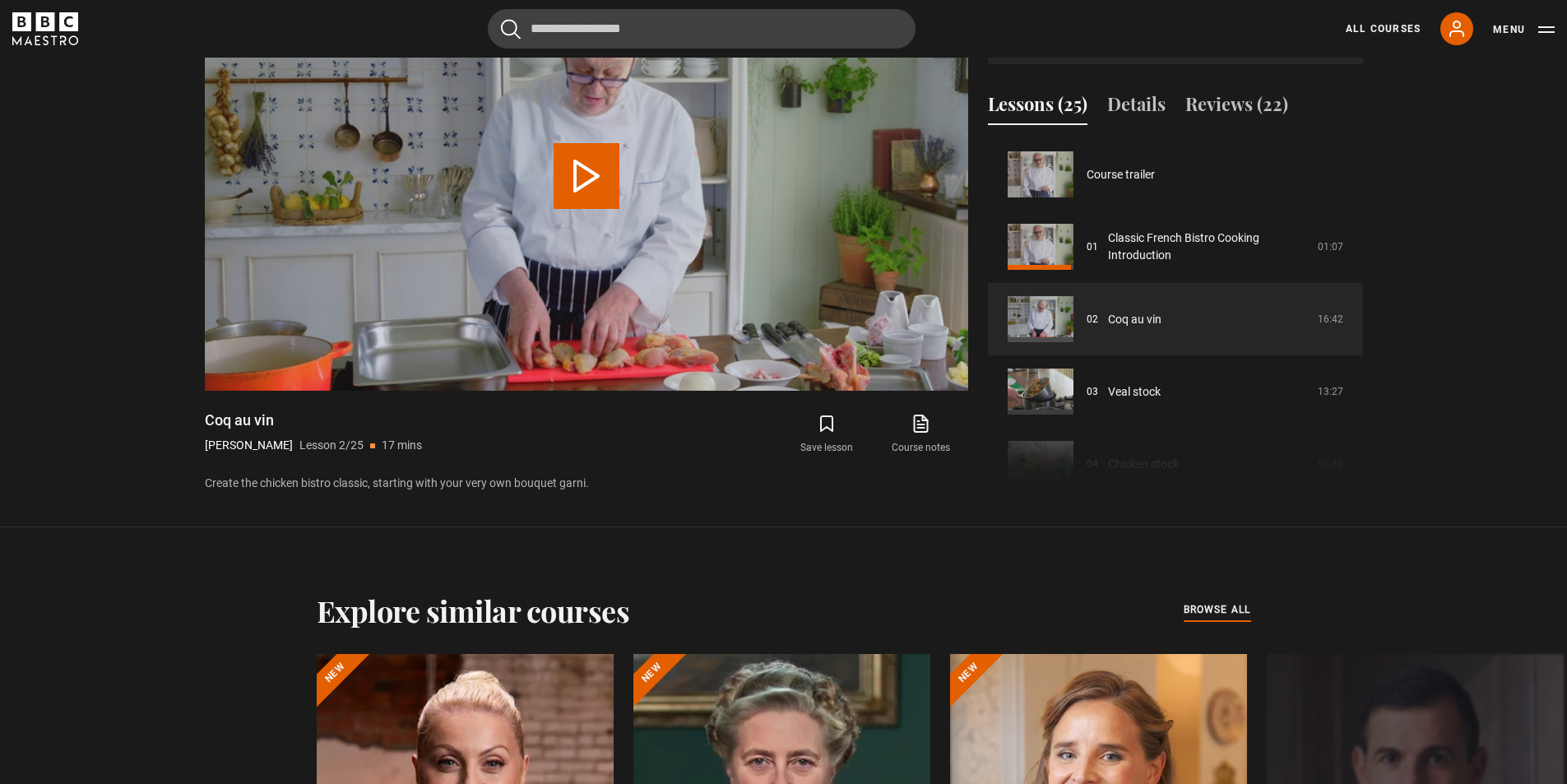
scroll to position [73, 0]
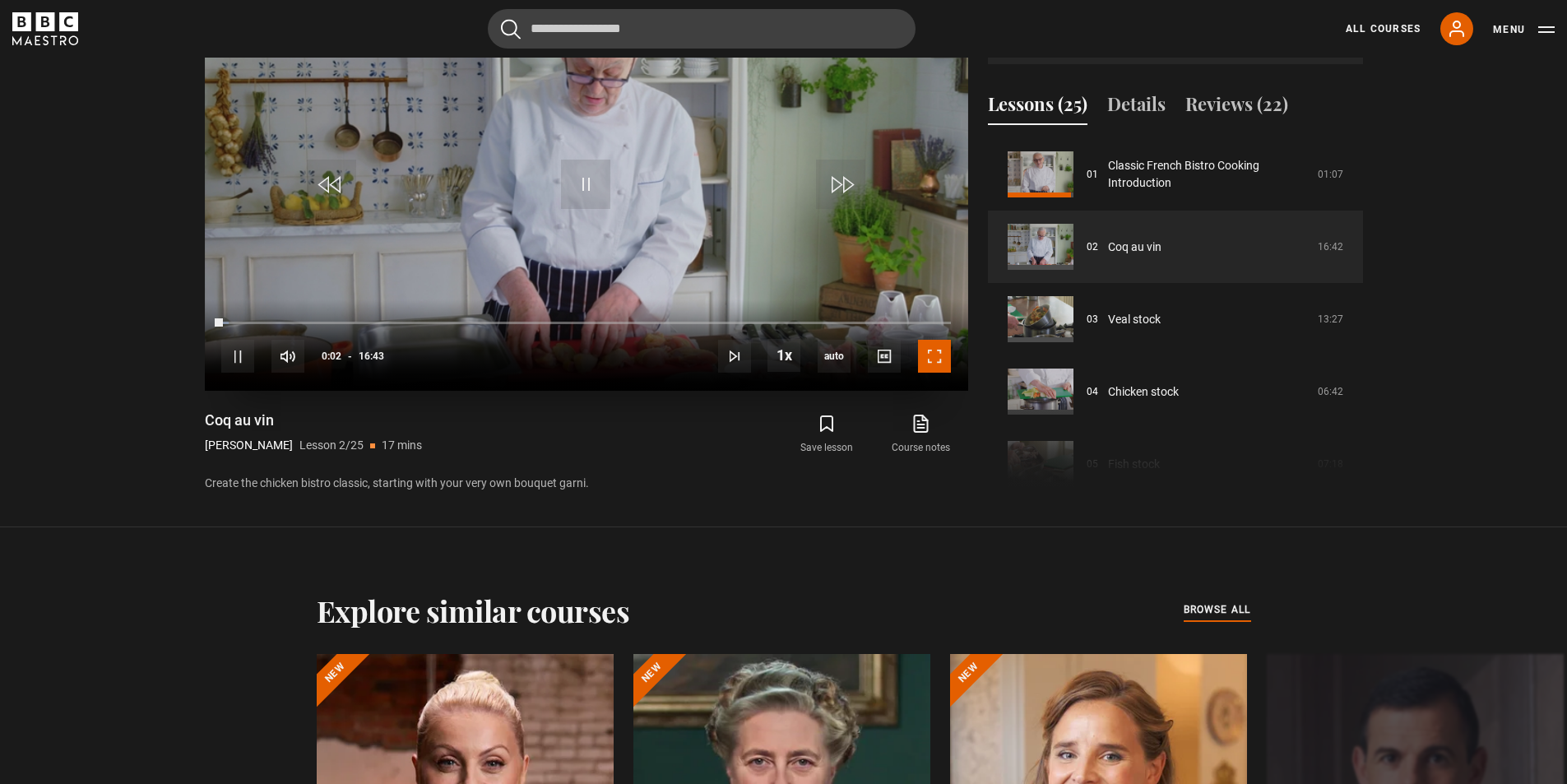
click at [944, 362] on span "Video Player" at bounding box center [934, 356] width 33 height 33
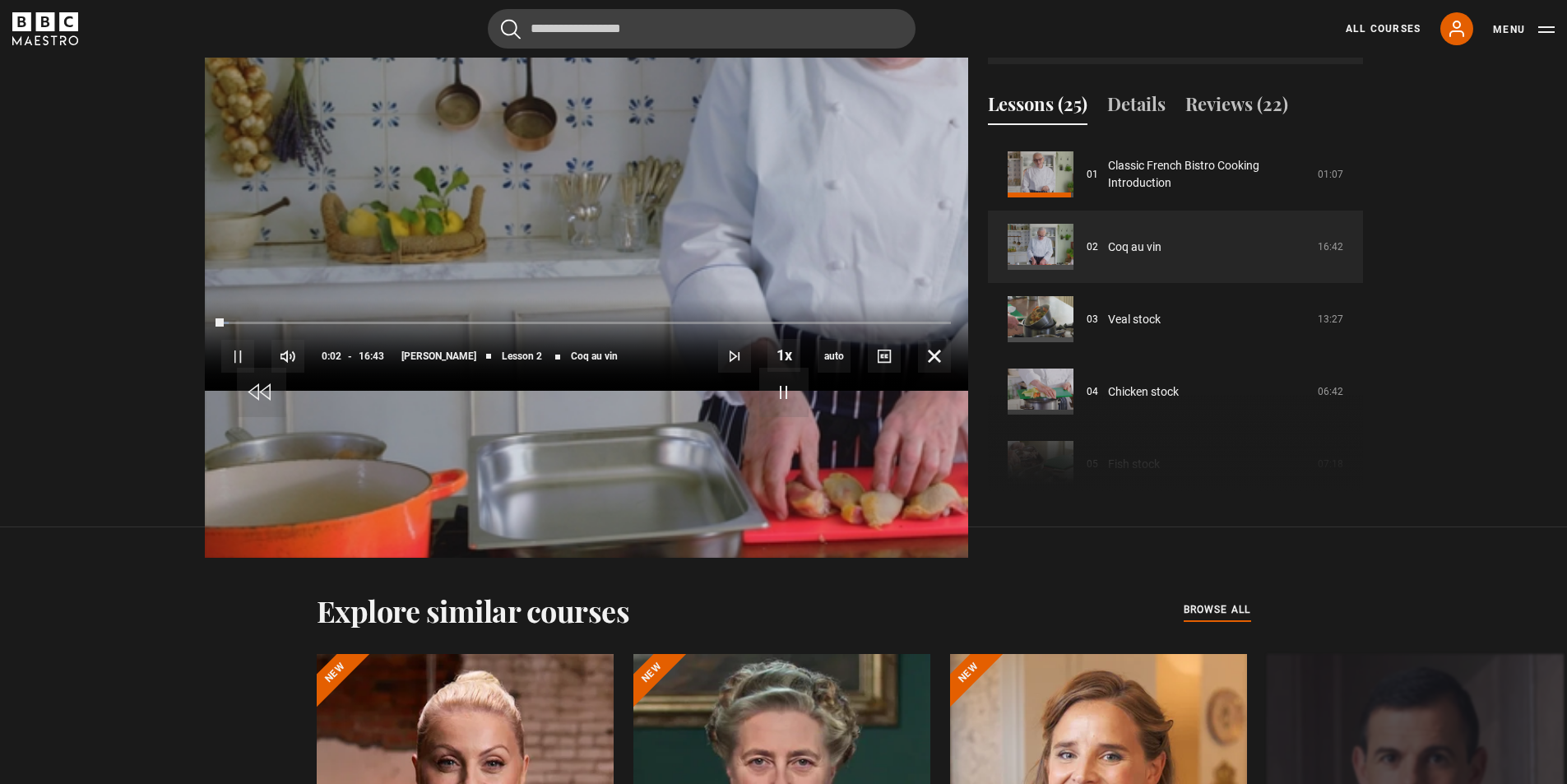
scroll to position [858, 0]
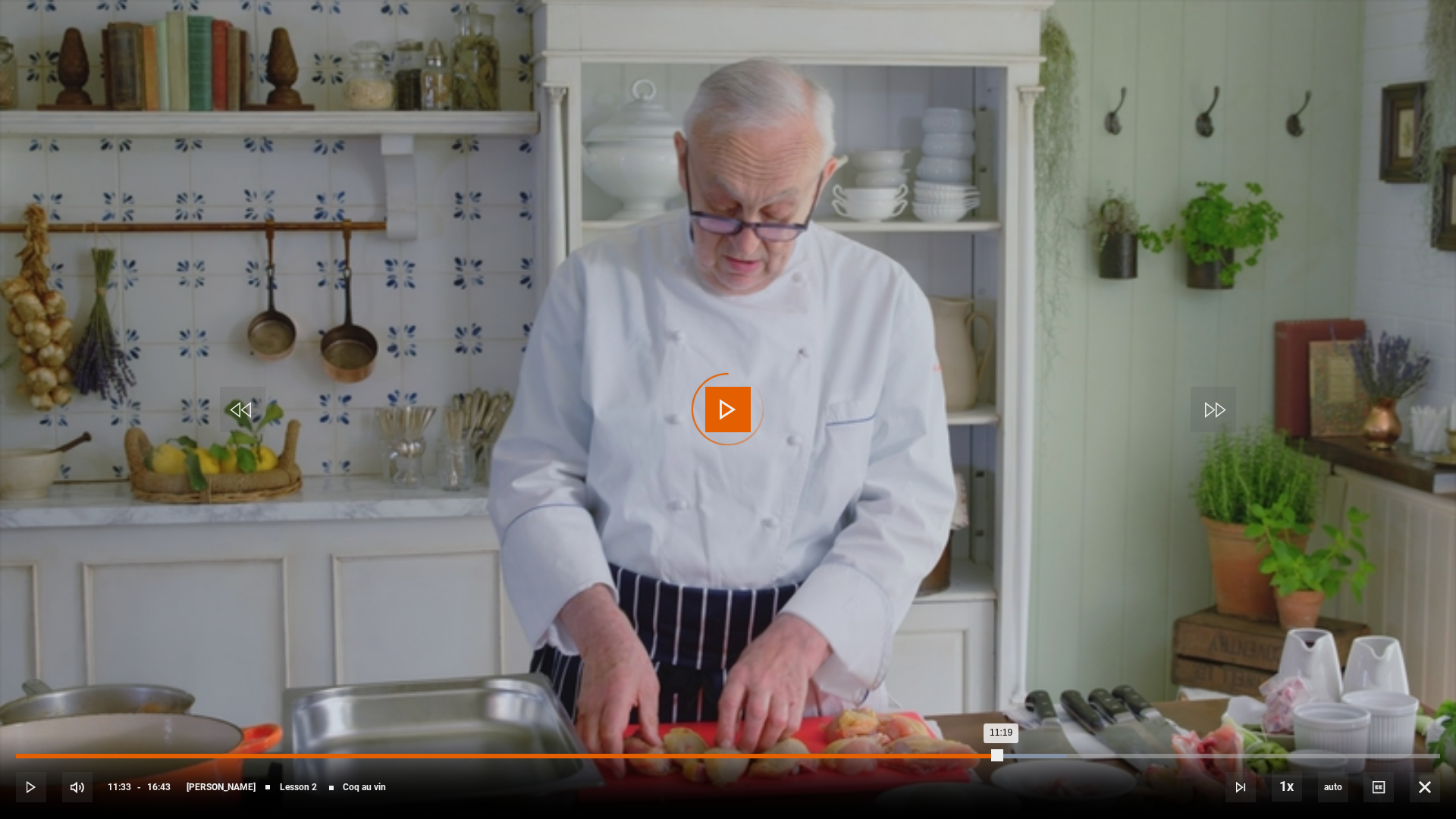
click at [1001, 722] on div "Loaded : 73.78% 11:33 11:19" at bounding box center [728, 757] width 1424 height 5
click at [1061, 722] on div "Loaded : 77.77% 12:16 11:59" at bounding box center [728, 757] width 1424 height 5
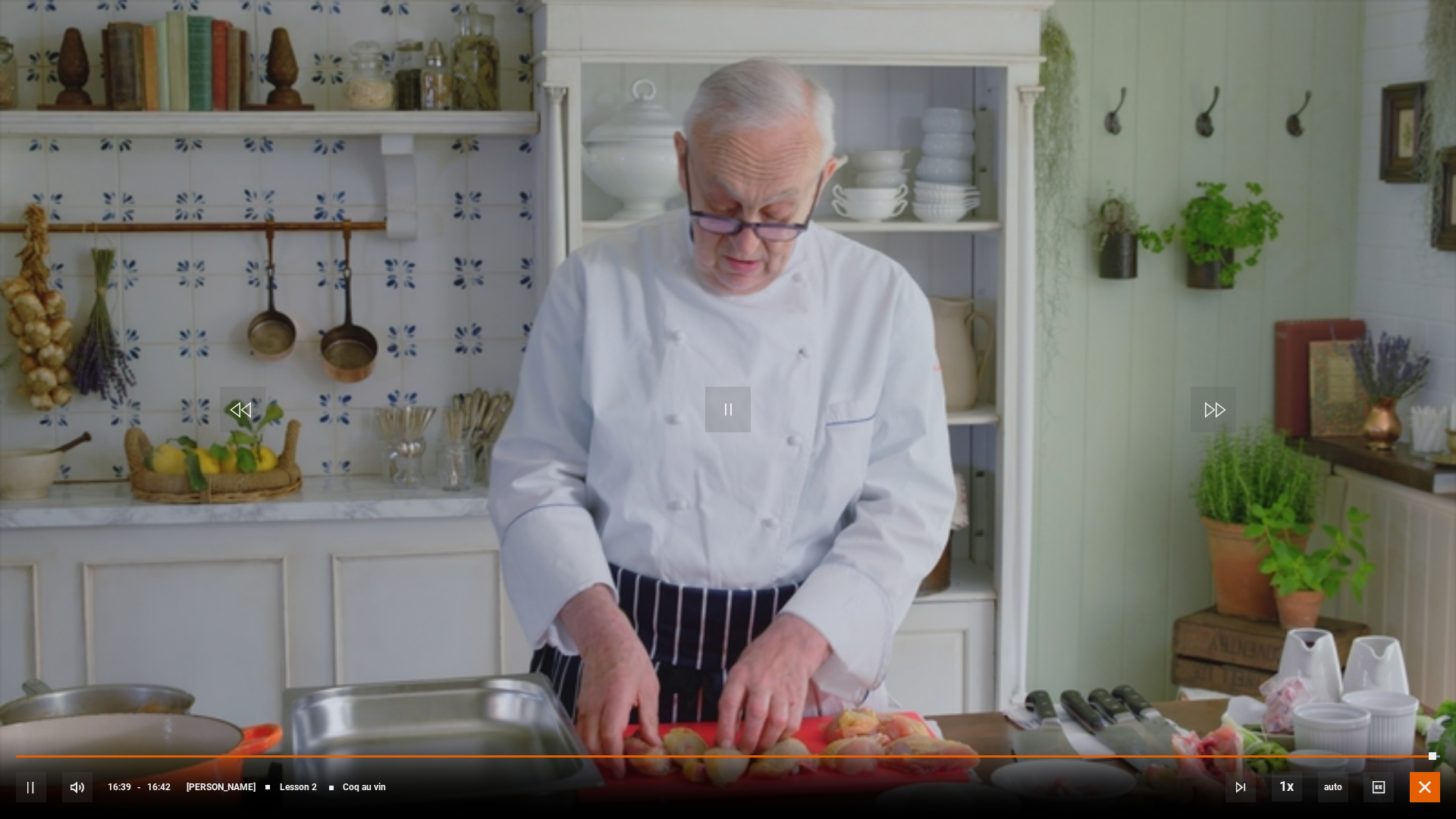
click at [1421, 722] on span "Video Player" at bounding box center [1425, 787] width 30 height 30
